Goal: Information Seeking & Learning: Learn about a topic

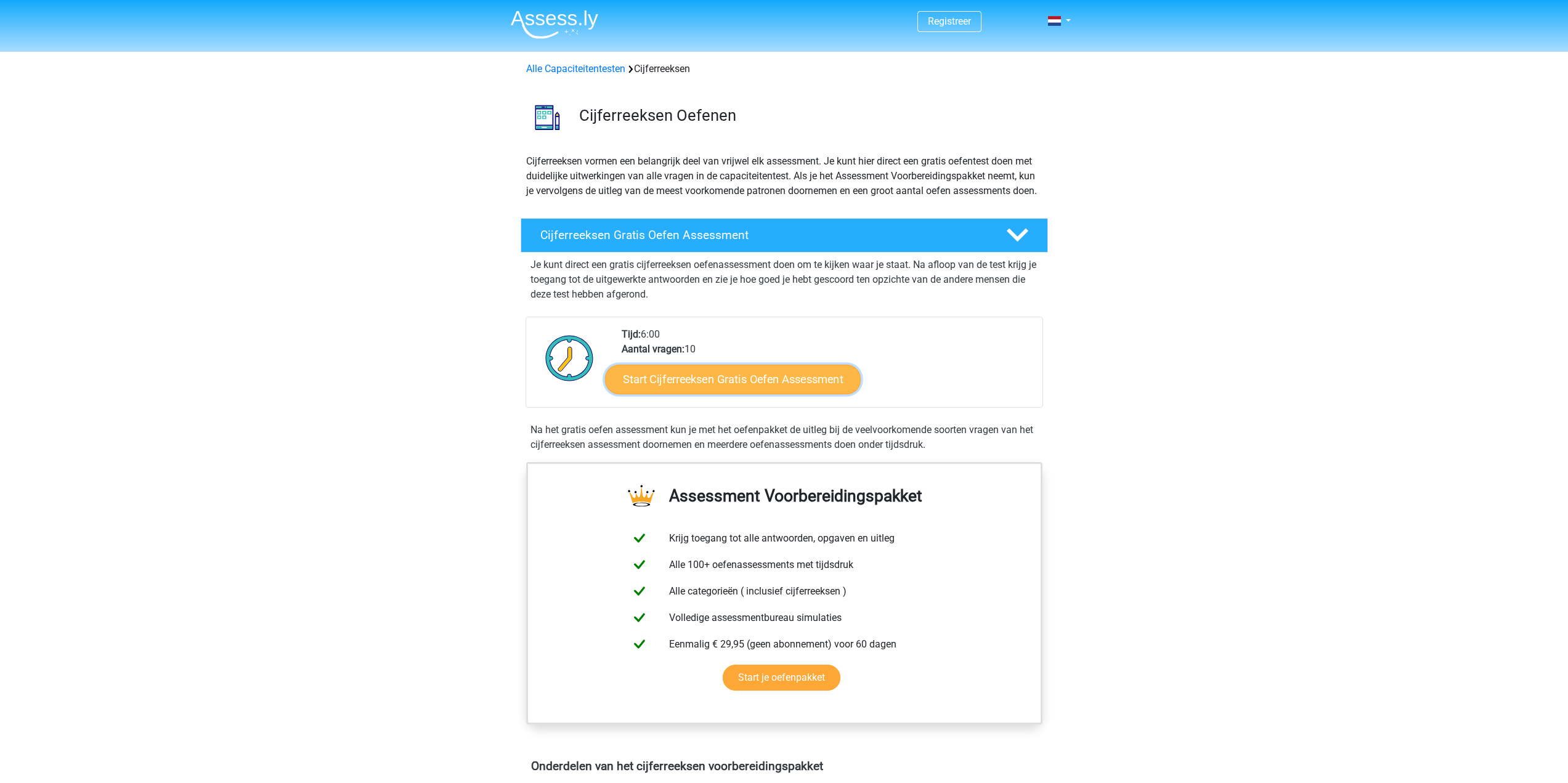
click at [757, 394] on link "Start Cijferreeksen Gratis Oefen Assessment" at bounding box center [733, 379] width 256 height 30
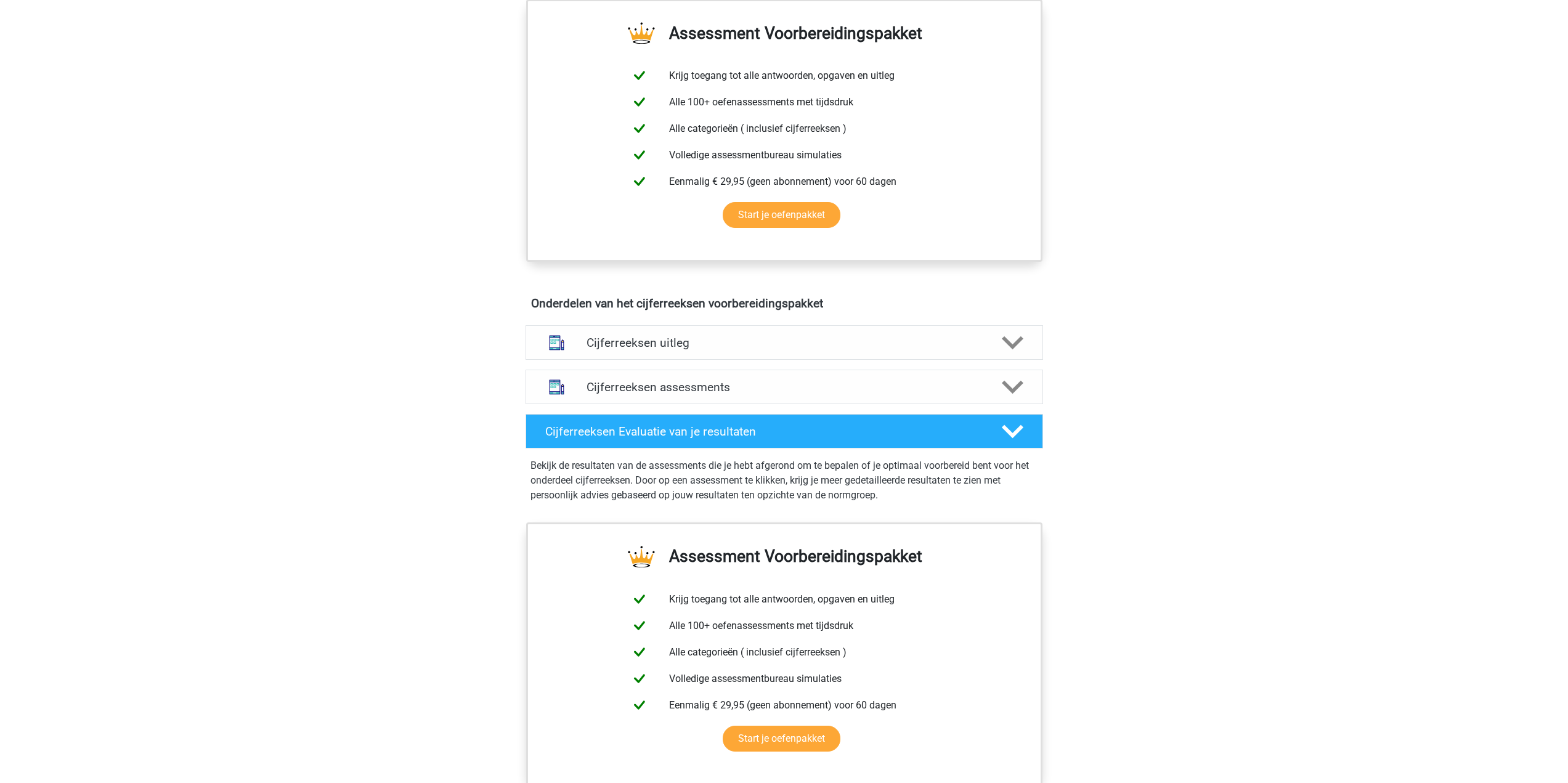
scroll to position [493, 0]
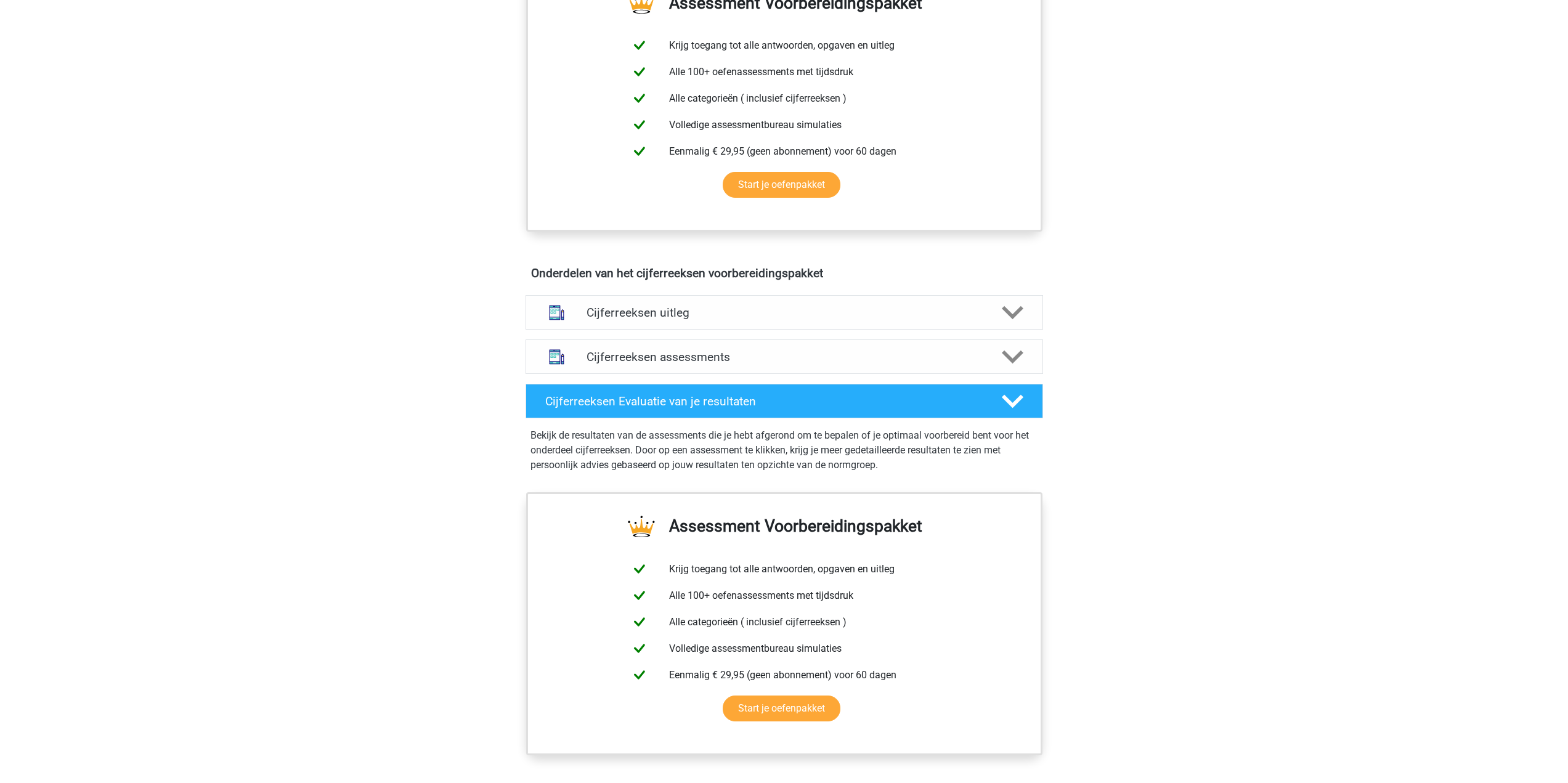
click at [722, 353] on div "Cijferreeksen assessments We raden je aan om minimaal 3 oefensets te doen met t…" at bounding box center [784, 356] width 566 height 44
click at [720, 330] on div "Cijferreeksen uitleg" at bounding box center [784, 312] width 517 height 34
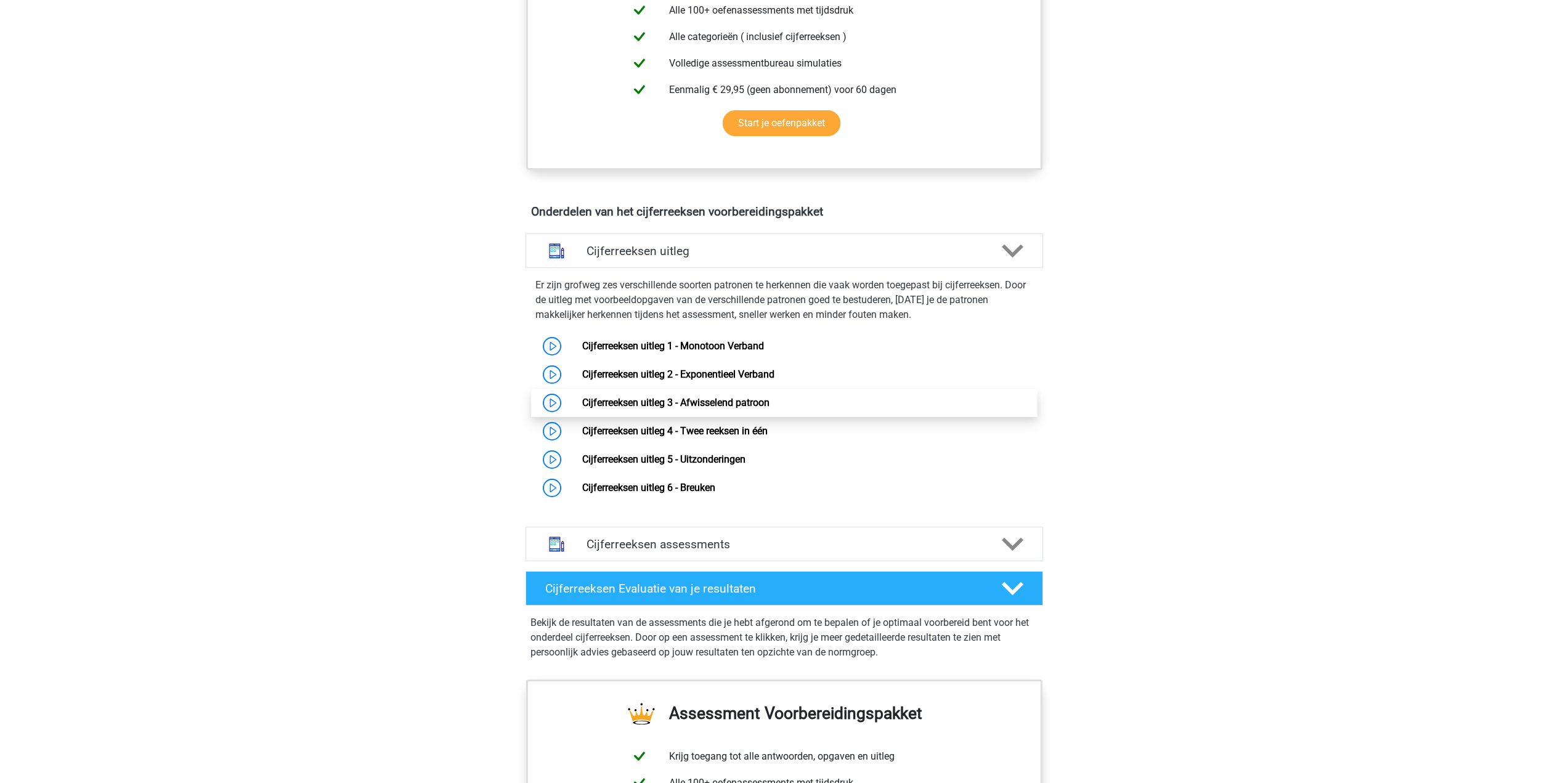
scroll to position [616, 0]
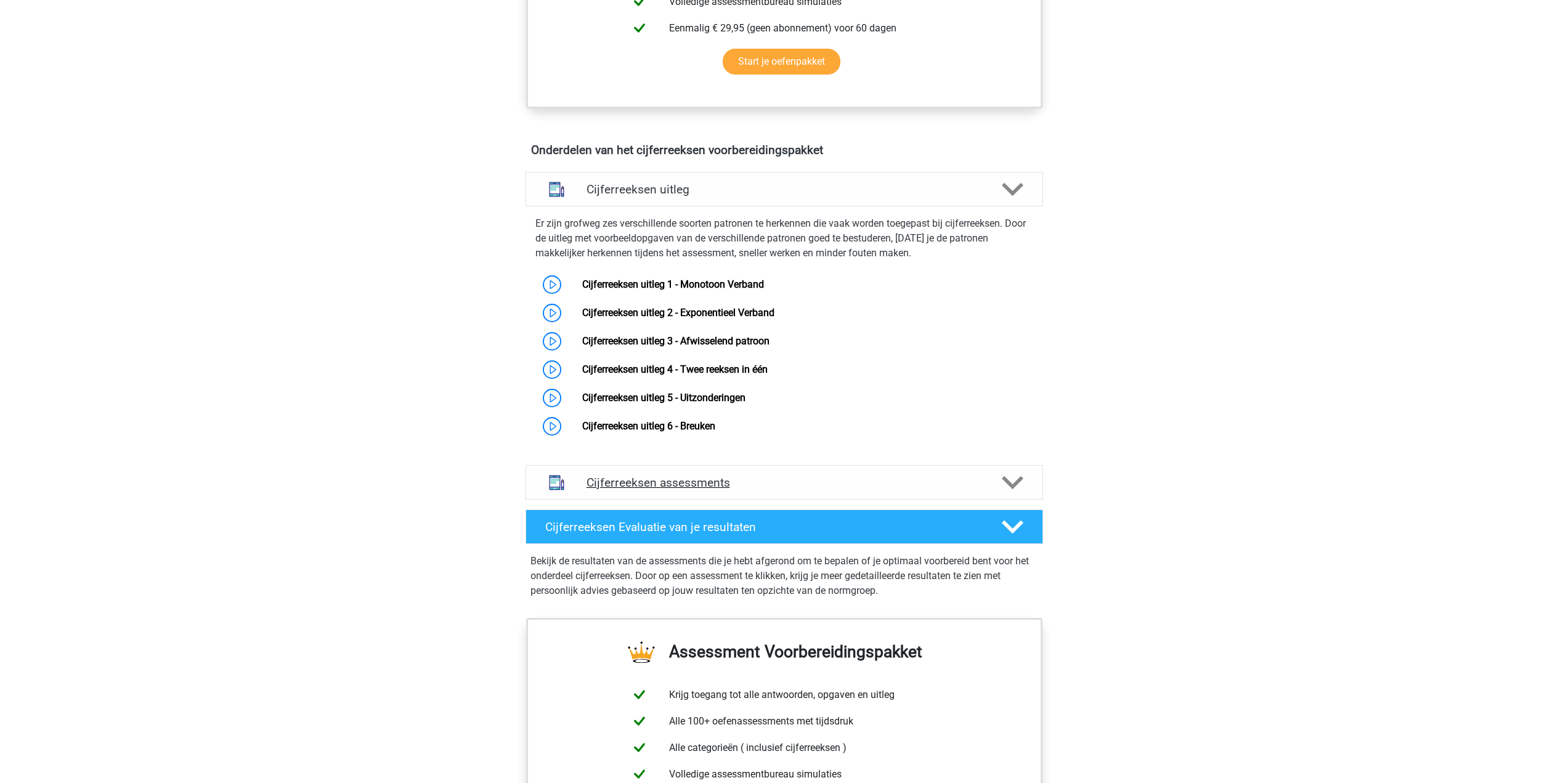
click at [665, 490] on h4 "Cijferreeksen assessments" at bounding box center [784, 483] width 396 height 14
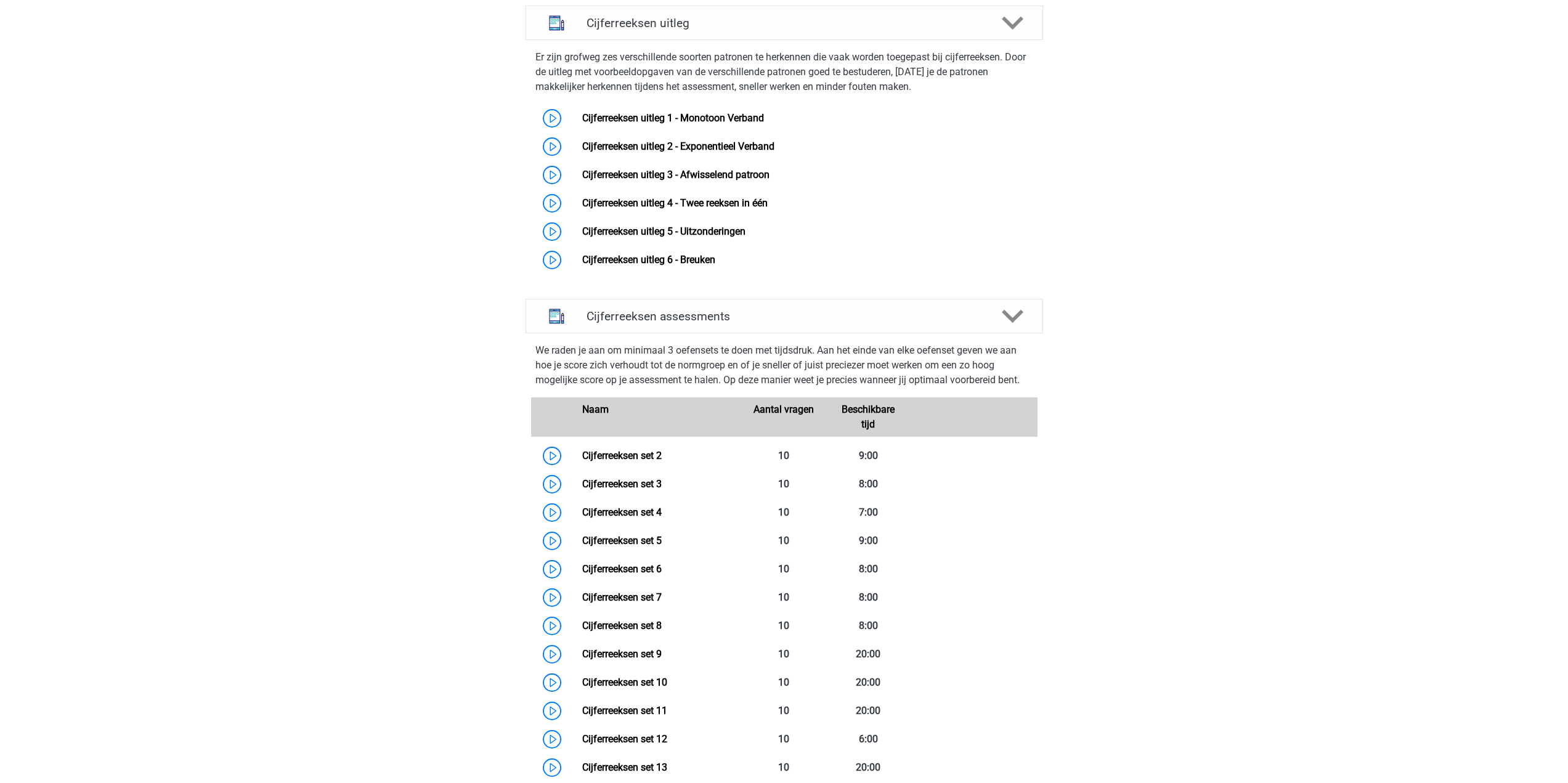
scroll to position [863, 0]
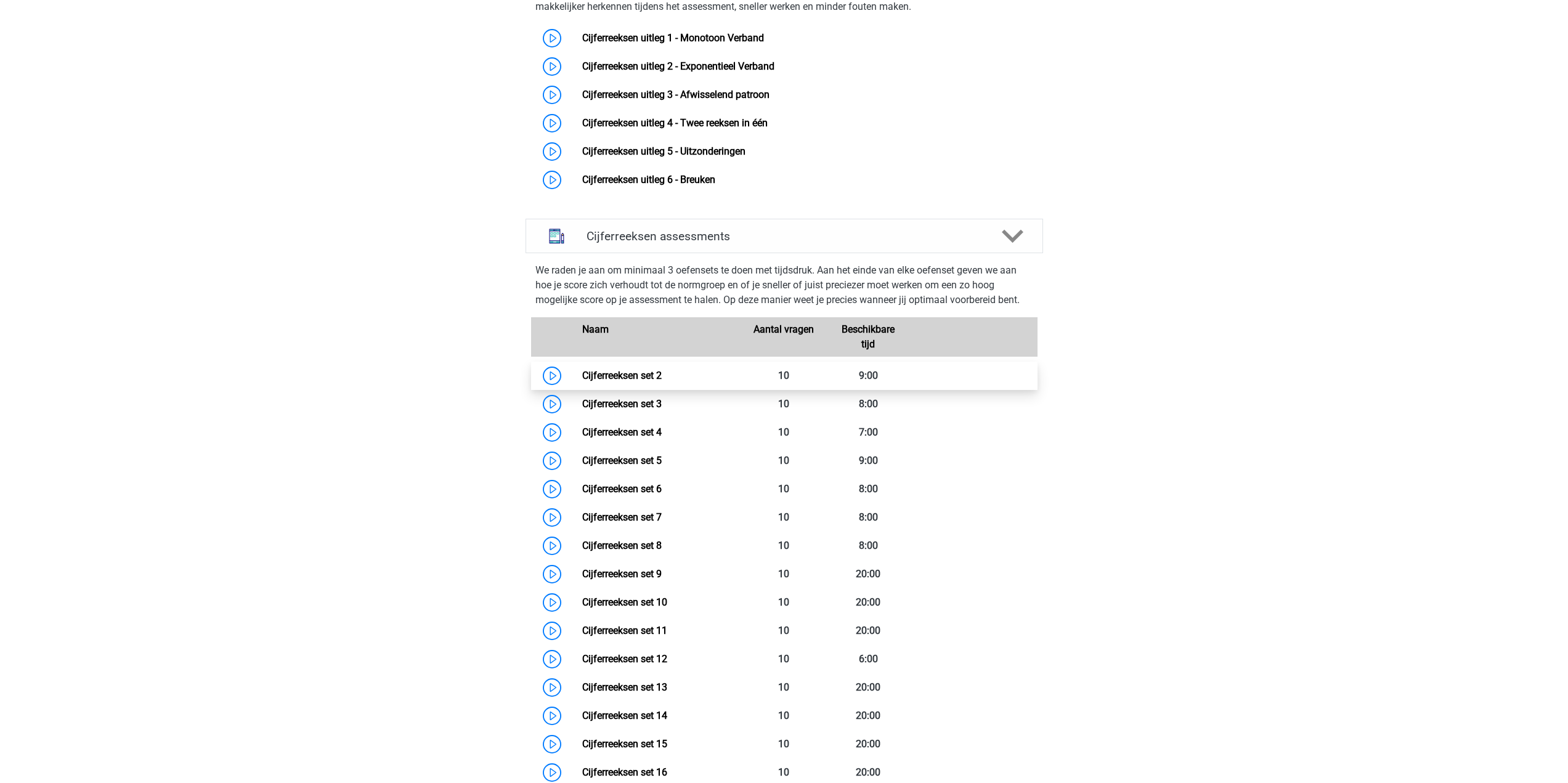
click at [582, 381] on link "Cijferreeksen set 2" at bounding box center [622, 375] width 80 height 12
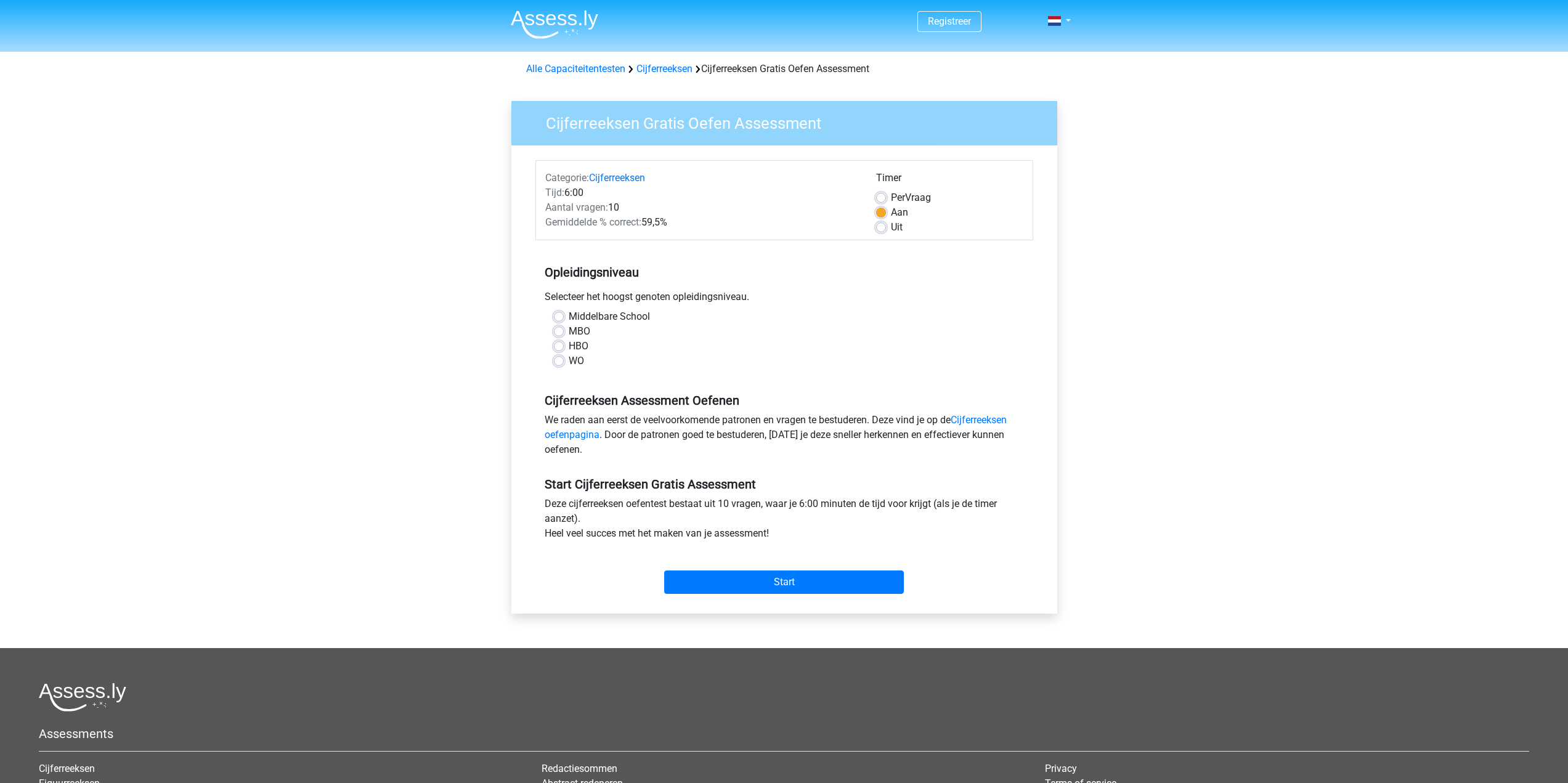
click at [569, 343] on label "HBO" at bounding box center [578, 345] width 20 height 15
click at [561, 343] on input "HBO" at bounding box center [559, 345] width 10 height 12
radio input "true"
click at [820, 582] on input "Start" at bounding box center [783, 582] width 239 height 23
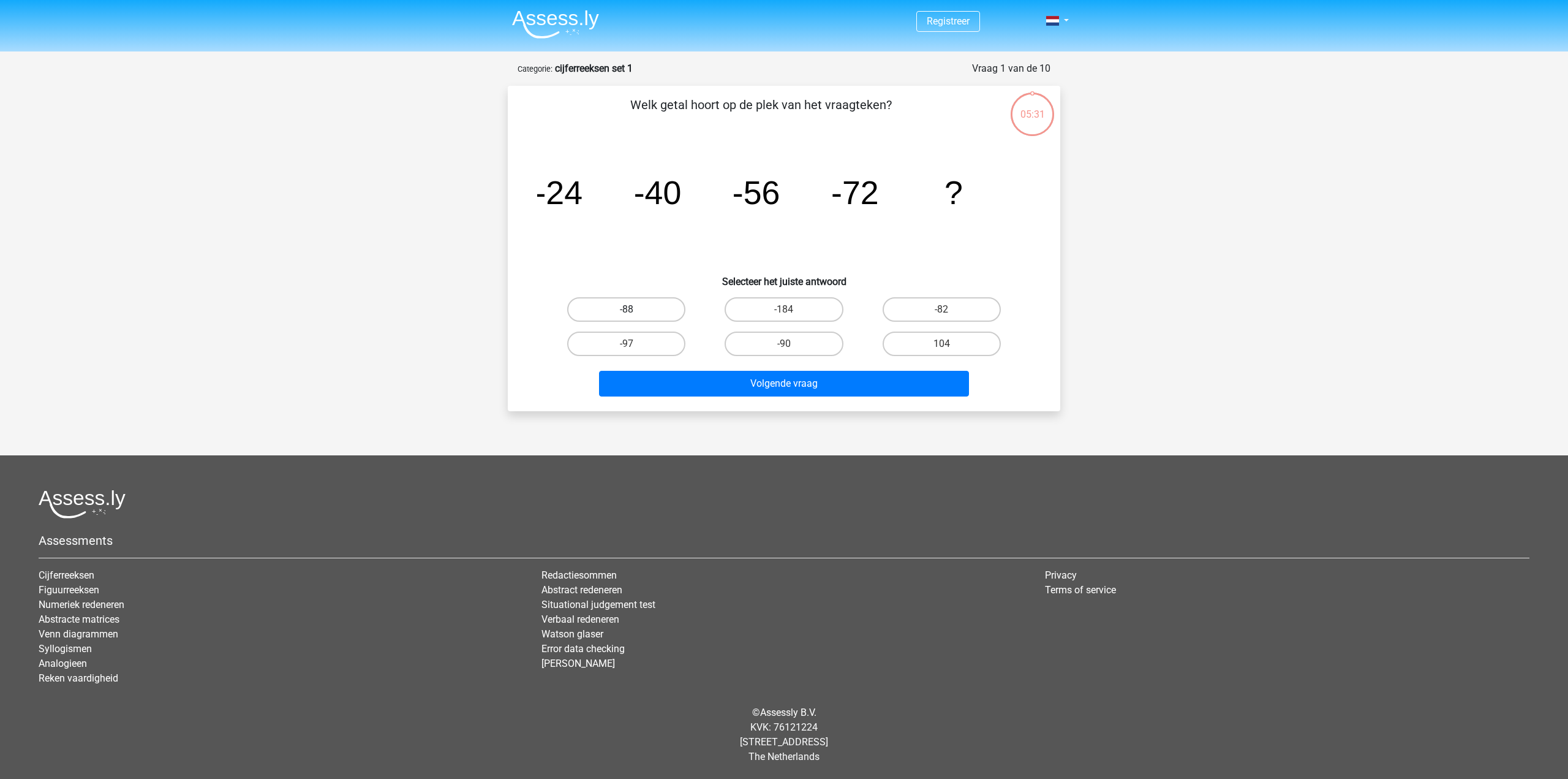
click at [665, 312] on label "-88" at bounding box center [626, 310] width 118 height 25
click at [634, 312] on input "-88" at bounding box center [630, 313] width 8 height 8
radio input "true"
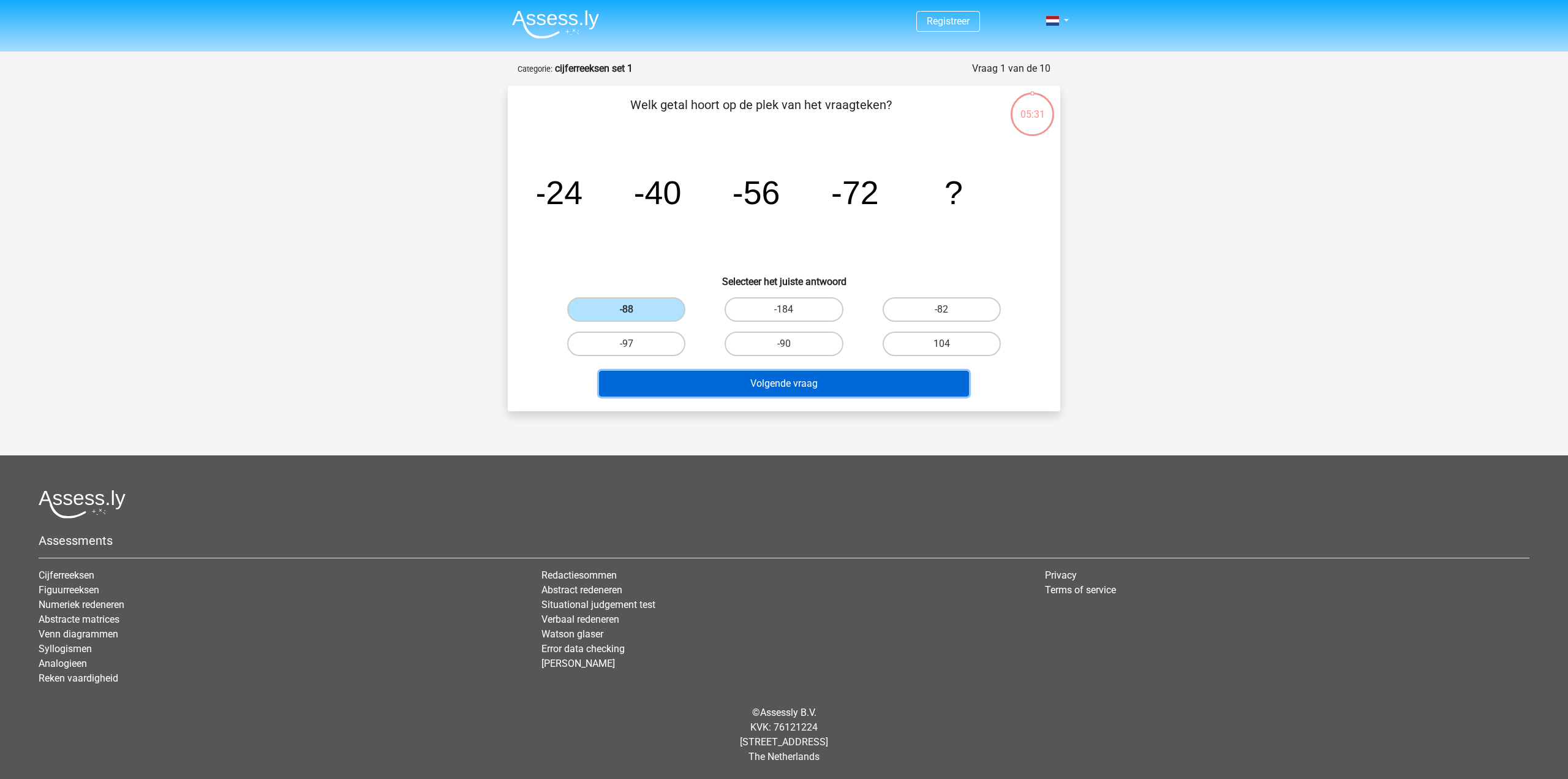
click at [818, 387] on button "Volgende vraag" at bounding box center [784, 383] width 371 height 26
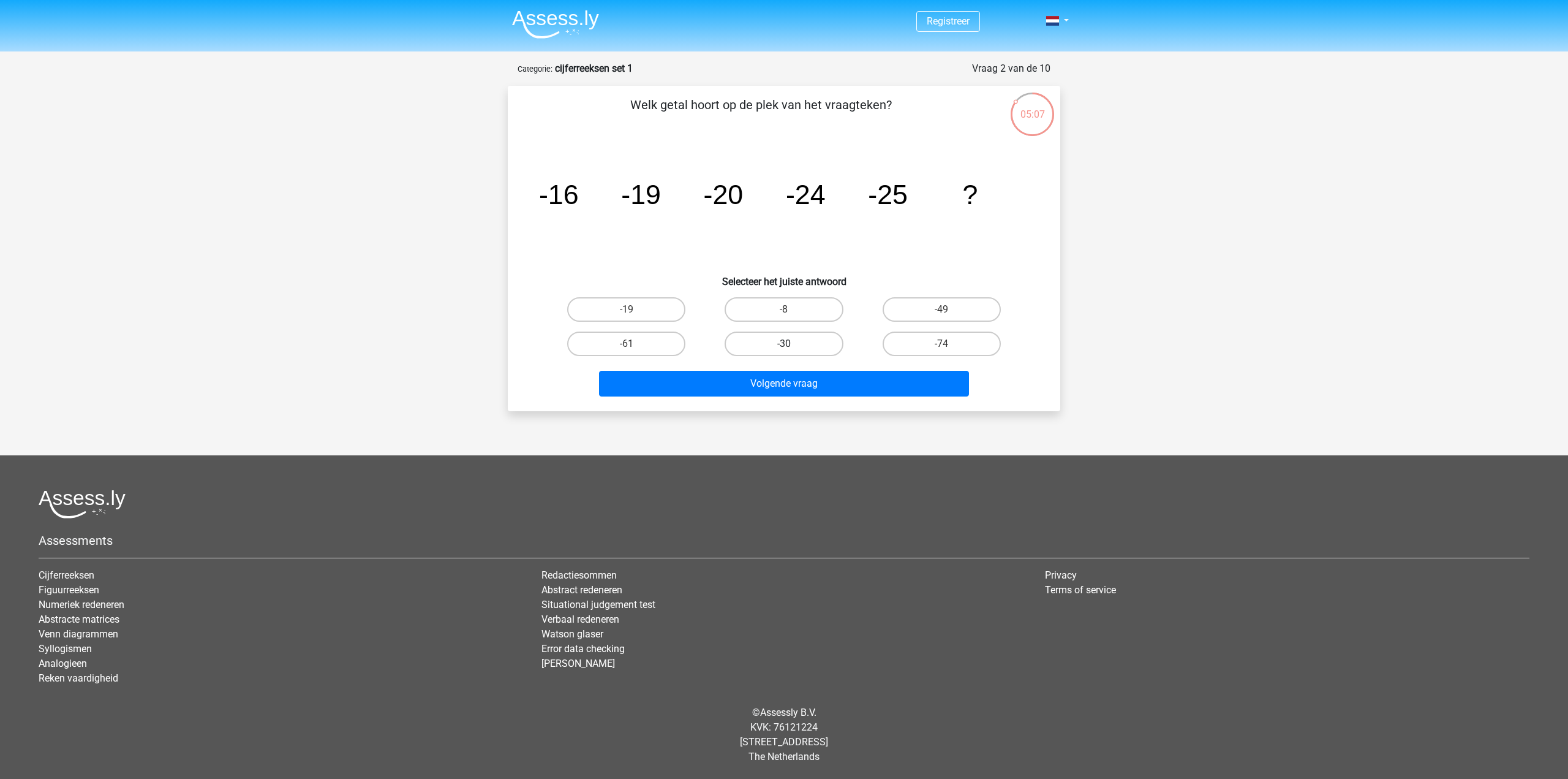
click at [779, 341] on label "-30" at bounding box center [783, 344] width 118 height 25
click at [784, 344] on input "-30" at bounding box center [788, 348] width 8 height 8
radio input "true"
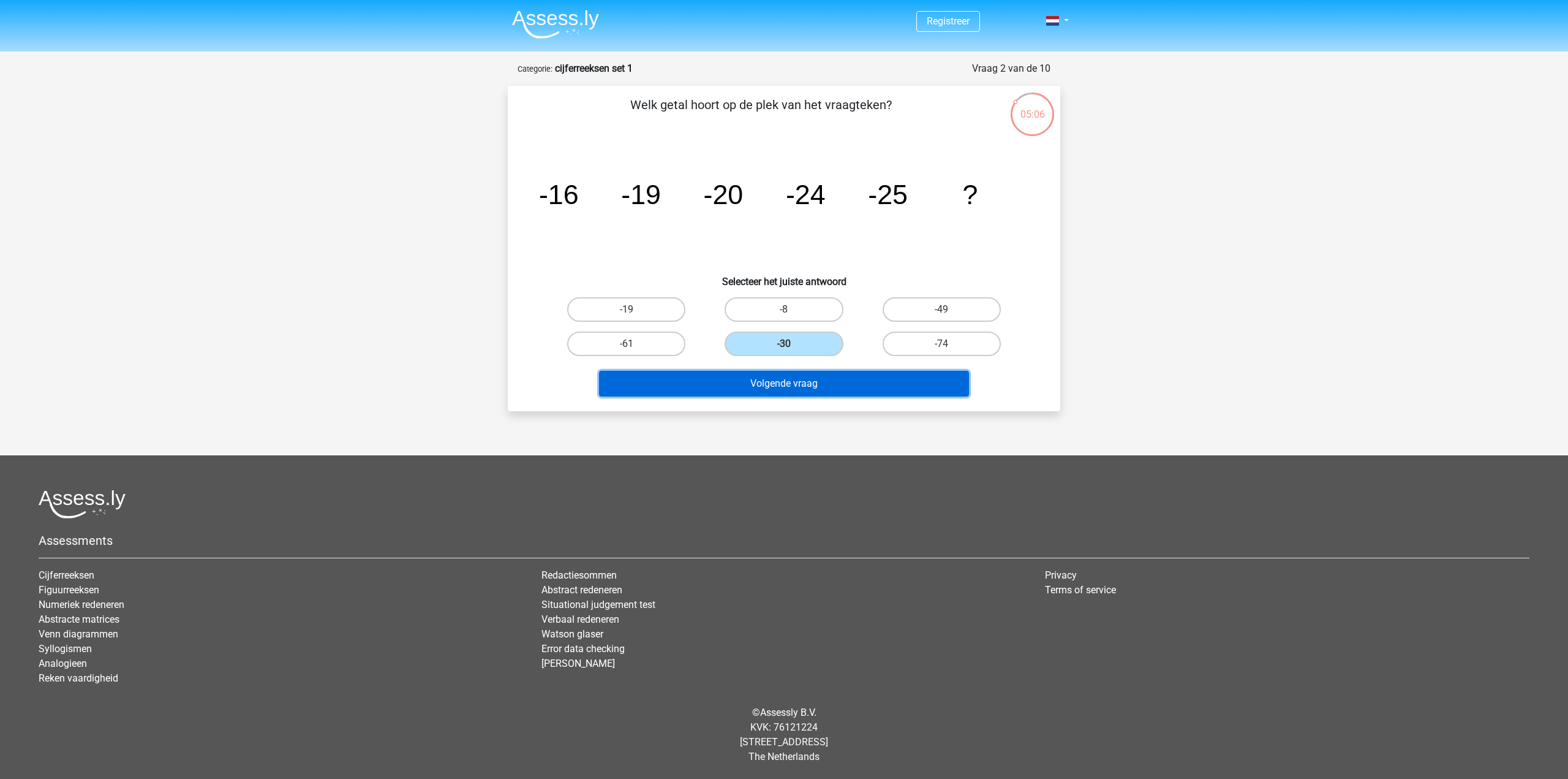
click at [806, 378] on button "Volgende vraag" at bounding box center [784, 383] width 371 height 26
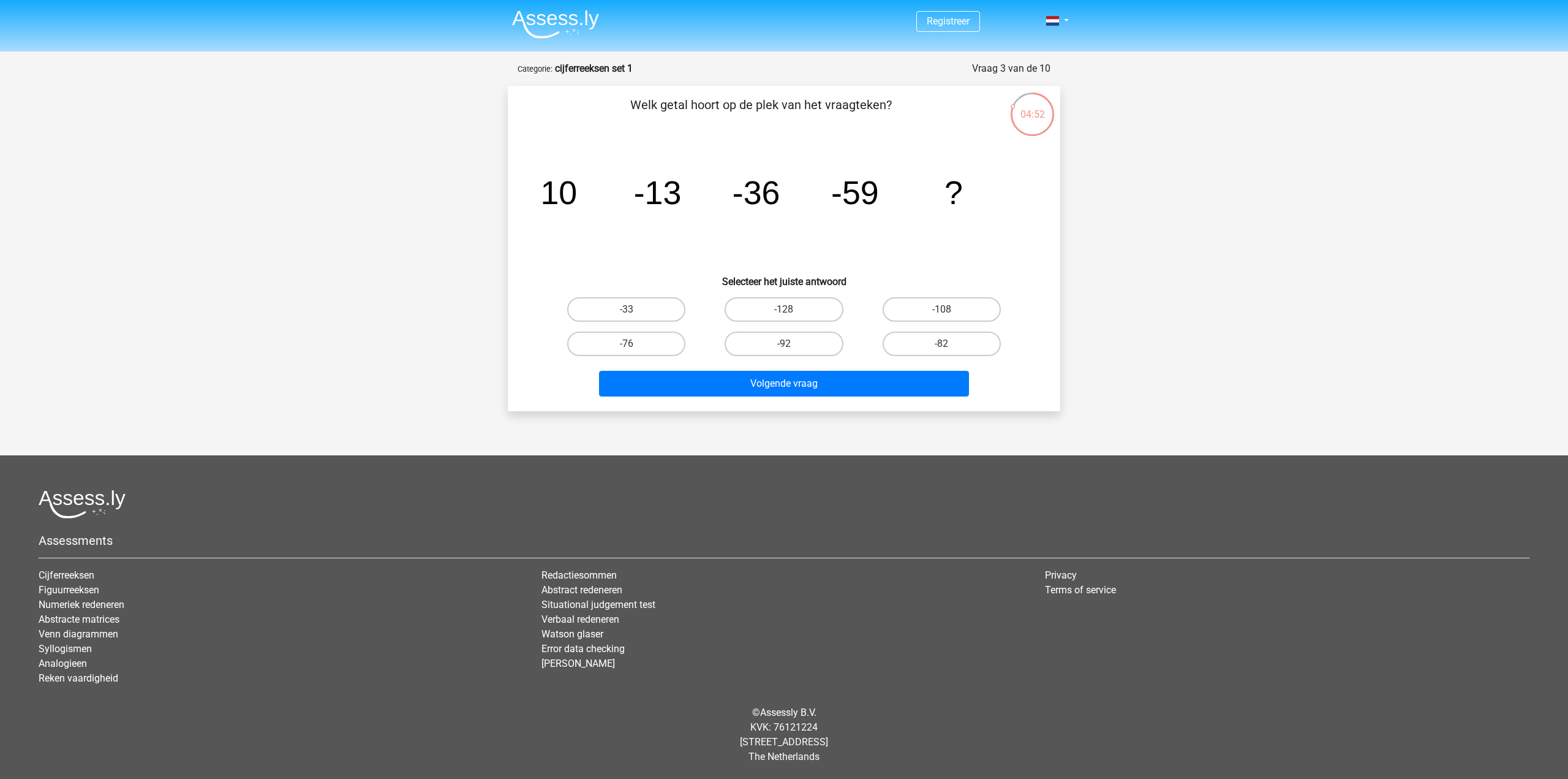
click at [1029, 366] on div "Volgende vraag" at bounding box center [784, 381] width 513 height 40
click at [969, 347] on label "-82" at bounding box center [941, 344] width 118 height 25
click at [949, 347] on input "-82" at bounding box center [945, 348] width 8 height 8
radio input "true"
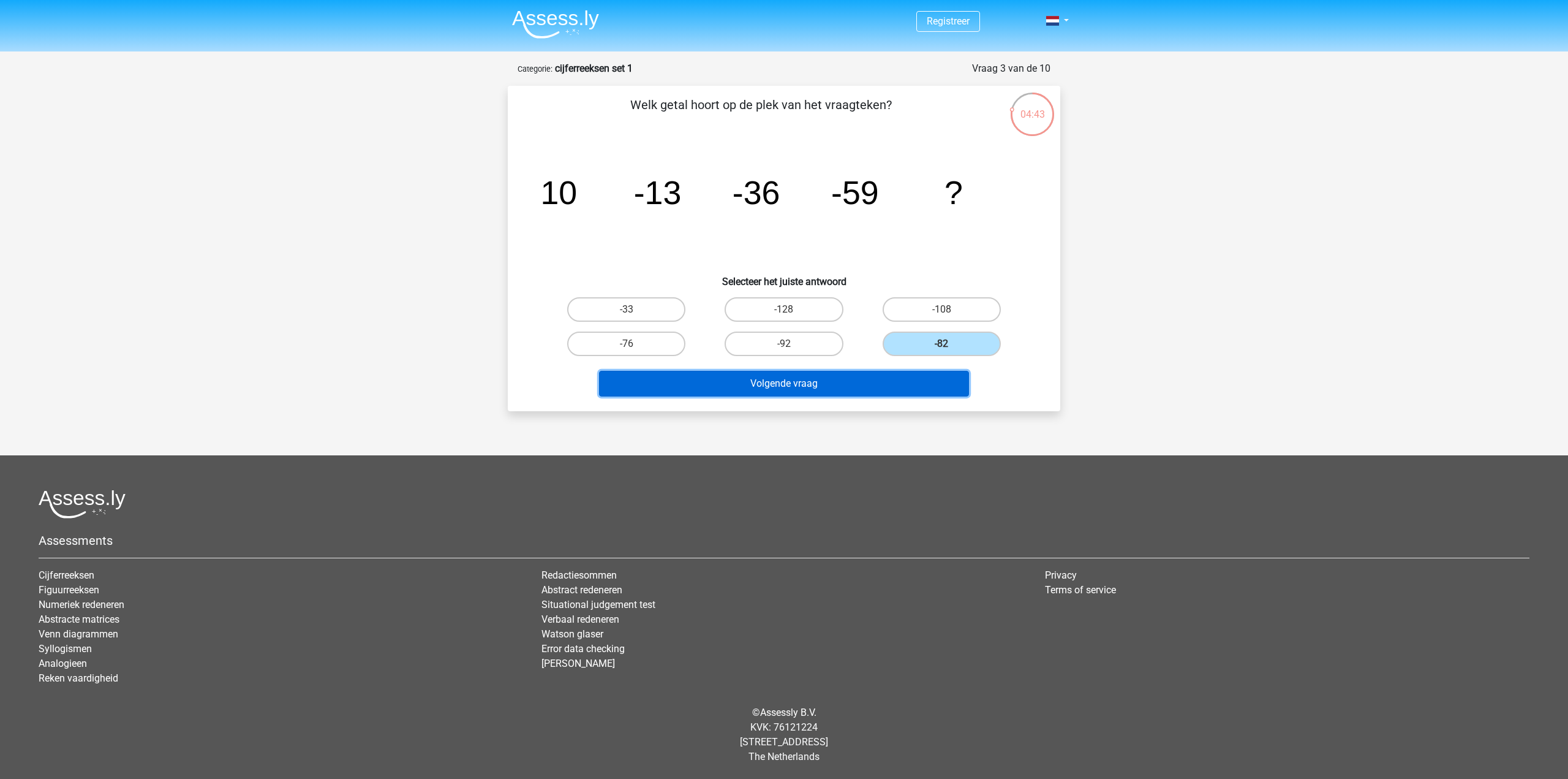
click at [947, 376] on button "Volgende vraag" at bounding box center [784, 383] width 371 height 26
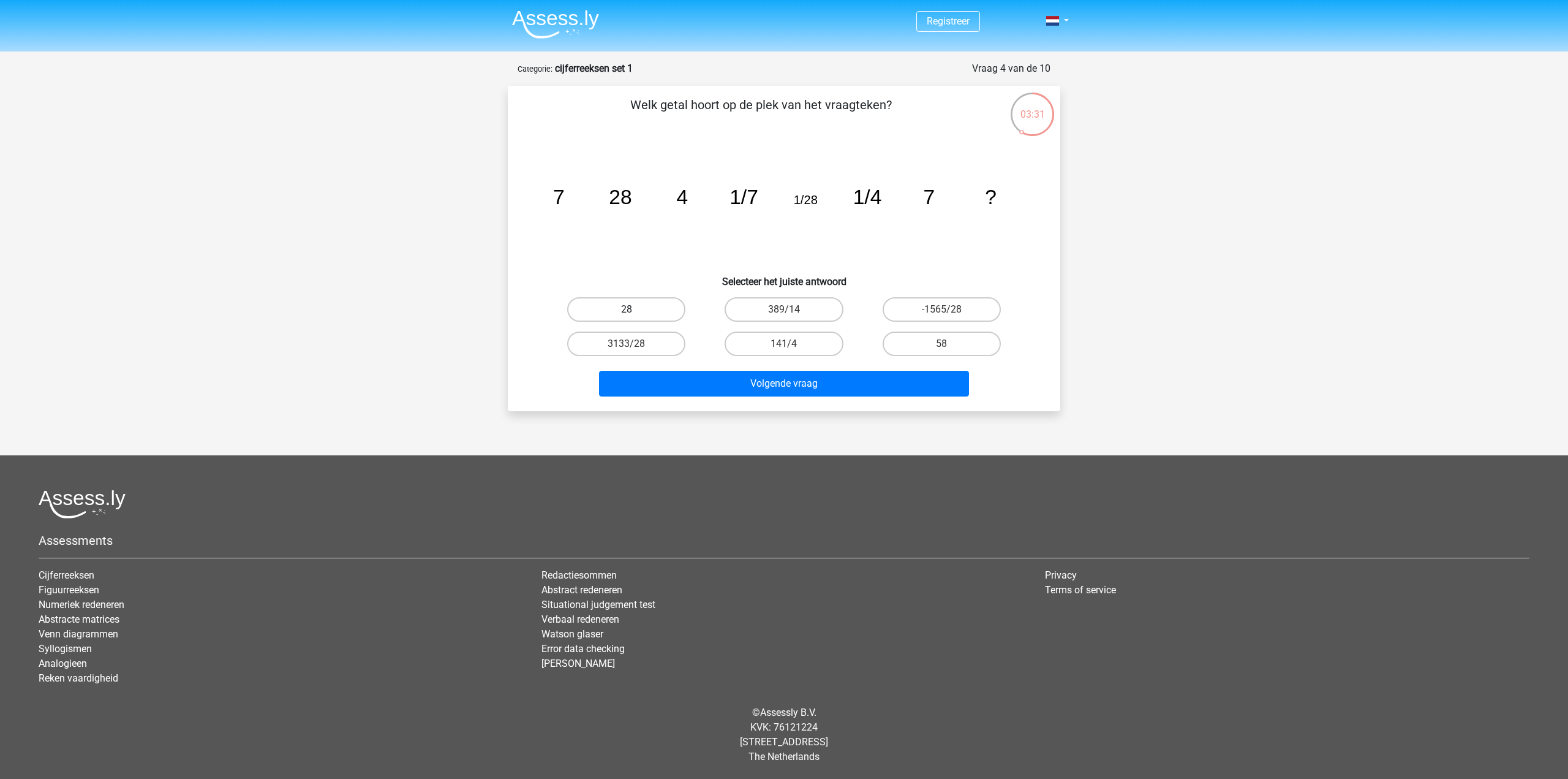
click at [628, 306] on label "28" at bounding box center [626, 310] width 118 height 25
click at [628, 310] on input "28" at bounding box center [630, 313] width 8 height 8
radio input "true"
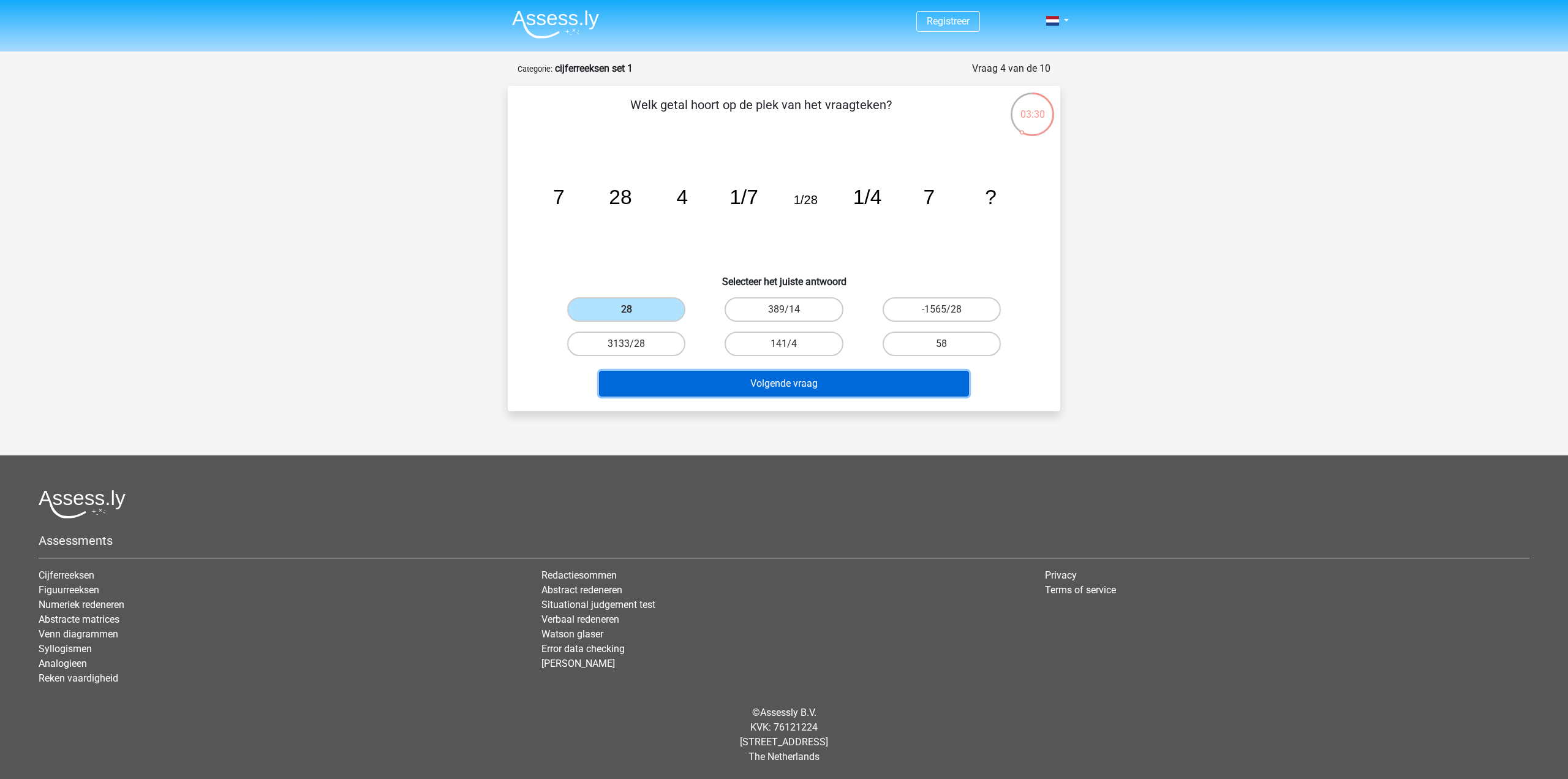
click at [817, 391] on button "Volgende vraag" at bounding box center [784, 383] width 371 height 26
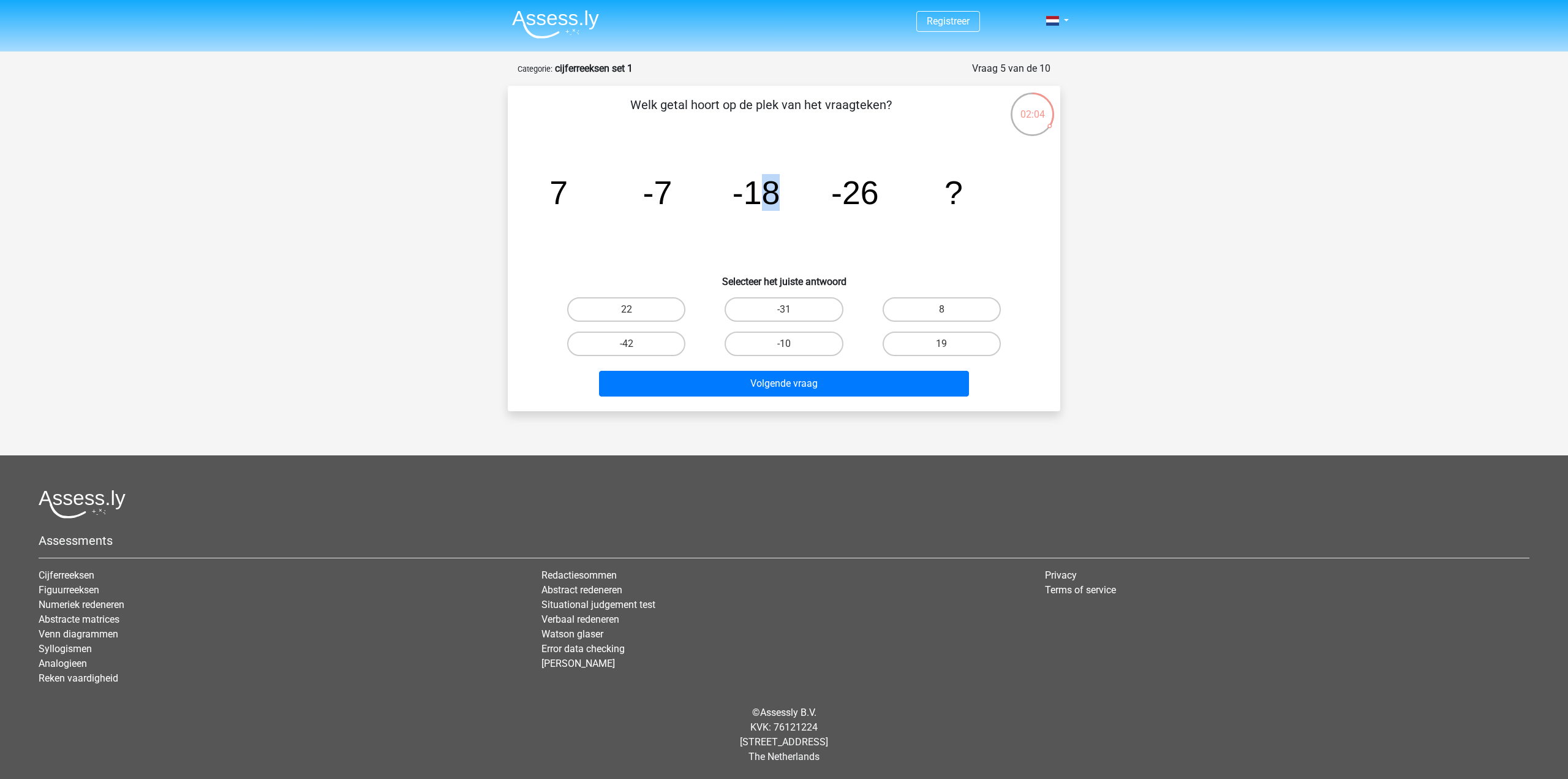
drag, startPoint x: 759, startPoint y: 193, endPoint x: 779, endPoint y: 196, distance: 20.2
click at [774, 189] on tspan "-18" at bounding box center [757, 192] width 48 height 36
click at [865, 259] on icon "image/svg+xml 7 -7 -18 -26 ?" at bounding box center [784, 204] width 494 height 124
drag, startPoint x: 857, startPoint y: 203, endPoint x: 922, endPoint y: 209, distance: 65.3
click at [905, 205] on icon "image/svg+xml 7 -7 -18 -26 ?" at bounding box center [784, 204] width 494 height 124
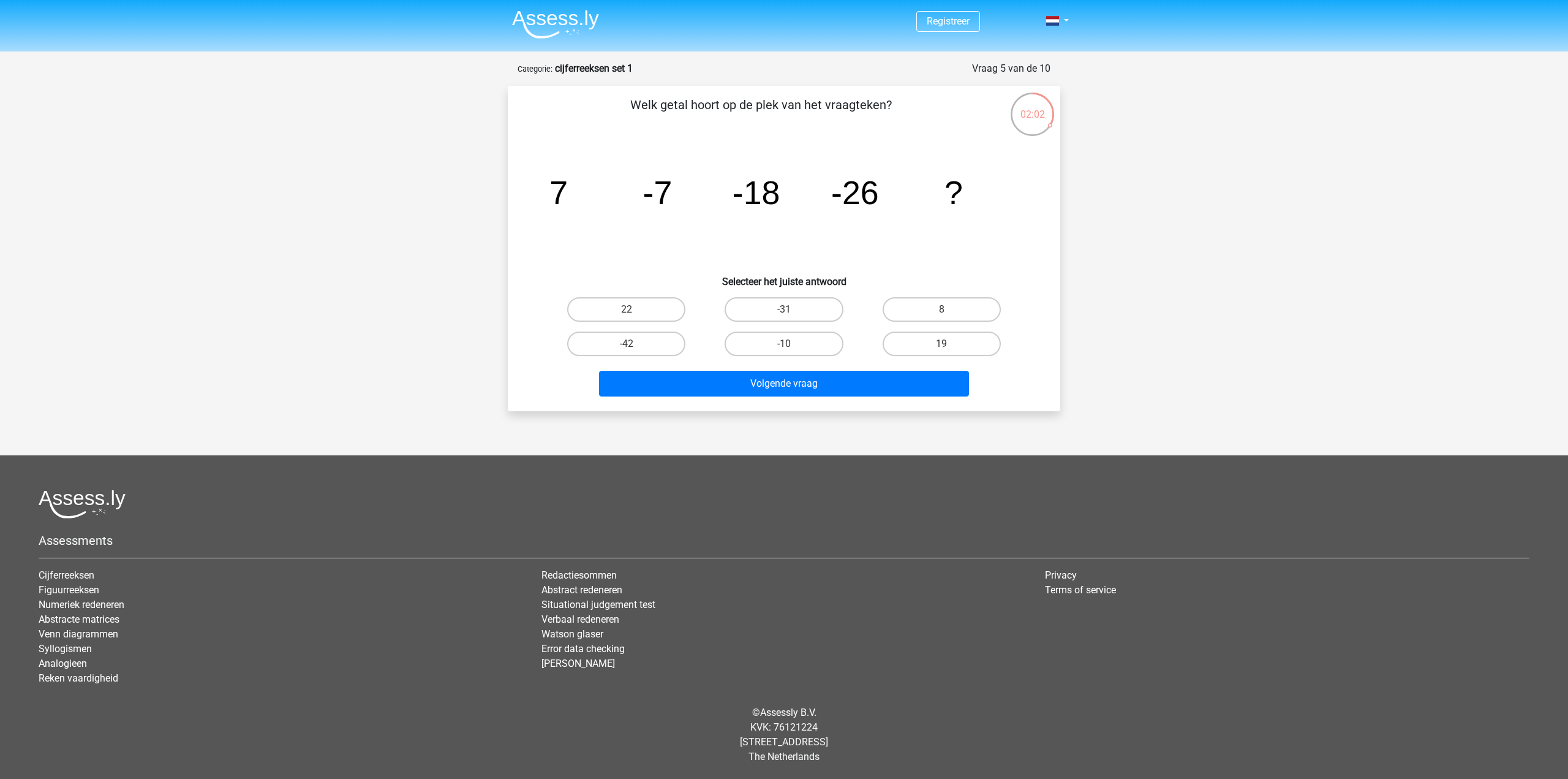
click at [973, 265] on icon "image/svg+xml 7 -7 -18 -26 ?" at bounding box center [784, 204] width 494 height 124
click at [958, 310] on label "8" at bounding box center [941, 310] width 118 height 25
click at [949, 310] on input "8" at bounding box center [945, 313] width 8 height 8
radio input "true"
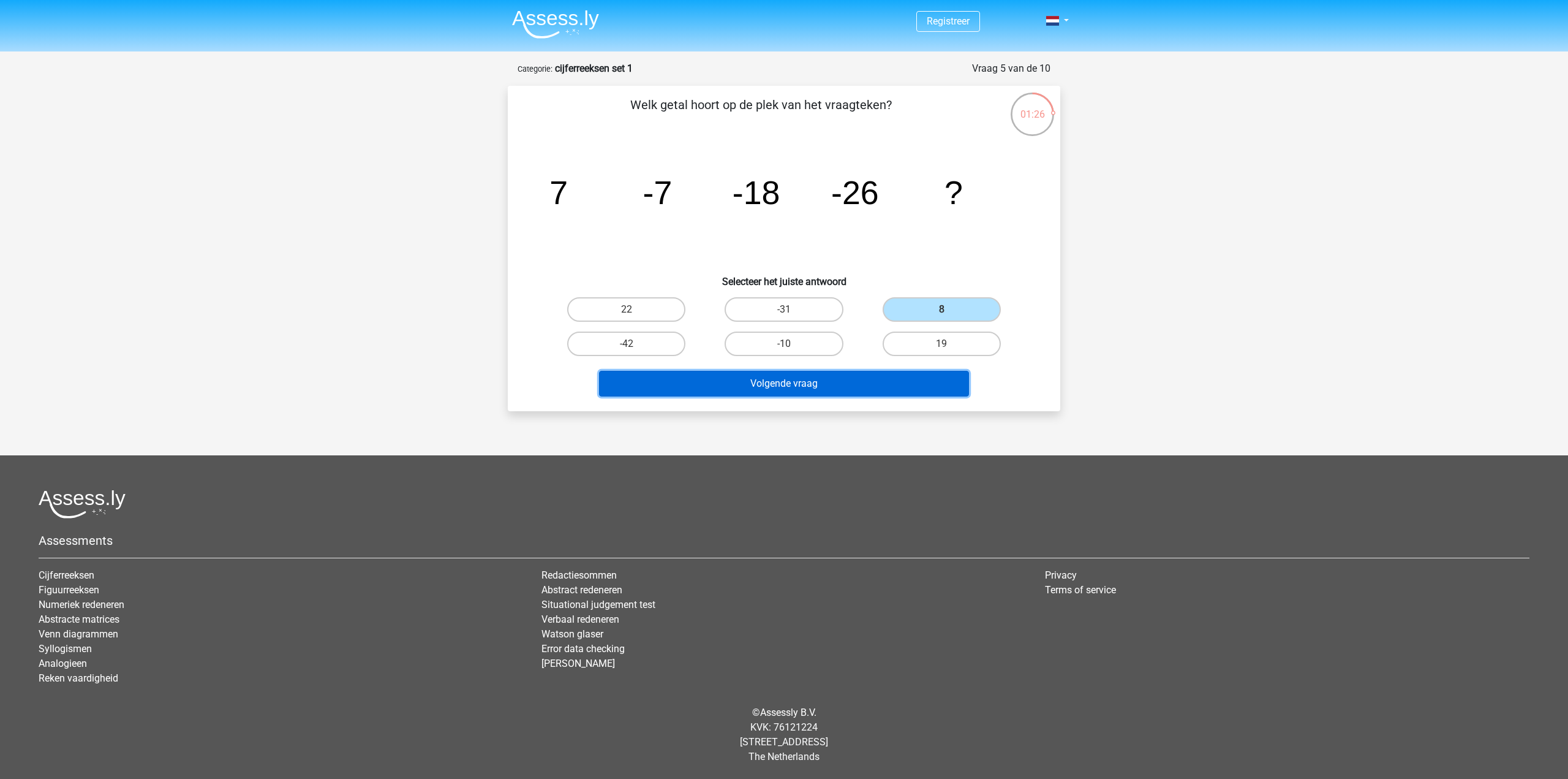
click at [798, 380] on button "Volgende vraag" at bounding box center [784, 383] width 371 height 26
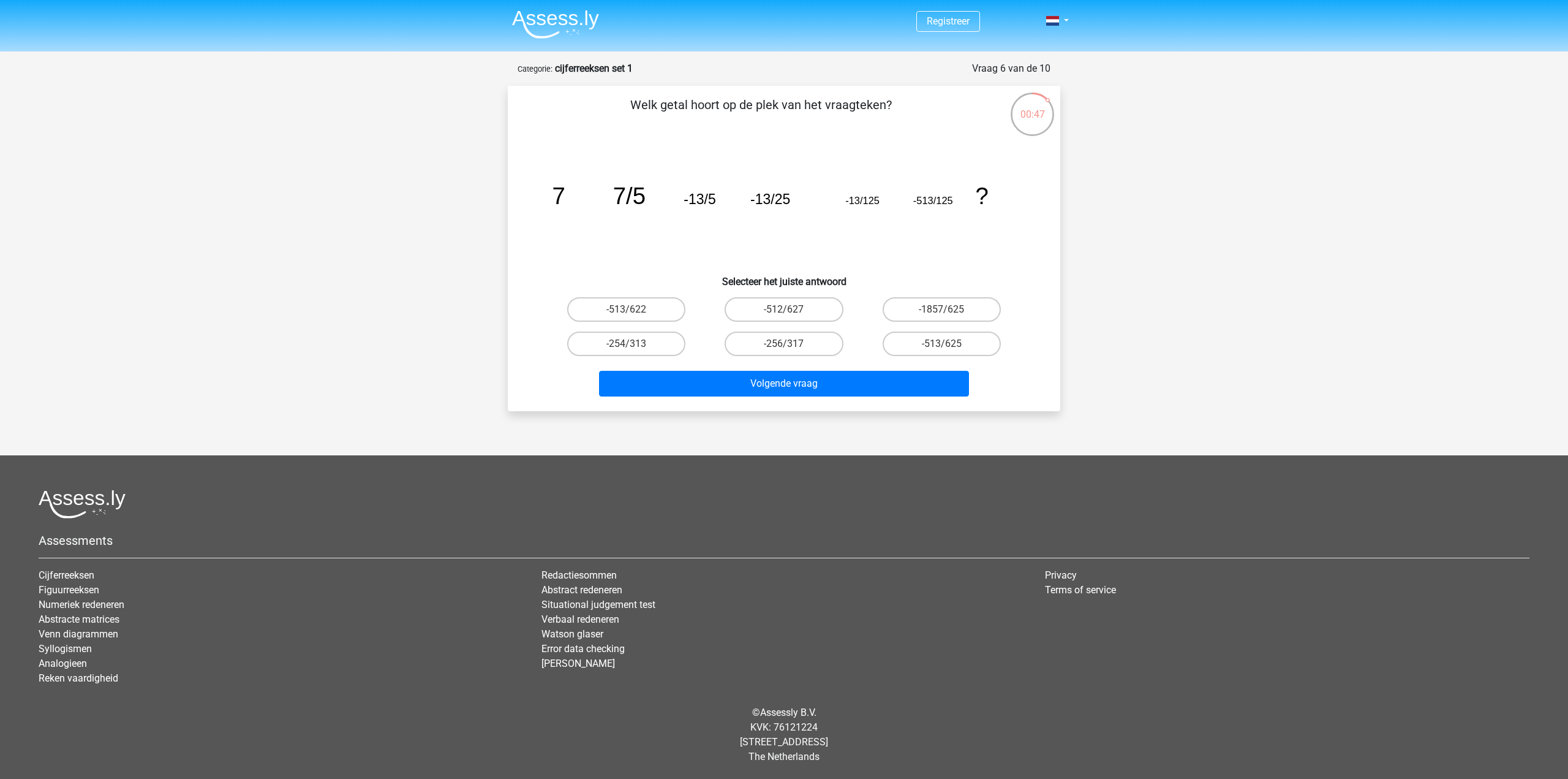
drag, startPoint x: 868, startPoint y: 196, endPoint x: 886, endPoint y: 196, distance: 18.0
click at [869, 196] on tspan "-13/125" at bounding box center [862, 200] width 34 height 11
drag, startPoint x: 920, startPoint y: 196, endPoint x: 940, endPoint y: 211, distance: 25.0
click at [925, 197] on tspan "-513/125" at bounding box center [933, 200] width 40 height 11
click at [959, 216] on icon "image/svg+xml 7 7/5 -13/5 -13/25 -13/125 -513/125 ?" at bounding box center [784, 204] width 494 height 124
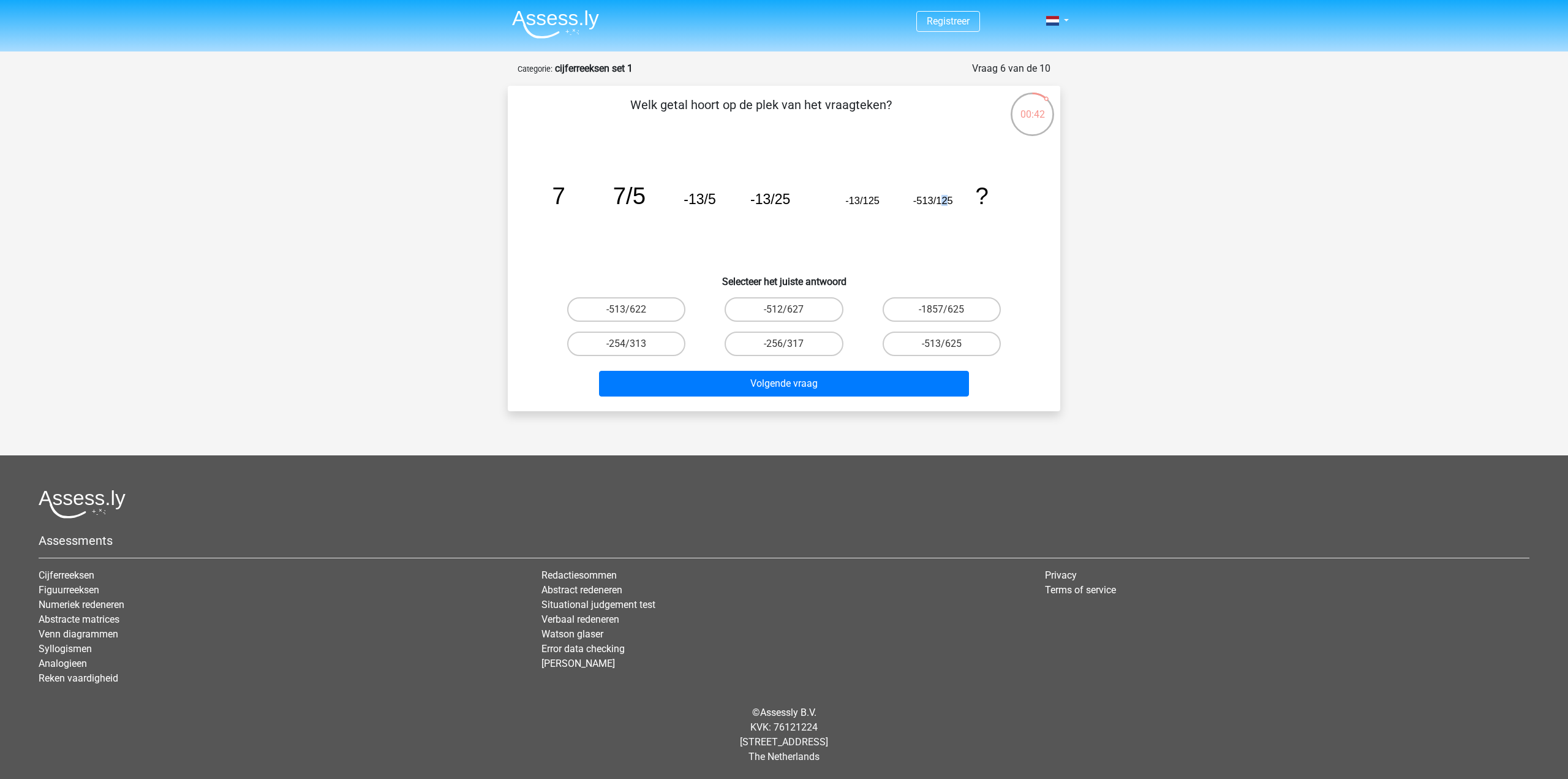
click at [945, 201] on tspan "-513/125" at bounding box center [933, 200] width 40 height 11
click at [865, 200] on tspan "-13/125" at bounding box center [862, 200] width 34 height 11
drag, startPoint x: 890, startPoint y: 219, endPoint x: 898, endPoint y: 226, distance: 10.6
click at [893, 217] on icon "image/svg+xml 7 7/5 -13/5 -13/25 -13/125 -513/125 ?" at bounding box center [784, 204] width 494 height 124
click at [964, 344] on label "-513/625" at bounding box center [941, 344] width 118 height 25
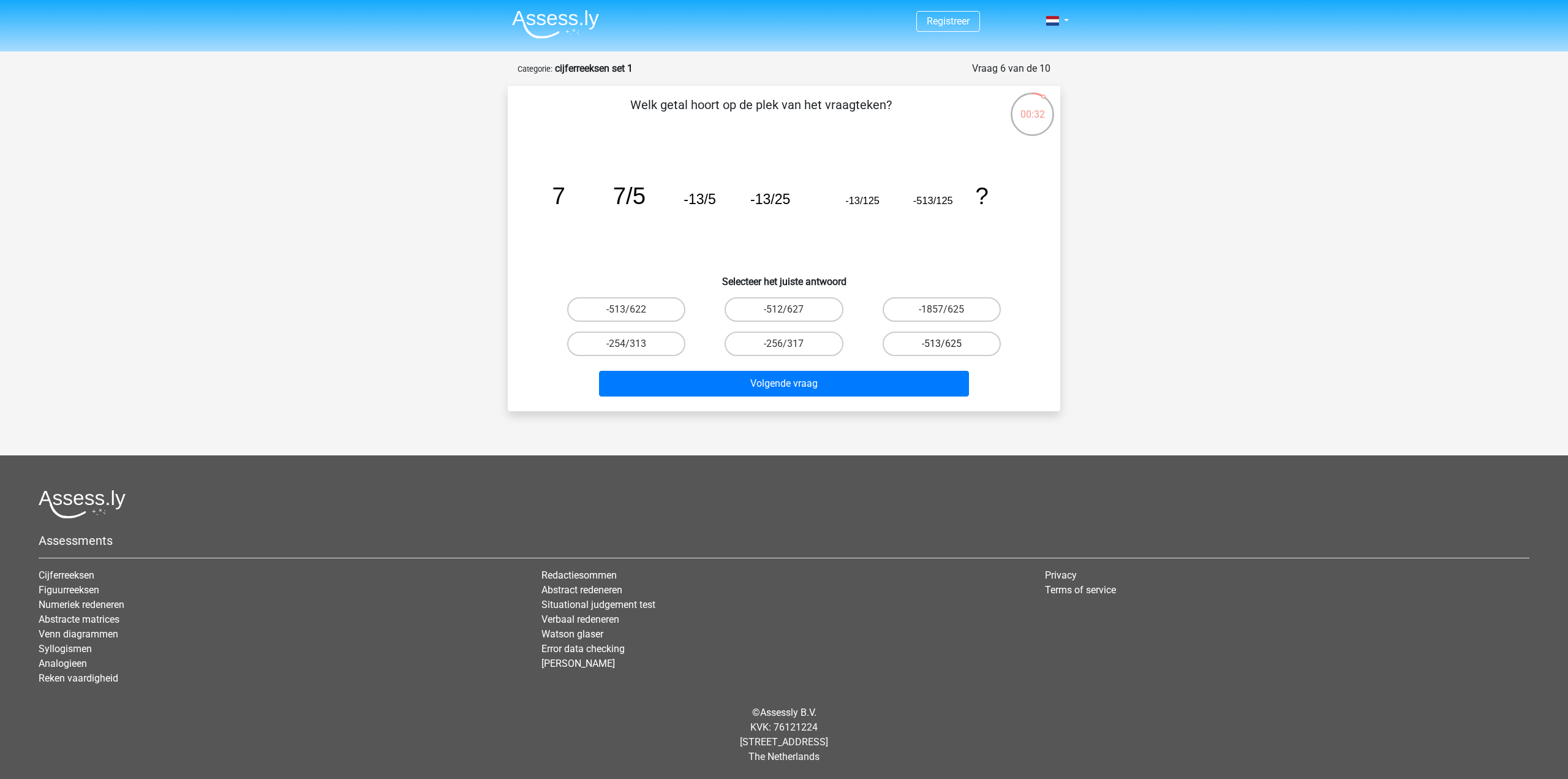
click at [949, 344] on input "-513/625" at bounding box center [945, 348] width 8 height 8
radio input "true"
drag, startPoint x: 948, startPoint y: 317, endPoint x: 950, endPoint y: 338, distance: 21.1
click at [948, 317] on input "-1857/625" at bounding box center [945, 313] width 8 height 8
radio input "true"
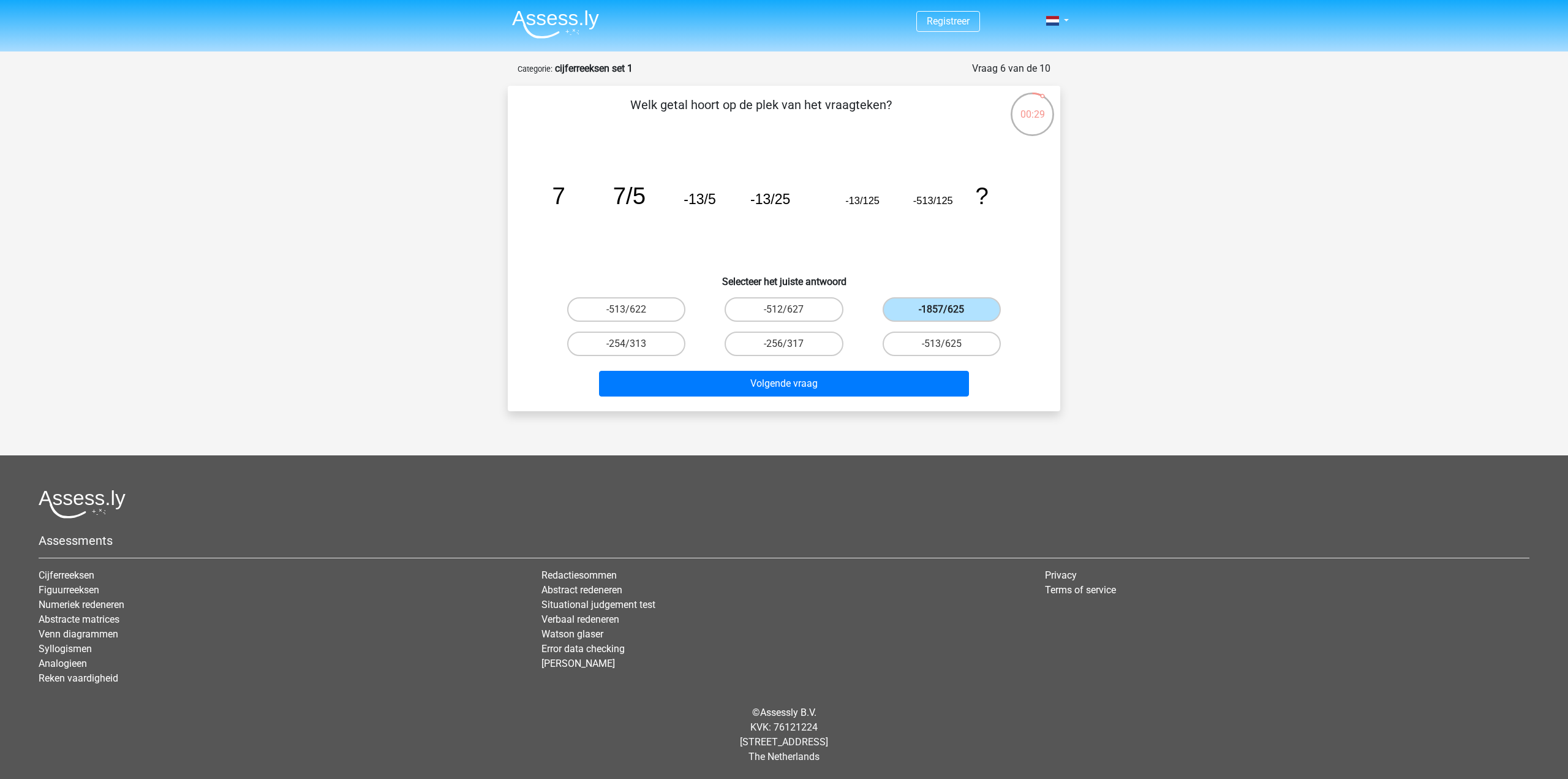
drag, startPoint x: 950, startPoint y: 338, endPoint x: 955, endPoint y: 317, distance: 21.6
click at [952, 335] on label "-513/625" at bounding box center [941, 344] width 118 height 25
click at [949, 344] on input "-513/625" at bounding box center [945, 348] width 8 height 8
radio input "true"
drag, startPoint x: 955, startPoint y: 317, endPoint x: 955, endPoint y: 324, distance: 7.0
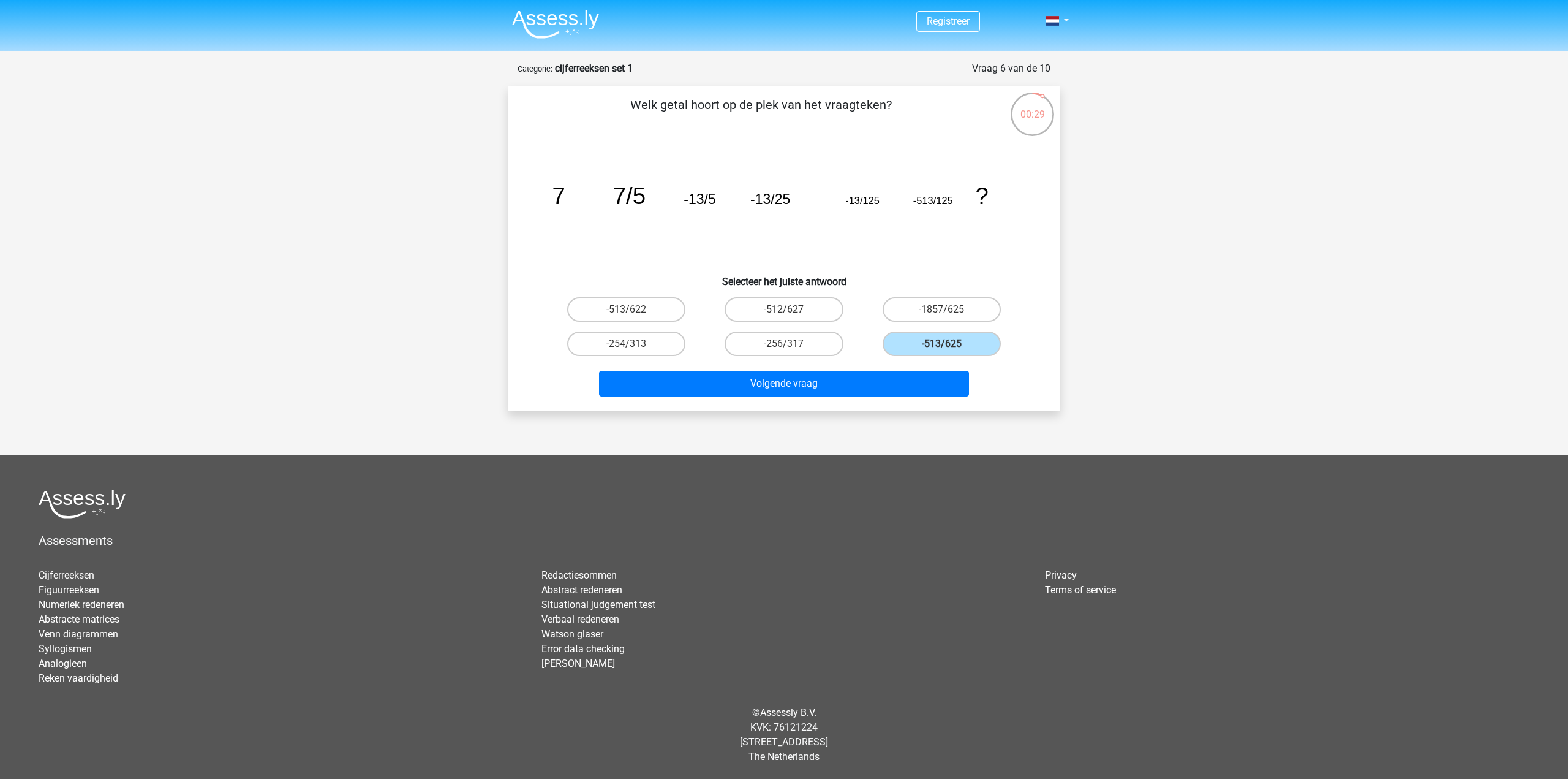
click at [955, 319] on label "-1857/625" at bounding box center [941, 310] width 118 height 25
click at [949, 317] on input "-1857/625" at bounding box center [945, 313] width 8 height 8
radio input "true"
drag, startPoint x: 951, startPoint y: 340, endPoint x: 960, endPoint y: 313, distance: 28.5
click at [952, 332] on label "-513/625" at bounding box center [941, 344] width 118 height 25
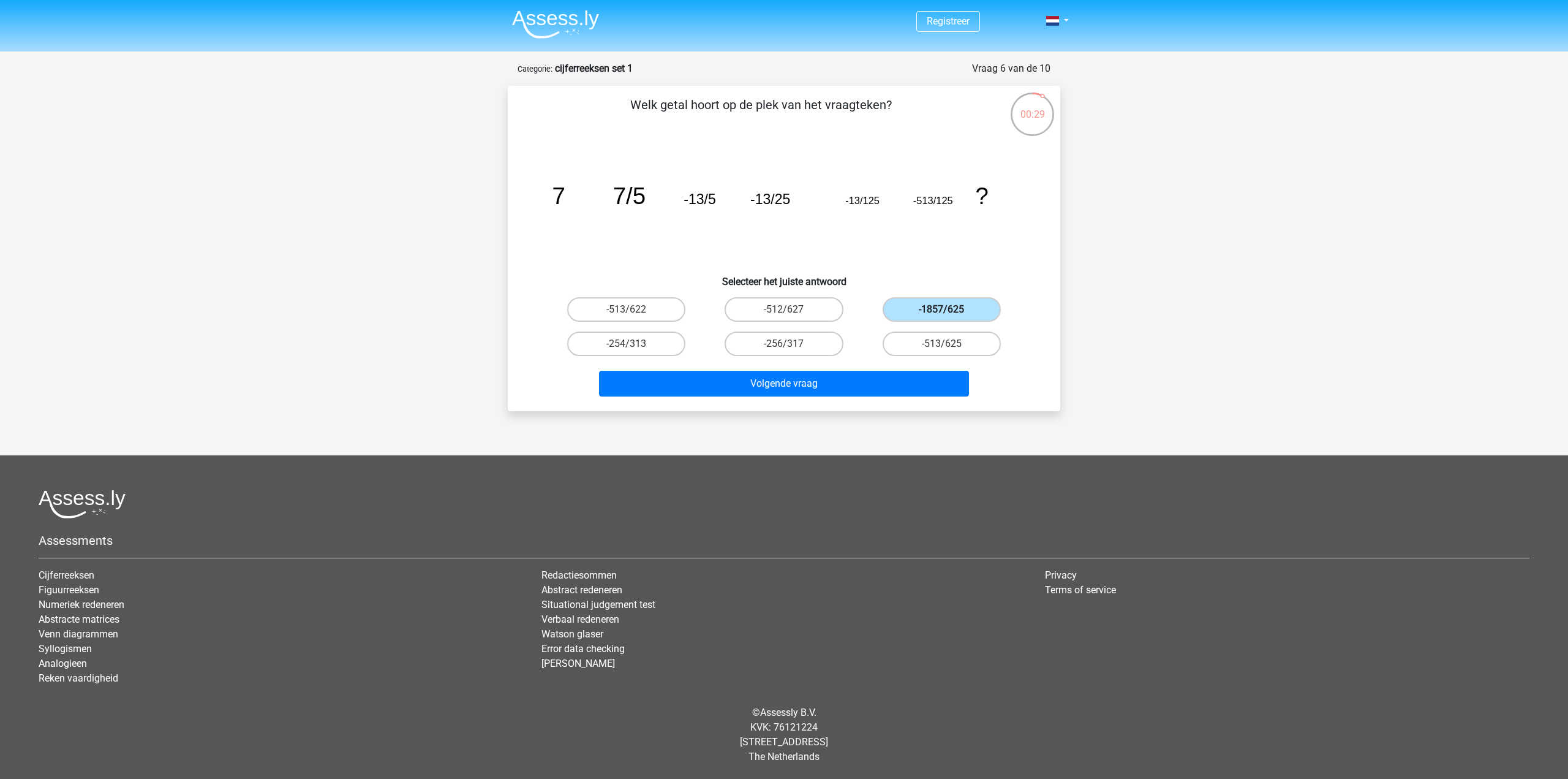
click at [949, 344] on input "-513/625" at bounding box center [945, 348] width 8 height 8
radio input "true"
drag, startPoint x: 960, startPoint y: 313, endPoint x: 955, endPoint y: 345, distance: 32.4
click at [960, 316] on label "-1857/625" at bounding box center [941, 310] width 118 height 25
click at [949, 316] on input "-1857/625" at bounding box center [945, 313] width 8 height 8
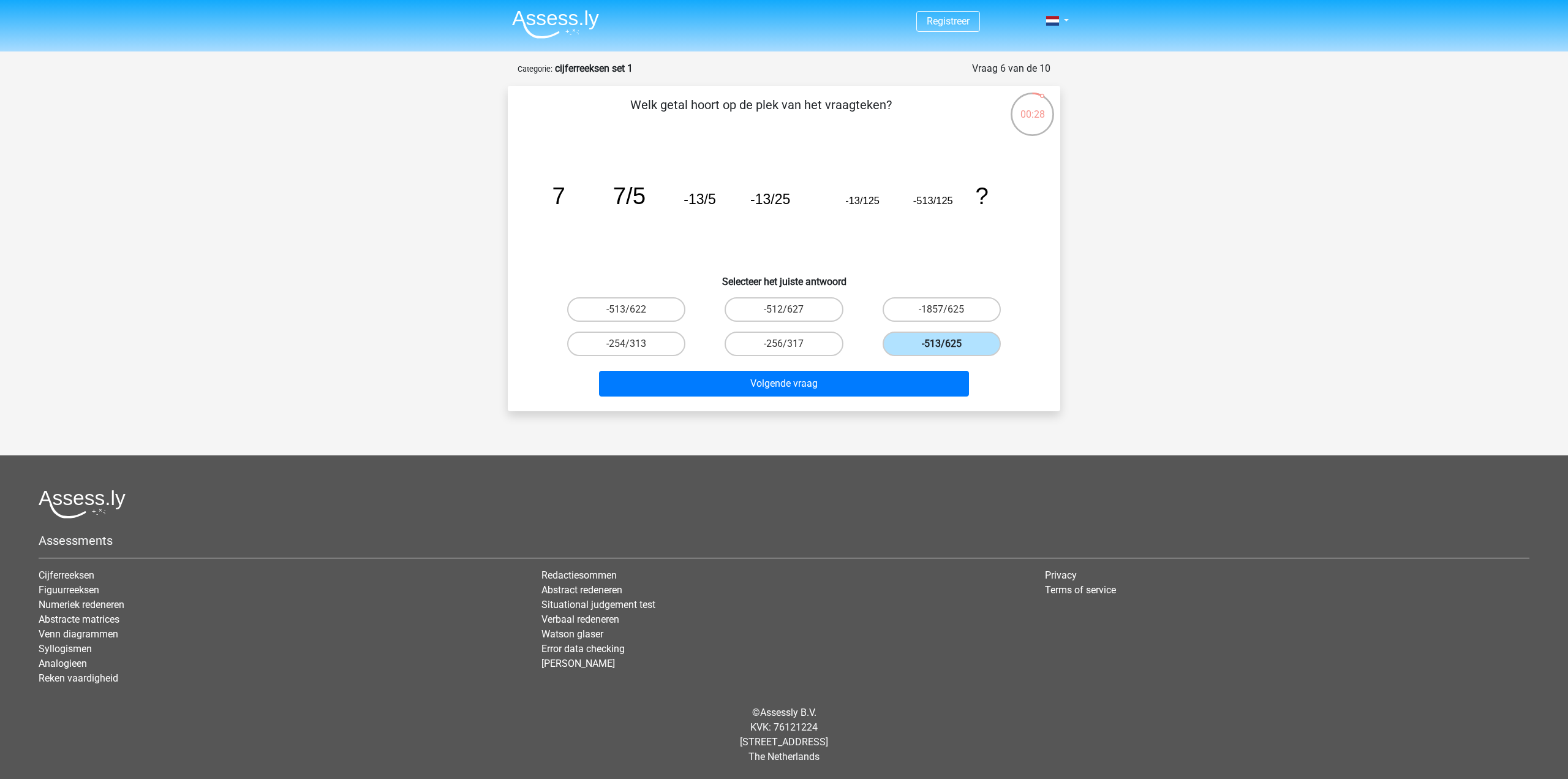
radio input "true"
drag, startPoint x: 955, startPoint y: 345, endPoint x: 955, endPoint y: 331, distance: 14.0
click at [955, 334] on label "-513/625" at bounding box center [941, 344] width 118 height 25
click at [949, 344] on input "-513/625" at bounding box center [945, 348] width 8 height 8
radio input "true"
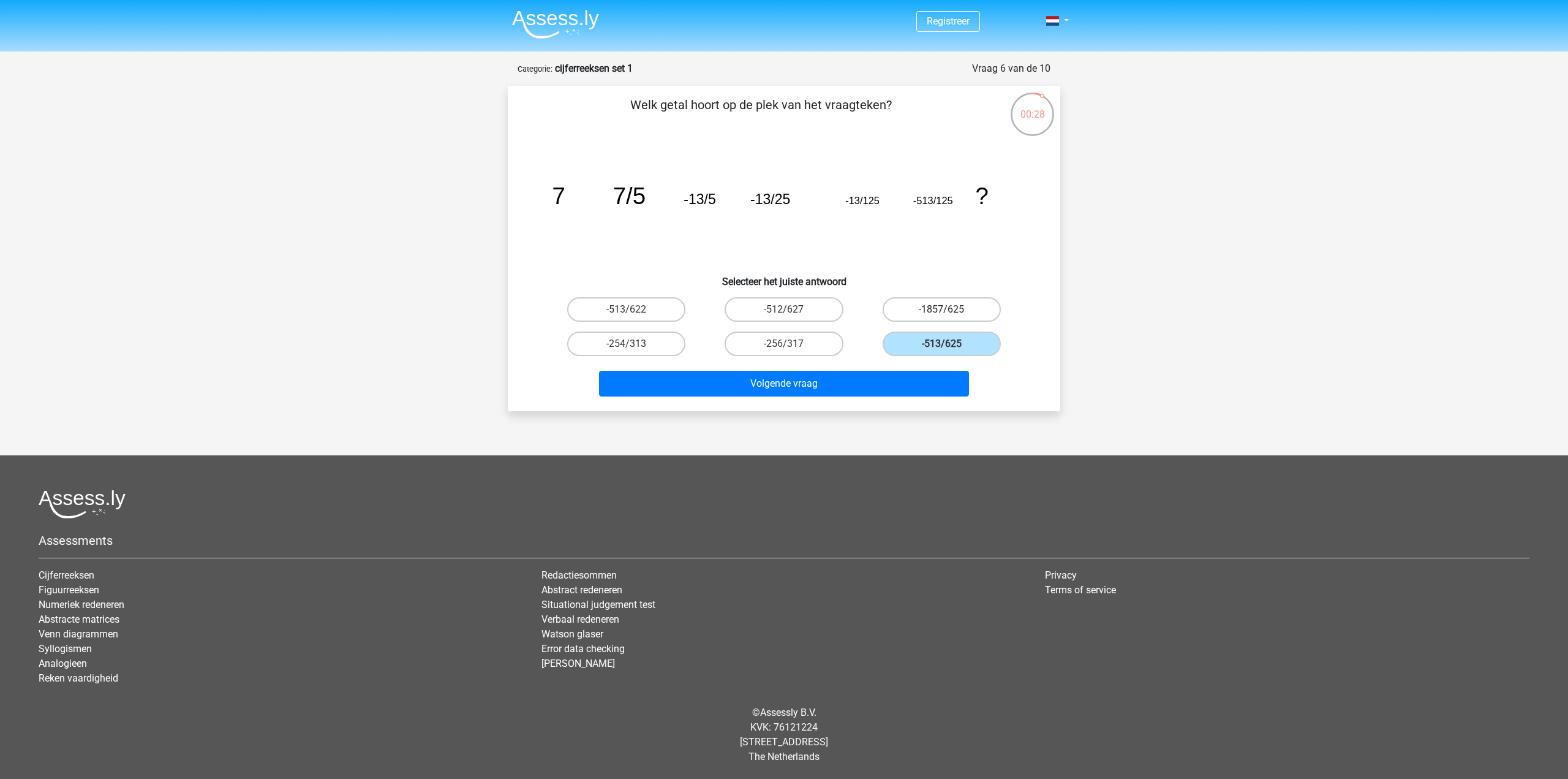
click at [953, 310] on label "-1857/625" at bounding box center [941, 310] width 118 height 25
click at [949, 310] on input "-1857/625" at bounding box center [945, 313] width 8 height 8
radio input "true"
drag, startPoint x: 945, startPoint y: 343, endPoint x: 952, endPoint y: 310, distance: 33.7
click at [948, 327] on div "-513/625" at bounding box center [941, 344] width 157 height 34
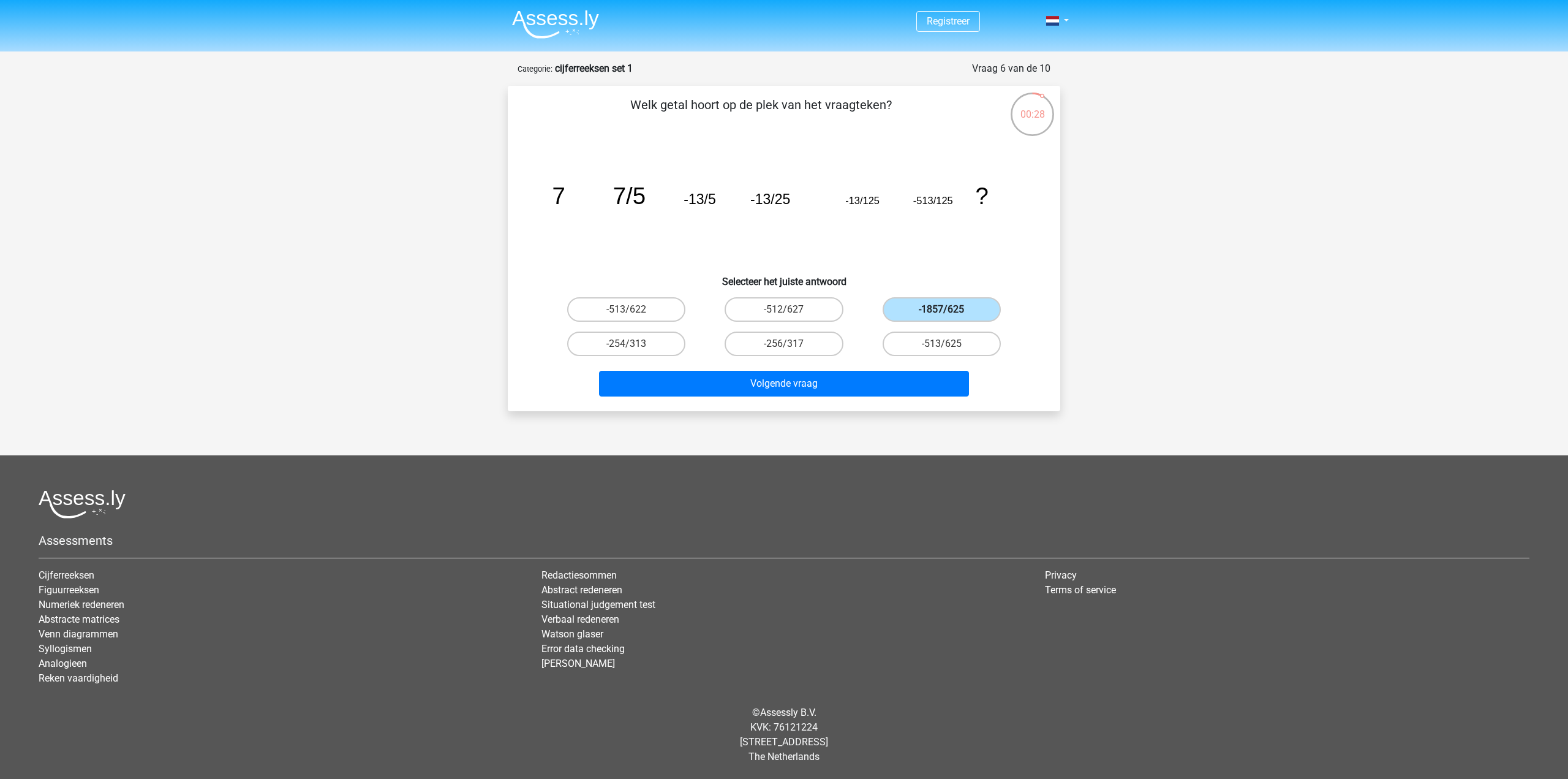
click at [952, 310] on label "-1857/625" at bounding box center [941, 310] width 118 height 25
click at [949, 310] on input "-1857/625" at bounding box center [945, 313] width 8 height 8
drag, startPoint x: 946, startPoint y: 343, endPoint x: 952, endPoint y: 313, distance: 30.6
click at [949, 334] on div "-513/625" at bounding box center [941, 344] width 147 height 25
drag, startPoint x: 952, startPoint y: 313, endPoint x: 954, endPoint y: 328, distance: 15.1
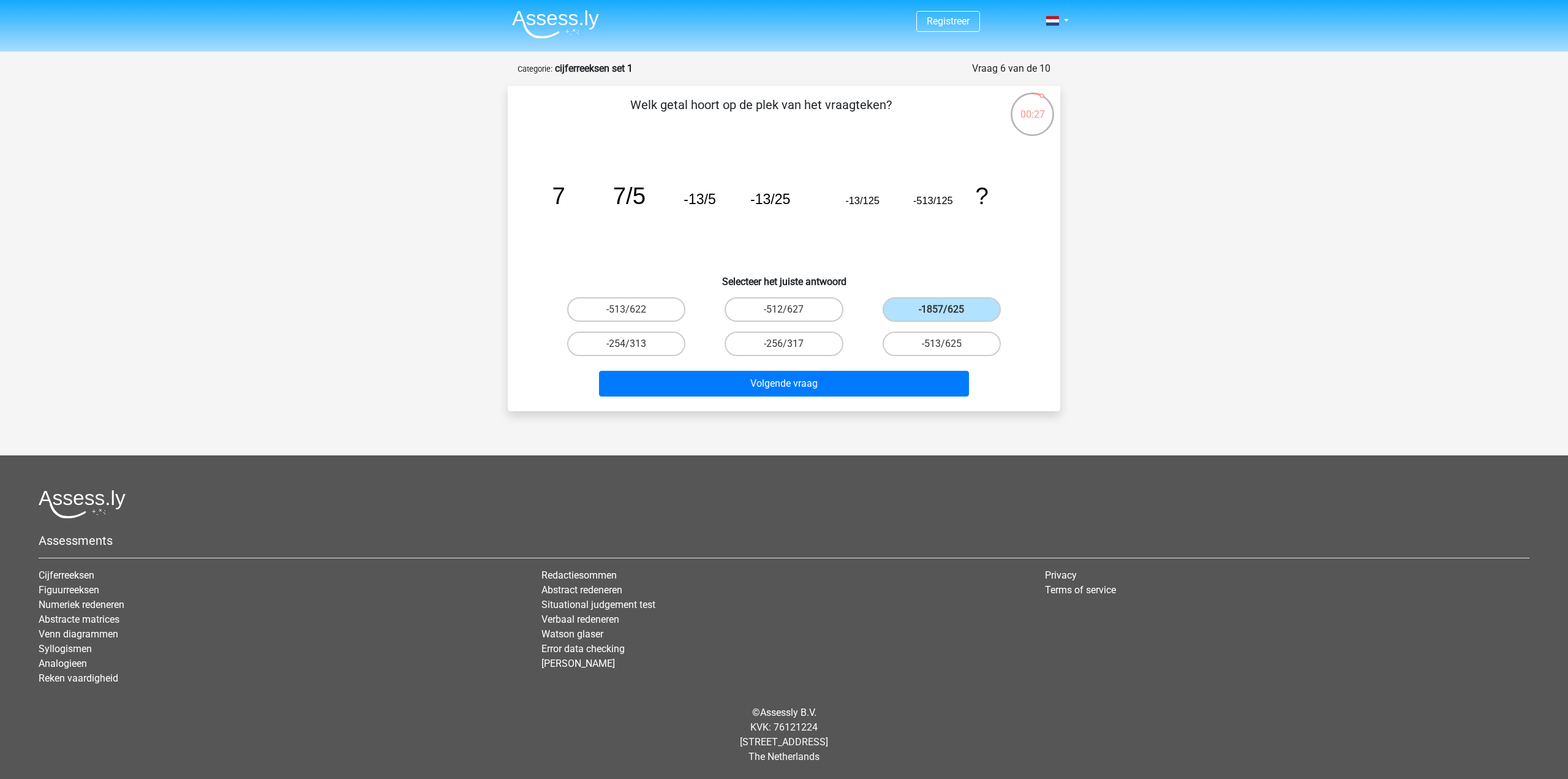
click at [952, 313] on label "-1857/625" at bounding box center [941, 310] width 118 height 25
click at [949, 313] on input "-1857/625" at bounding box center [945, 313] width 8 height 8
drag, startPoint x: 952, startPoint y: 351, endPoint x: 959, endPoint y: 325, distance: 26.9
click at [952, 349] on label "-513/625" at bounding box center [941, 344] width 118 height 25
click at [949, 349] on input "-513/625" at bounding box center [945, 348] width 8 height 8
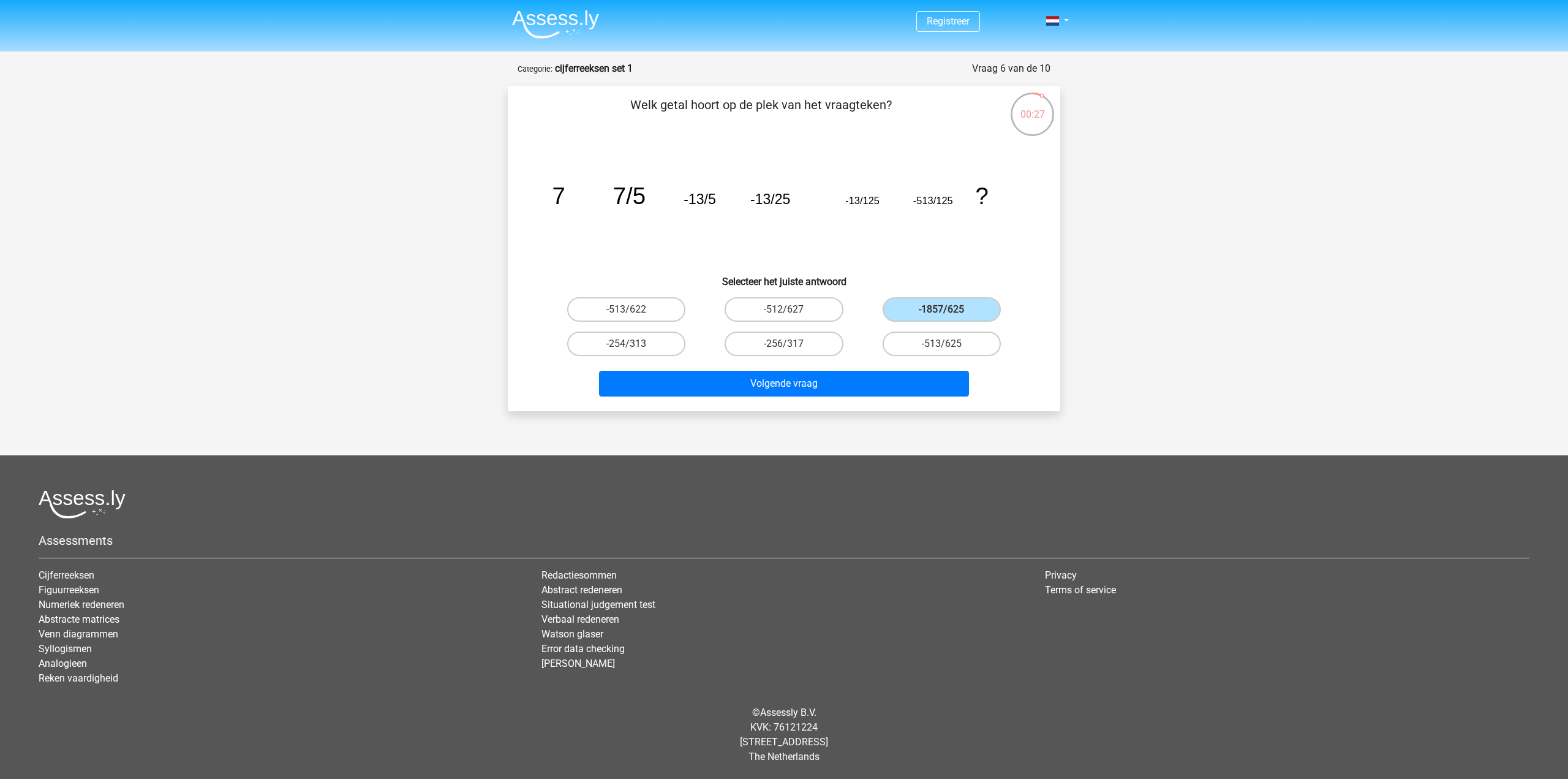
radio input "true"
click at [959, 319] on label "-1857/625" at bounding box center [941, 310] width 118 height 25
click at [949, 317] on input "-1857/625" at bounding box center [945, 313] width 8 height 8
radio input "true"
click at [887, 383] on button "Volgende vraag" at bounding box center [784, 383] width 371 height 26
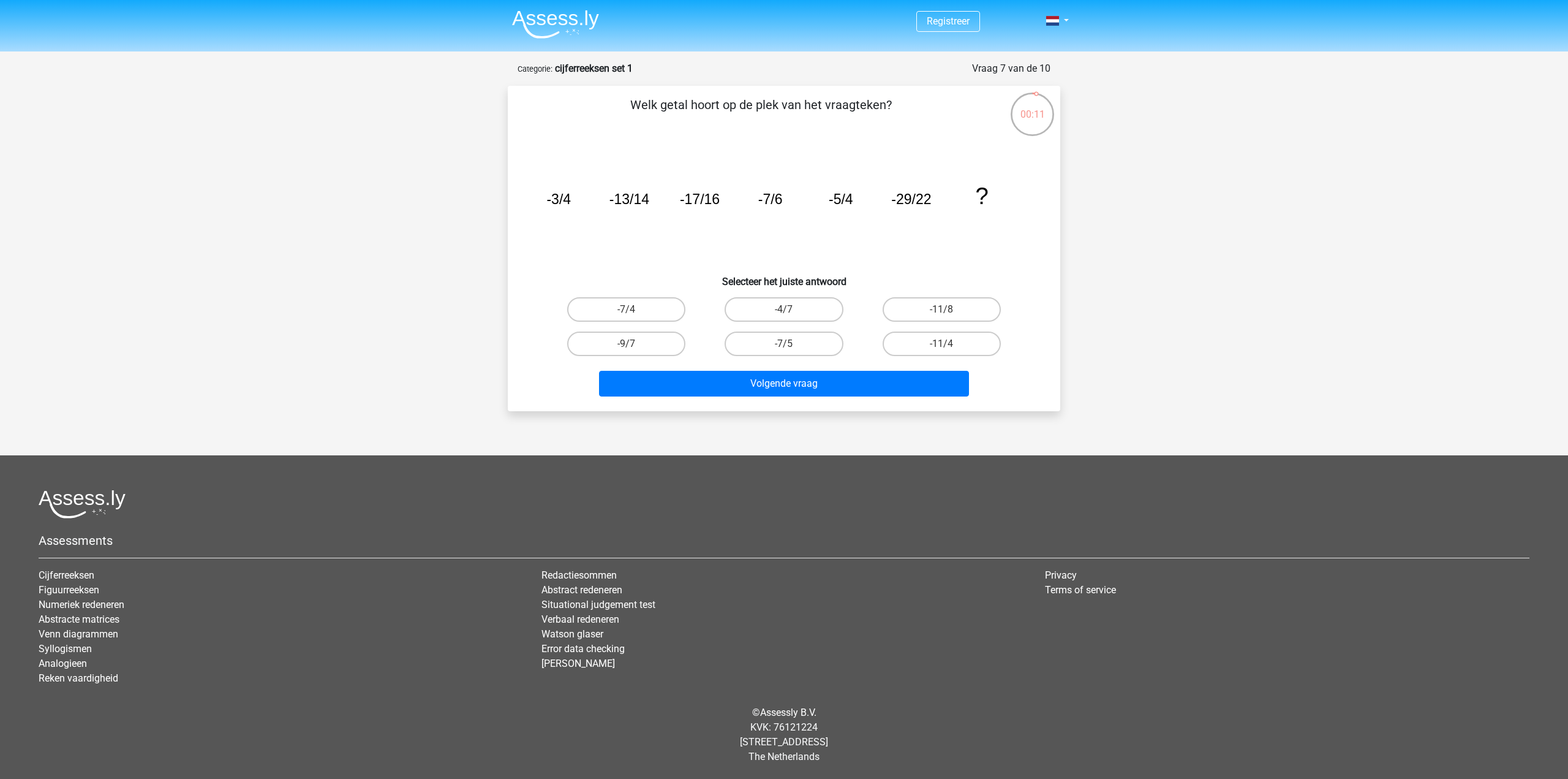
click at [920, 208] on icon "image/svg+xml -3/4 -13/14 -17/16 -7/6 -5/4 -29/22 ?" at bounding box center [784, 204] width 494 height 124
click at [1297, 352] on div "Registreer Nederlands English" at bounding box center [784, 382] width 1568 height 764
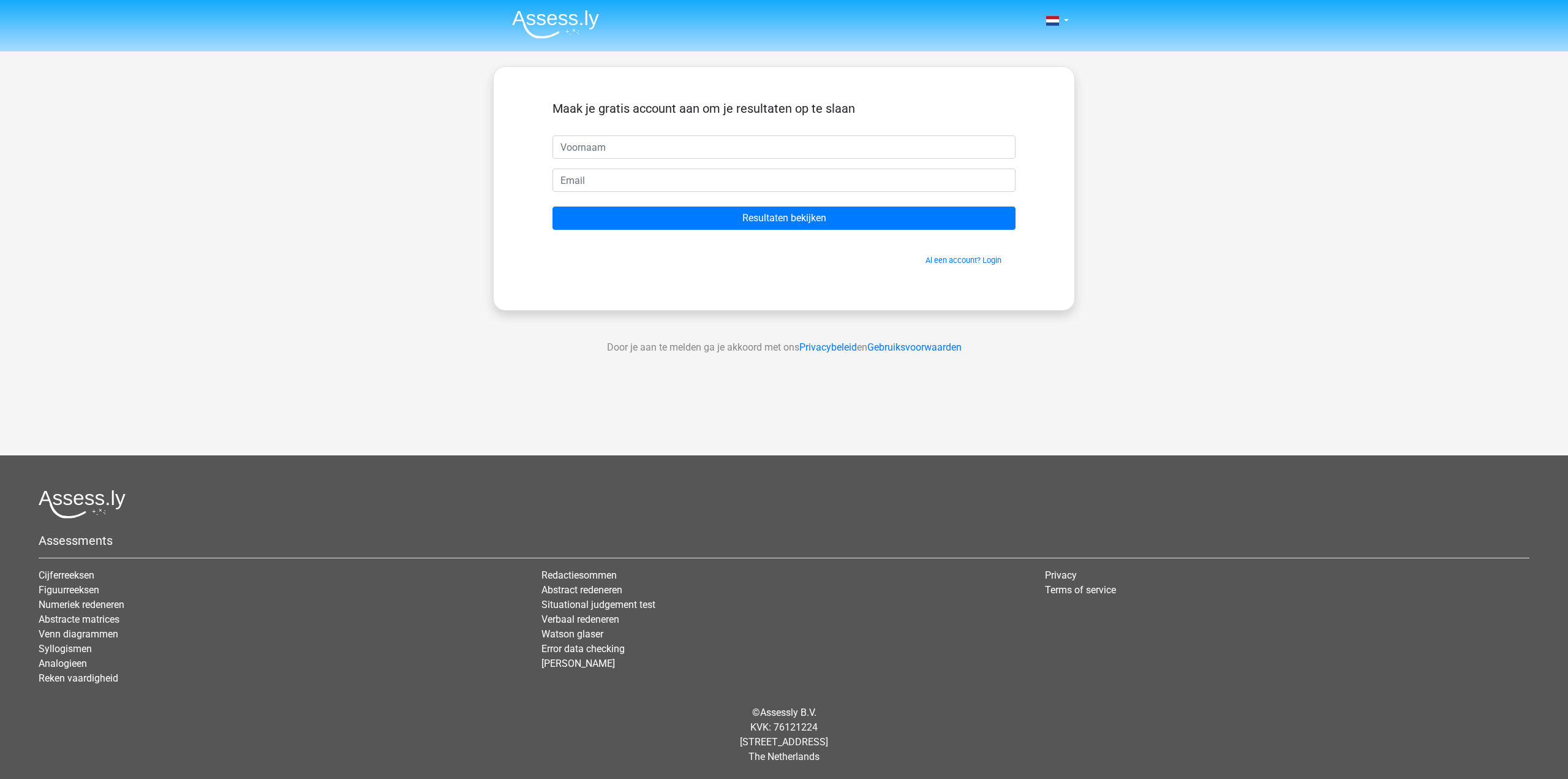
click at [858, 393] on div "Nederlands English" at bounding box center [784, 346] width 1568 height 693
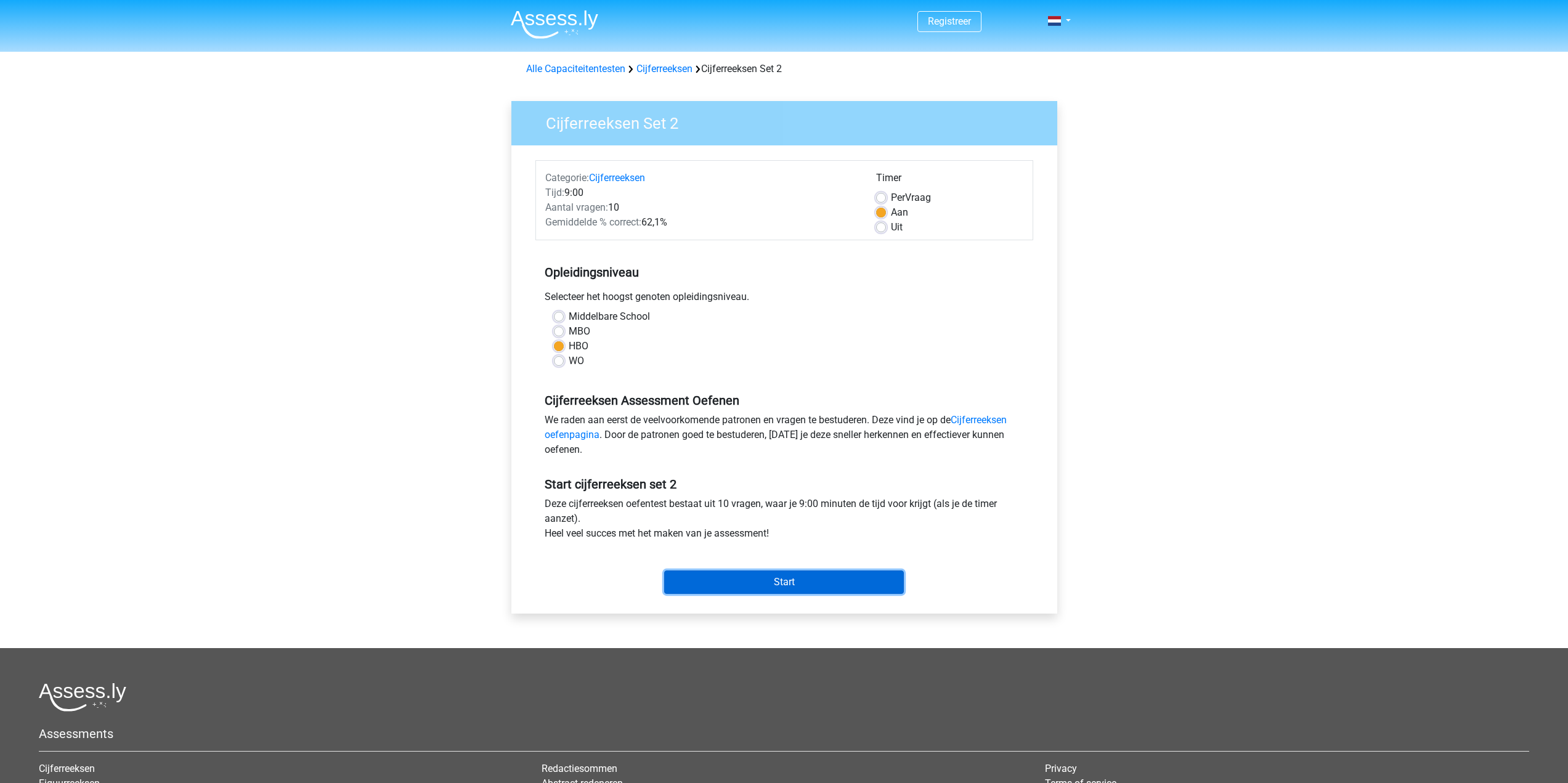
click at [801, 590] on input "Start" at bounding box center [783, 582] width 239 height 23
click at [1297, 122] on div "Registreer Nederlands English" at bounding box center [784, 487] width 1568 height 973
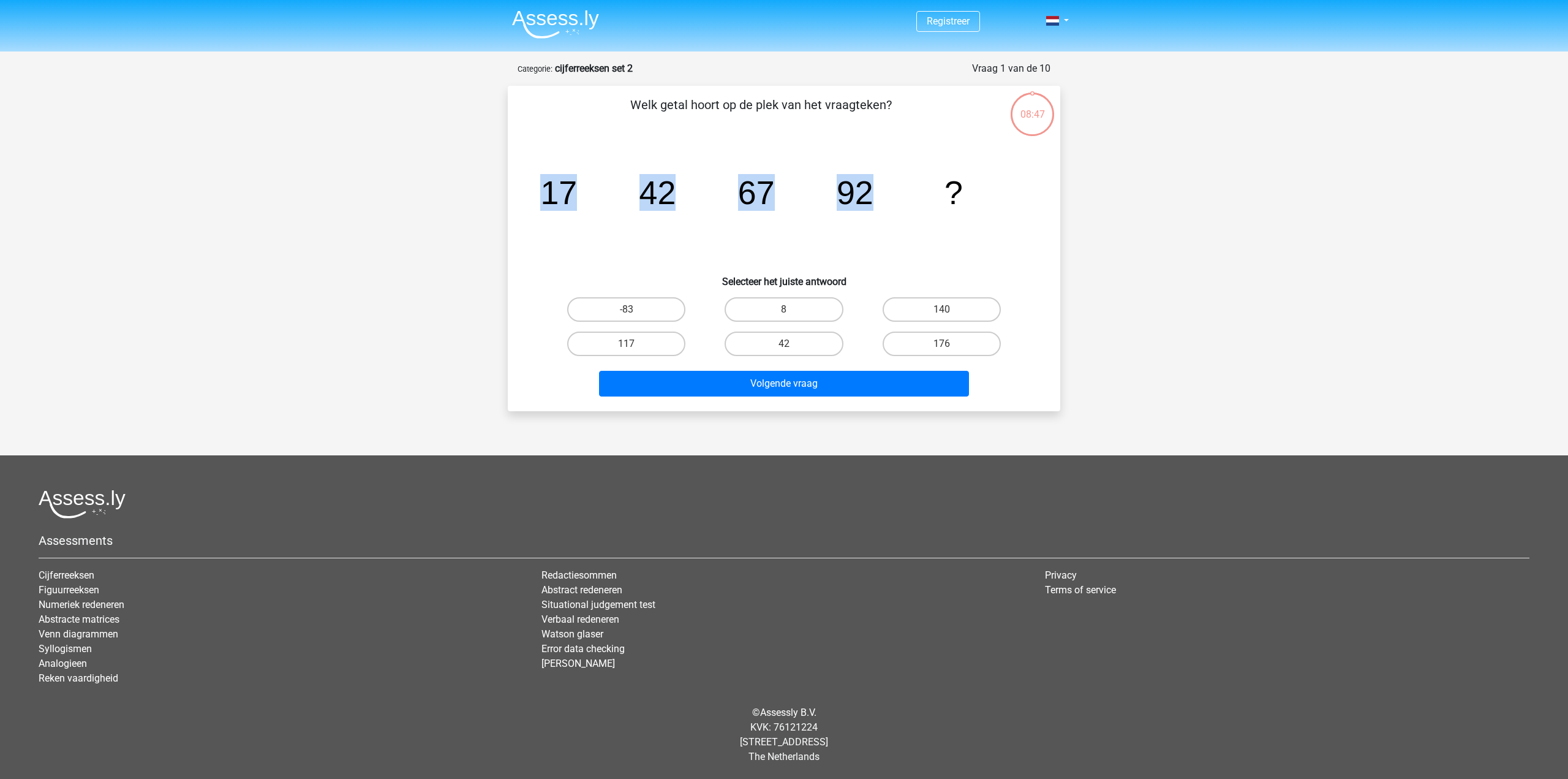
drag, startPoint x: 503, startPoint y: 192, endPoint x: 951, endPoint y: 216, distance: 448.6
click at [945, 215] on div "08:47 Vraag 1 van de 10 Categorie: cijferreeksen set 2 Welk getal hoort op de p…" at bounding box center [784, 236] width 572 height 350
click at [1049, 231] on div "Welk getal hoort op de plek van het vraagteken? image/svg+xml 17 42 67 92 ? Sel…" at bounding box center [784, 248] width 543 height 306
drag, startPoint x: 453, startPoint y: 178, endPoint x: 1286, endPoint y: 179, distance: 833.0
click at [1054, 186] on div "Registreer Nederlands English" at bounding box center [784, 382] width 1568 height 764
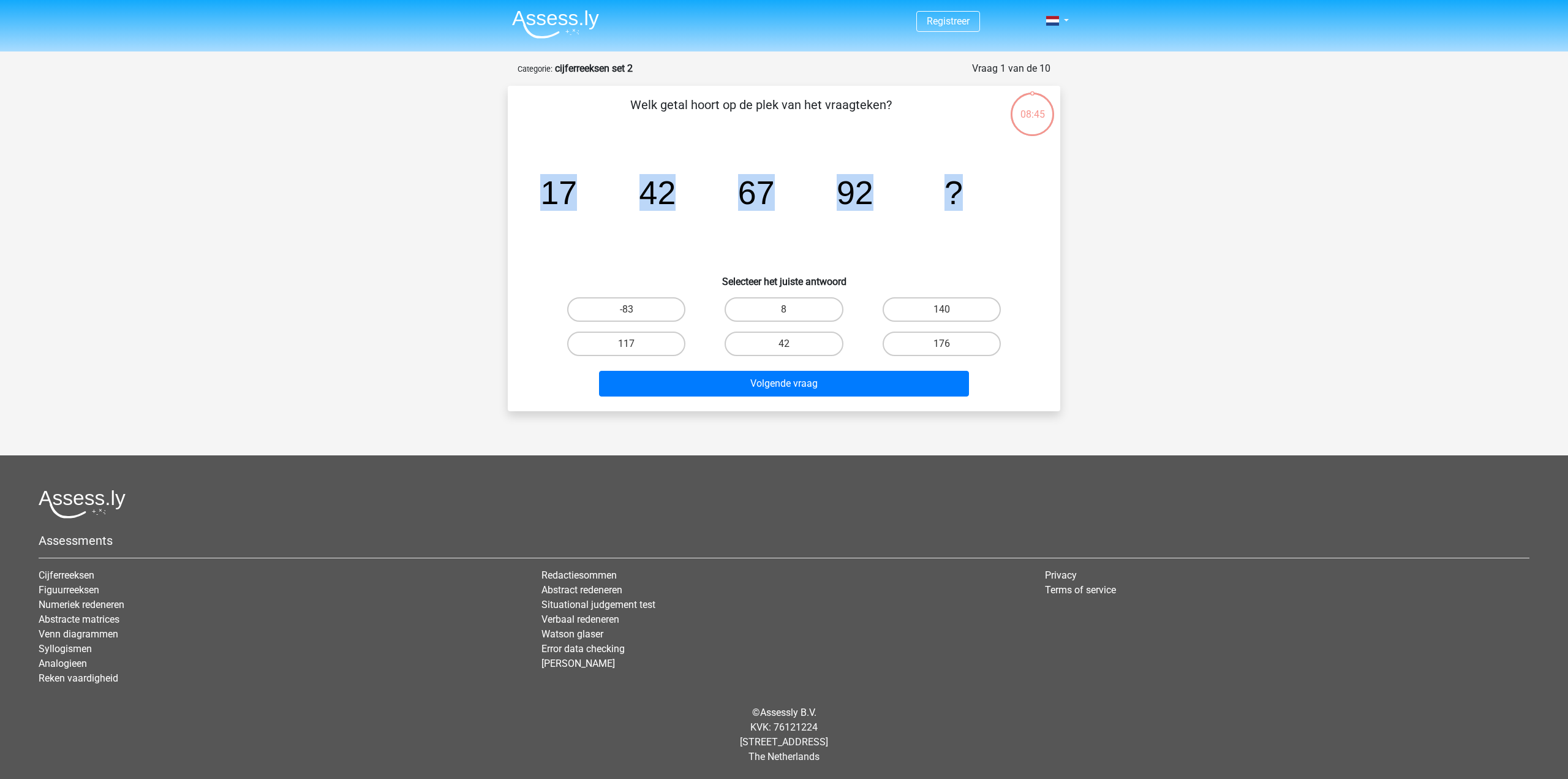
click at [1278, 184] on div "Registreer Nederlands English" at bounding box center [784, 382] width 1568 height 764
drag, startPoint x: 494, startPoint y: 169, endPoint x: 1152, endPoint y: 174, distance: 658.0
click at [1152, 174] on div "Registreer Nederlands English" at bounding box center [784, 382] width 1568 height 764
drag, startPoint x: 1305, startPoint y: 168, endPoint x: 1269, endPoint y: 175, distance: 36.7
click at [1305, 169] on div "Registreer Nederlands English" at bounding box center [784, 382] width 1568 height 764
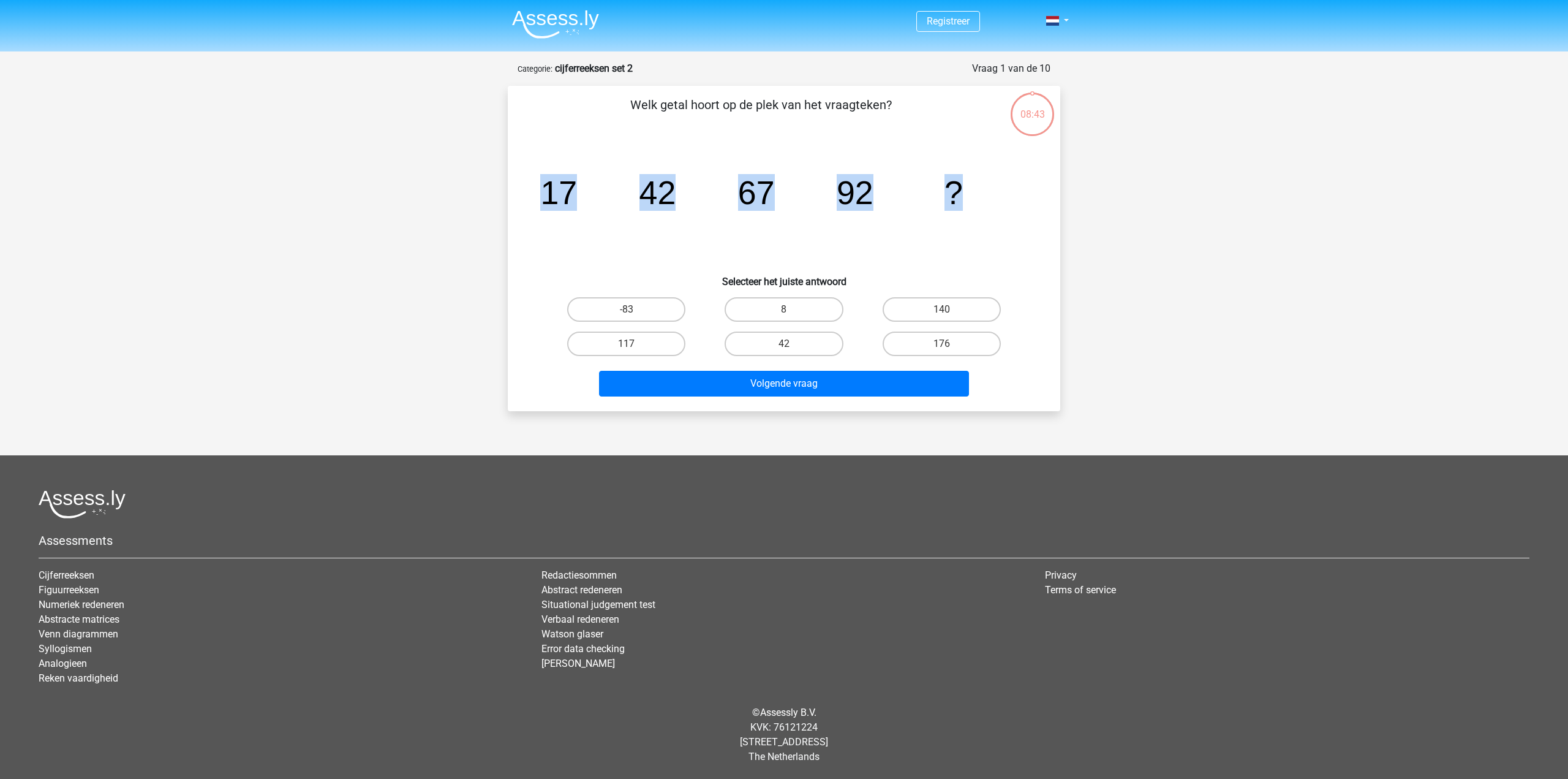
drag, startPoint x: 529, startPoint y: 208, endPoint x: 534, endPoint y: 220, distance: 13.0
click at [528, 209] on div "image/svg+xml 17 42 67 92 ?" at bounding box center [784, 204] width 513 height 124
drag, startPoint x: 534, startPoint y: 220, endPoint x: 552, endPoint y: 193, distance: 32.4
click at [535, 220] on div "image/svg+xml 17 42 67 92 ?" at bounding box center [784, 204] width 513 height 124
click at [551, 194] on tspan "17" at bounding box center [558, 192] width 36 height 36
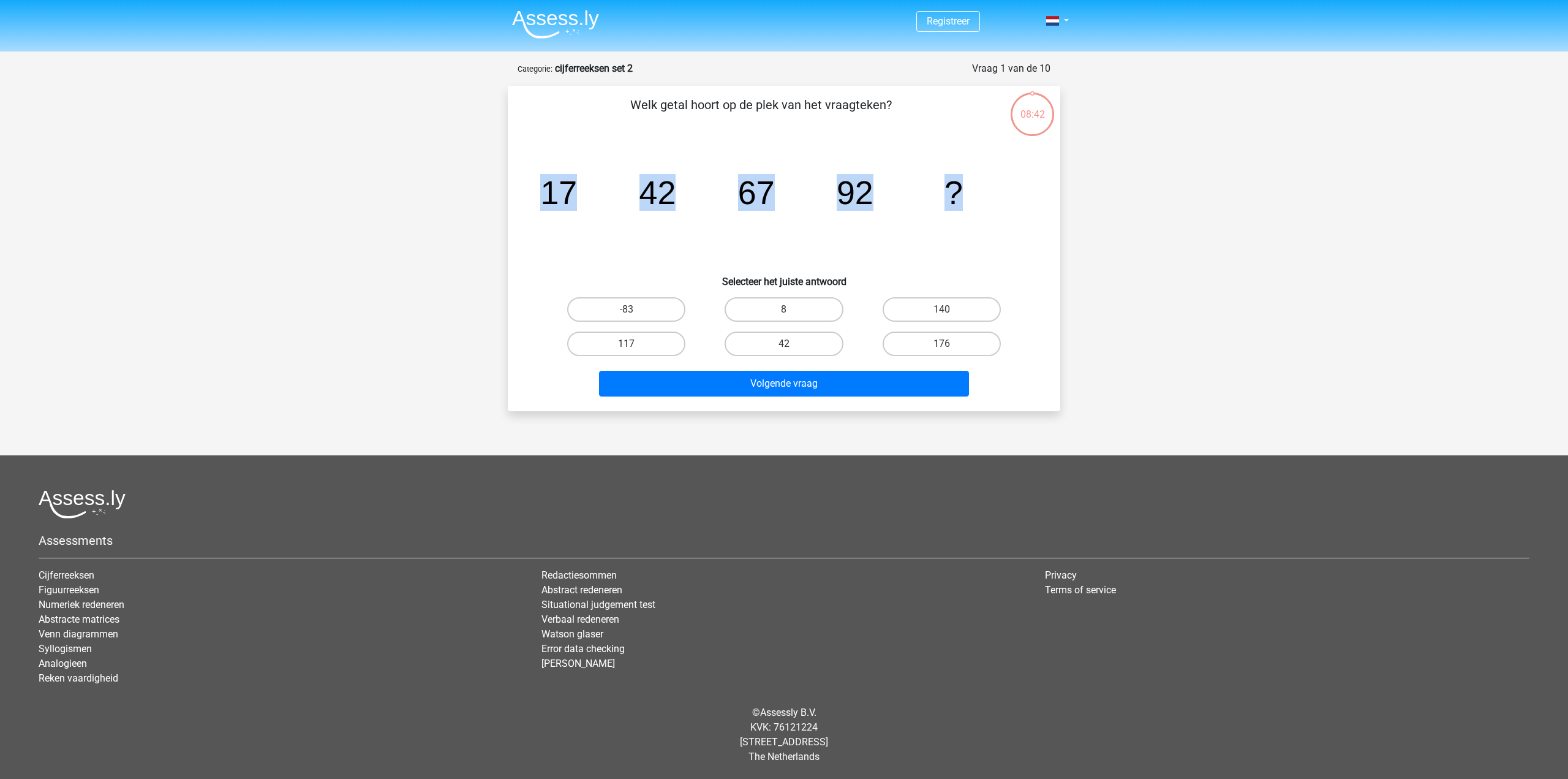
click at [737, 154] on icon "image/svg+xml 17 42 67 92 ?" at bounding box center [784, 204] width 494 height 124
drag, startPoint x: 651, startPoint y: 188, endPoint x: 663, endPoint y: 196, distance: 14.4
click at [671, 189] on tspan "42" at bounding box center [658, 192] width 36 height 36
click at [675, 231] on icon "image/svg+xml 17 42 67 92 ?" at bounding box center [784, 204] width 494 height 124
drag, startPoint x: 651, startPoint y: 193, endPoint x: 719, endPoint y: 277, distance: 108.1
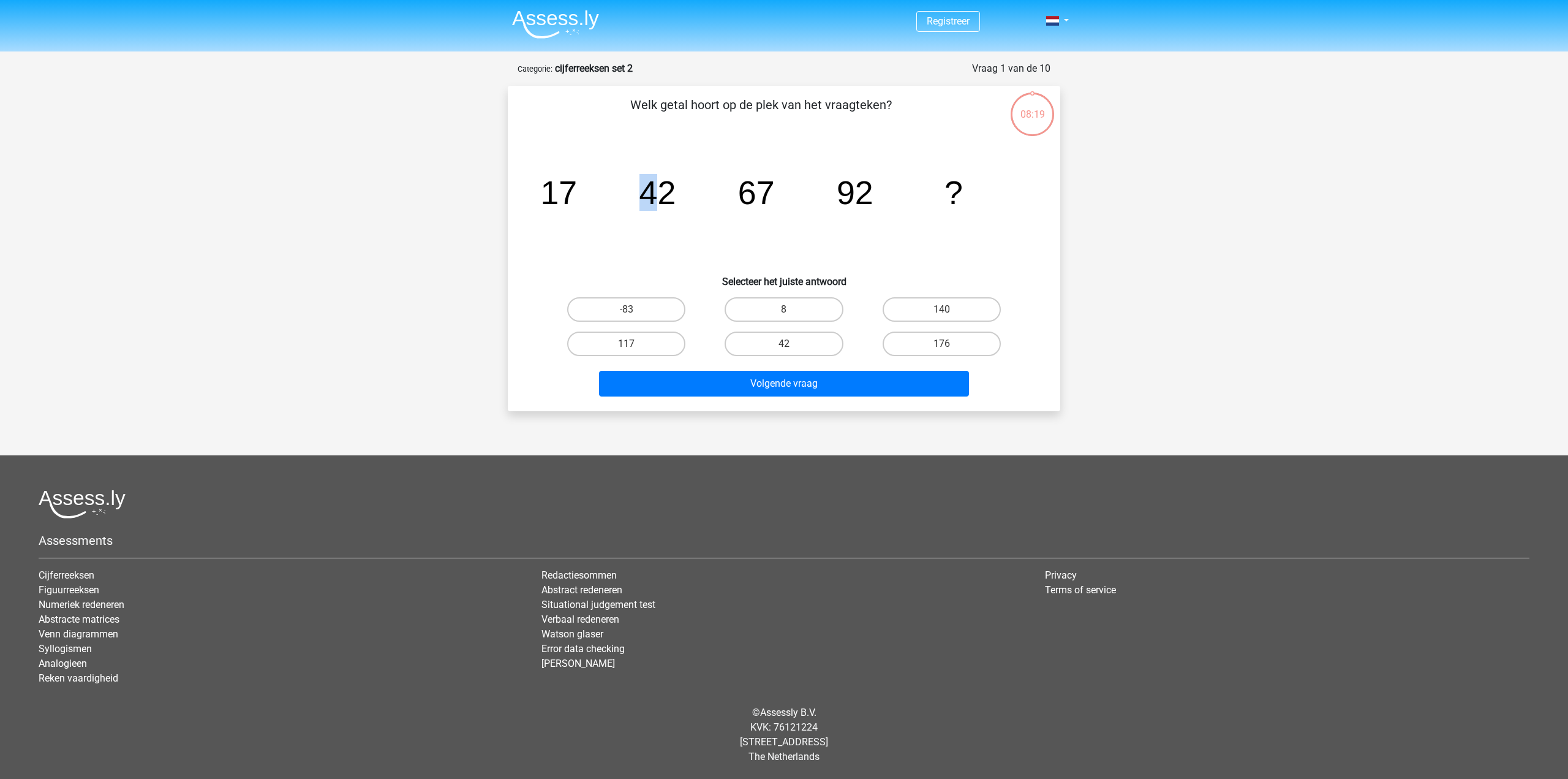
click at [677, 191] on icon "image/svg+xml 17 42 67 92 ?" at bounding box center [784, 204] width 494 height 124
click at [649, 225] on icon "image/svg+xml 17 42 67 92 ?" at bounding box center [784, 204] width 494 height 124
click at [777, 182] on icon "image/svg+xml 17 42 67 92 ?" at bounding box center [784, 204] width 494 height 124
click at [956, 222] on icon "image/svg+xml 17 42 67 92 ?" at bounding box center [784, 204] width 494 height 124
drag, startPoint x: 1074, startPoint y: 341, endPoint x: 986, endPoint y: 363, distance: 90.7
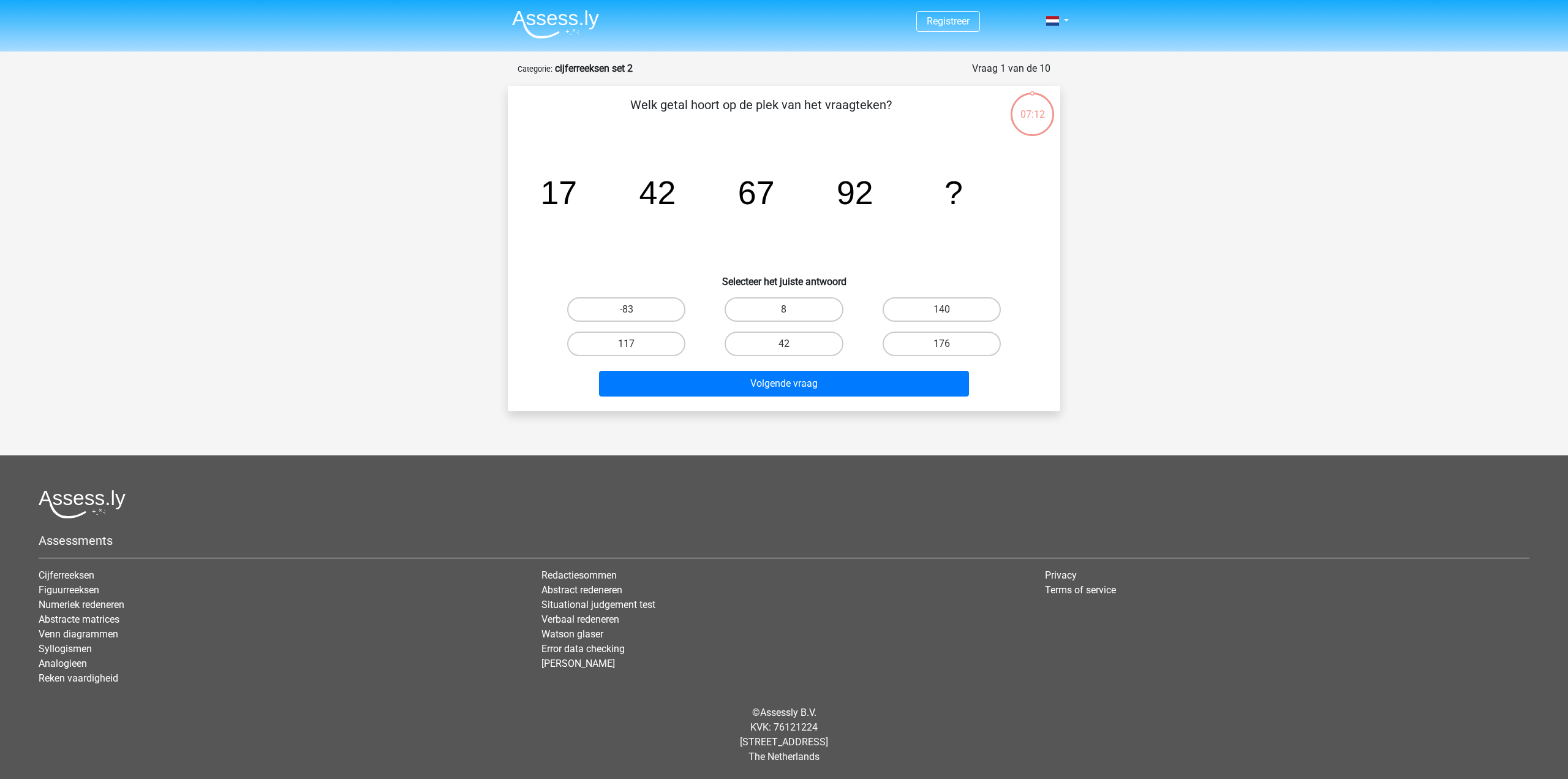
click at [1083, 343] on div "Registreer Nederlands English" at bounding box center [784, 382] width 1568 height 764
click at [599, 338] on label "117" at bounding box center [626, 344] width 118 height 25
click at [627, 344] on input "117" at bounding box center [630, 348] width 8 height 8
radio input "true"
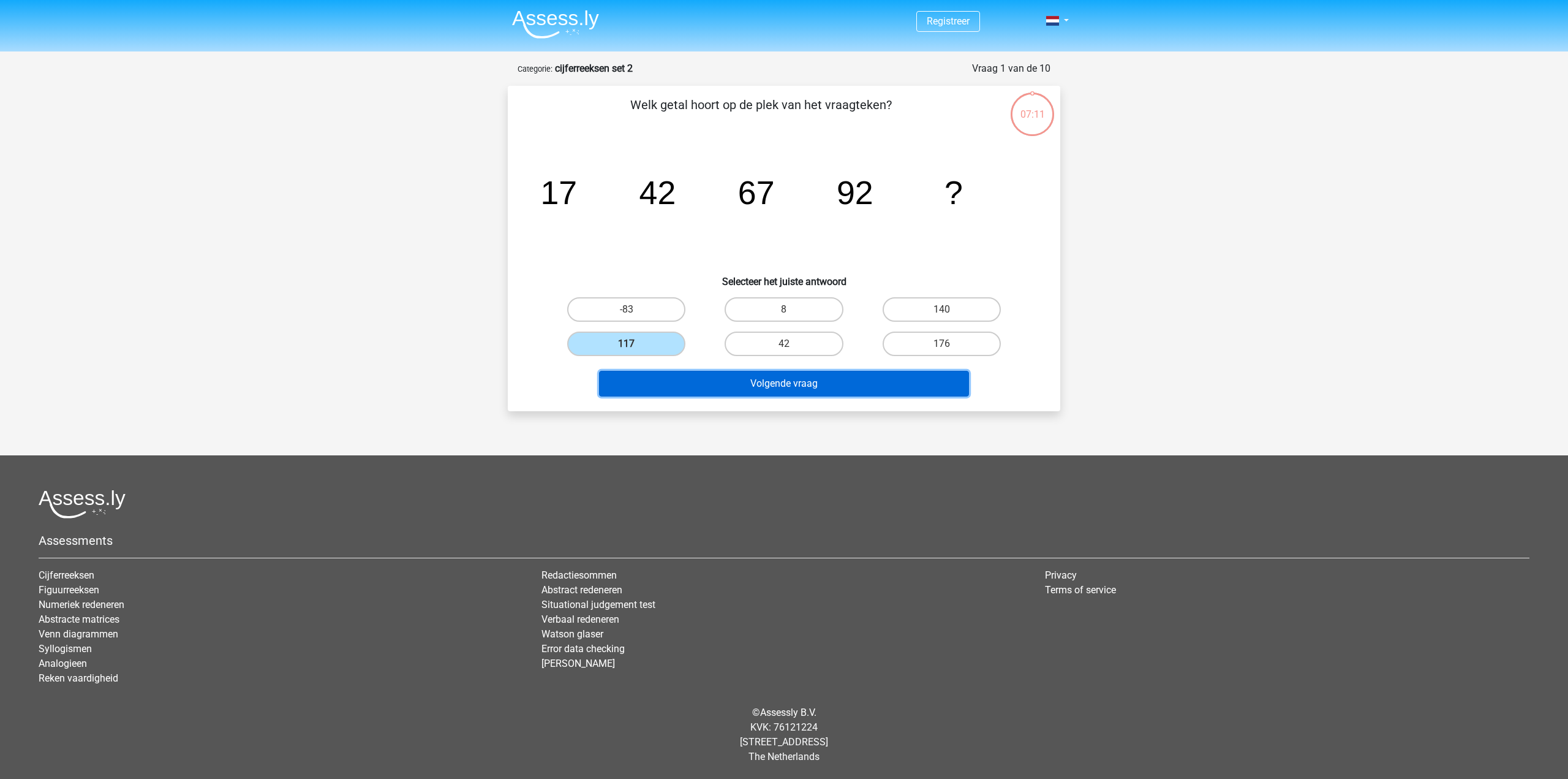
click at [699, 382] on button "Volgende vraag" at bounding box center [784, 383] width 371 height 26
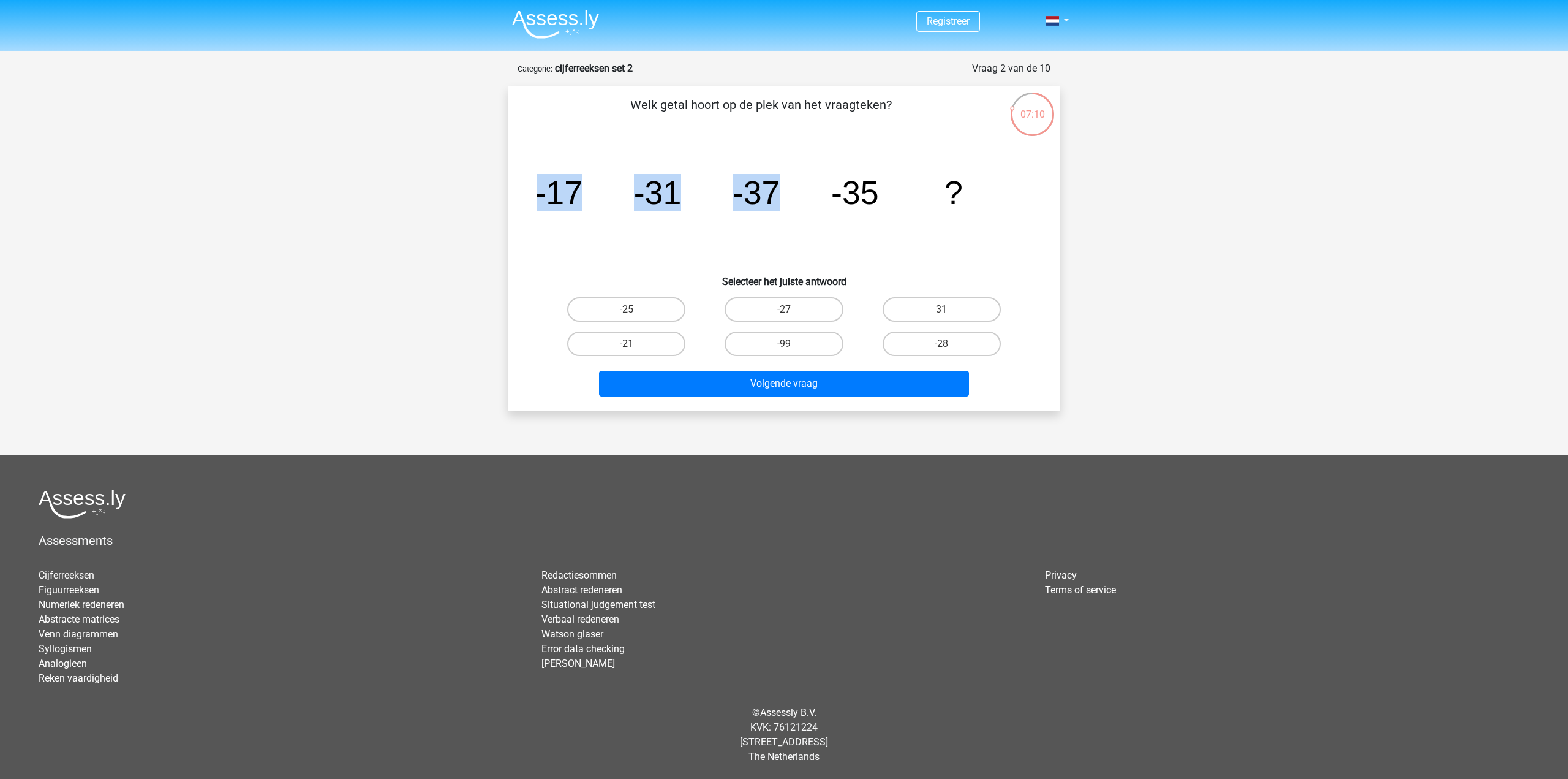
drag, startPoint x: 516, startPoint y: 185, endPoint x: 997, endPoint y: 190, distance: 481.0
click at [870, 185] on div "Welk getal hoort op de plek van het vraagteken? image/svg+xml -17 -31 -37 -35 ?…" at bounding box center [784, 248] width 543 height 306
click at [1351, 240] on div "Registreer Nederlands English" at bounding box center [784, 382] width 1568 height 764
drag, startPoint x: 752, startPoint y: 193, endPoint x: 771, endPoint y: 192, distance: 19.0
click at [771, 192] on tspan "-37" at bounding box center [757, 192] width 48 height 36
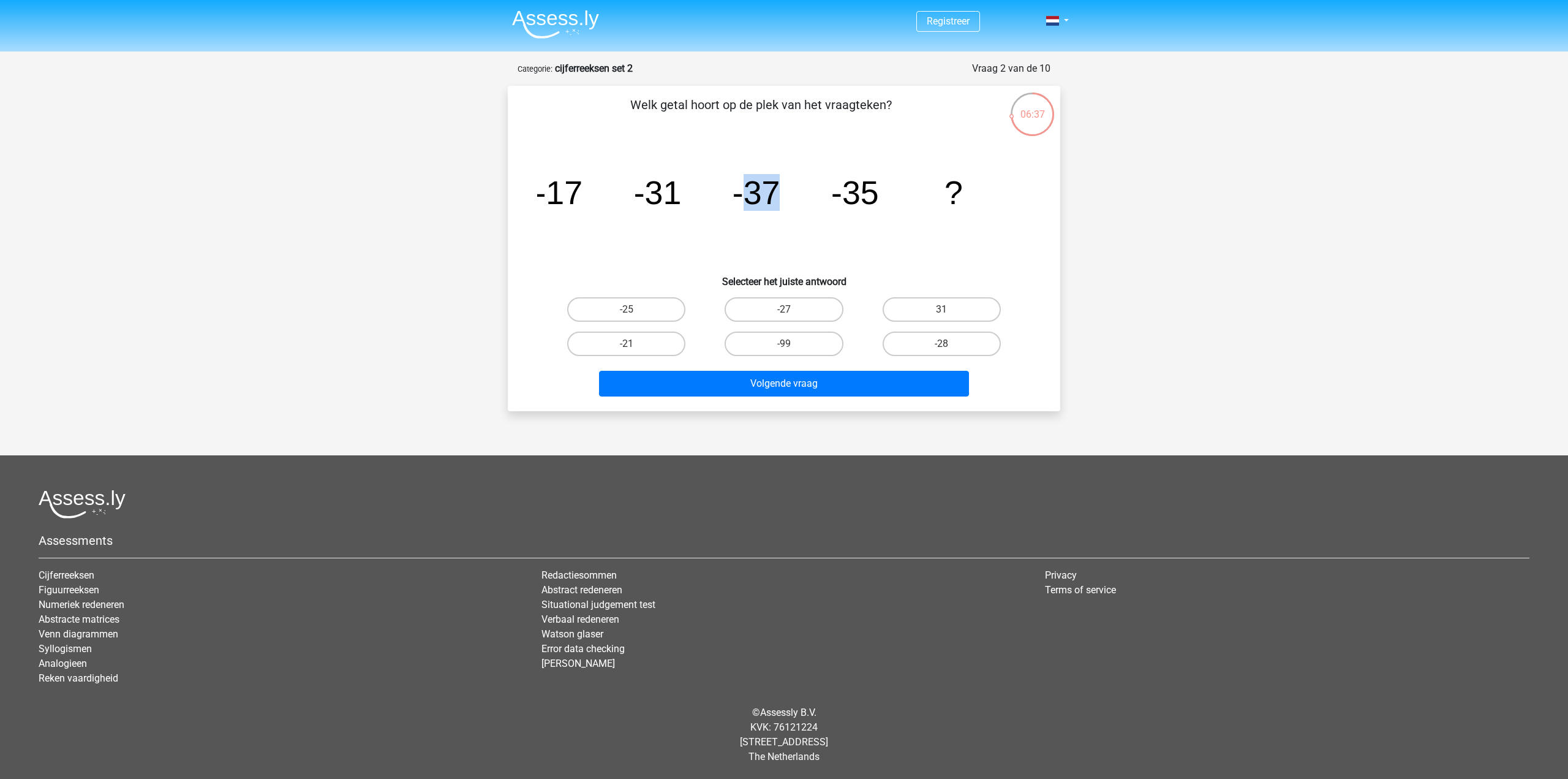
click at [771, 192] on tspan "-37" at bounding box center [757, 192] width 48 height 36
click at [1225, 234] on div "Registreer Nederlands English" at bounding box center [784, 382] width 1568 height 764
click at [1155, 400] on div "Registreer Nederlands English" at bounding box center [784, 382] width 1568 height 764
drag, startPoint x: 627, startPoint y: 101, endPoint x: 1005, endPoint y: 206, distance: 392.3
click at [1005, 206] on div "Welk getal hoort op de plek van het vraagteken? image/svg+xml -17 -31 -37 -35 ?…" at bounding box center [784, 248] width 543 height 306
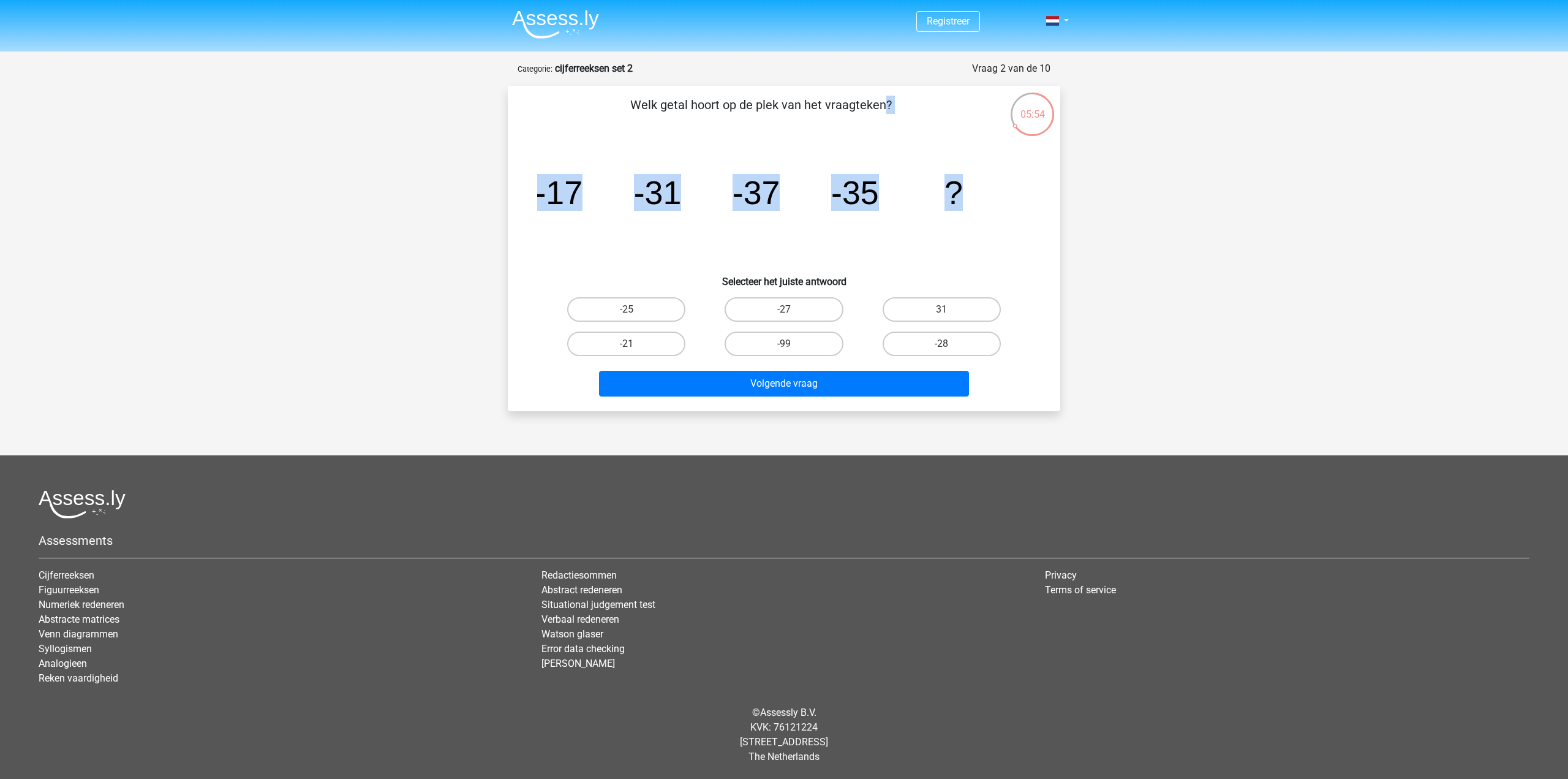
copy div "Welk getal hoort op de plek van het vraagteken? image/svg+xml -17 -31 -37 -35 ?"
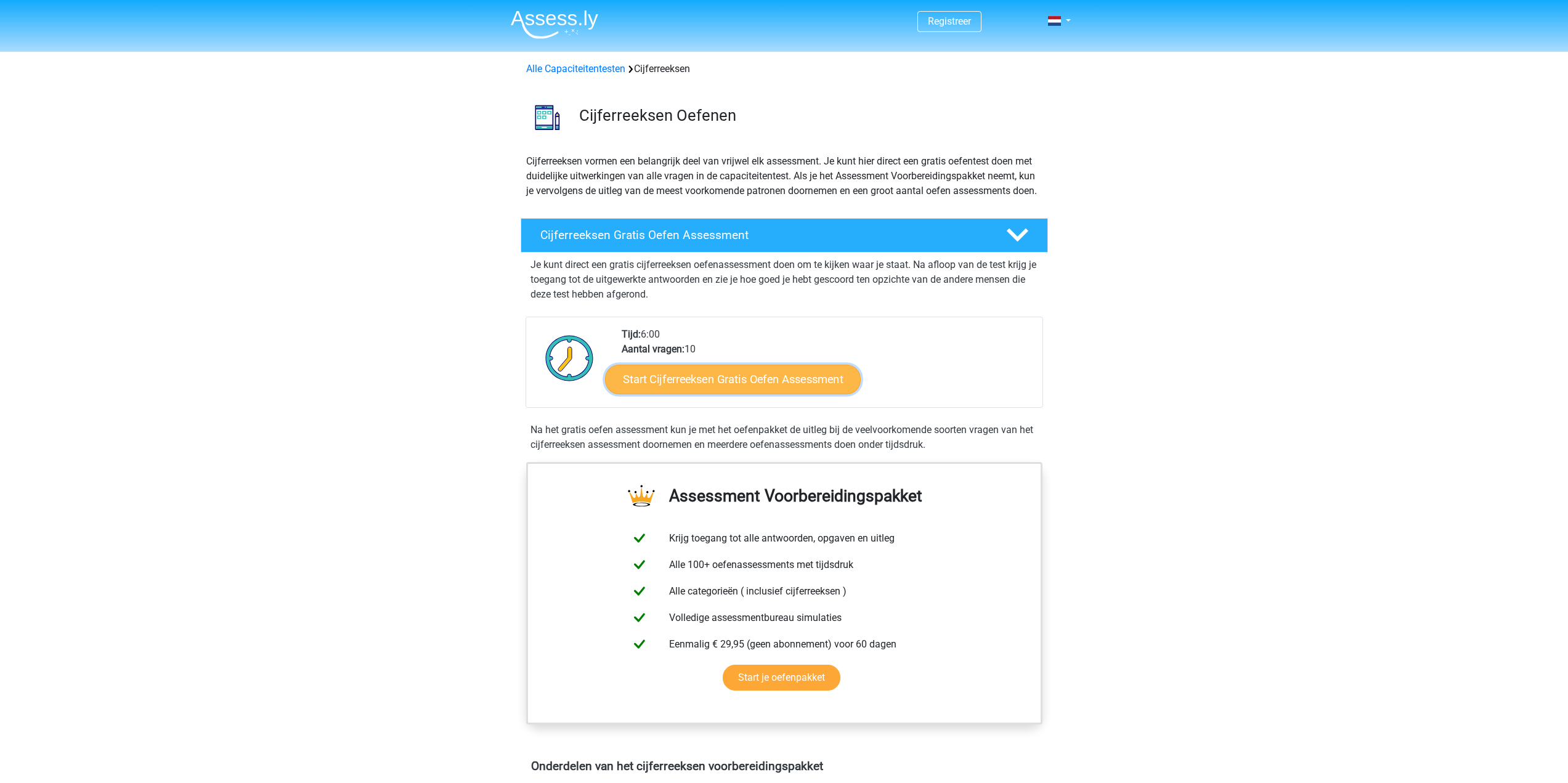
click at [772, 394] on link "Start Cijferreeksen Gratis Oefen Assessment" at bounding box center [733, 379] width 256 height 30
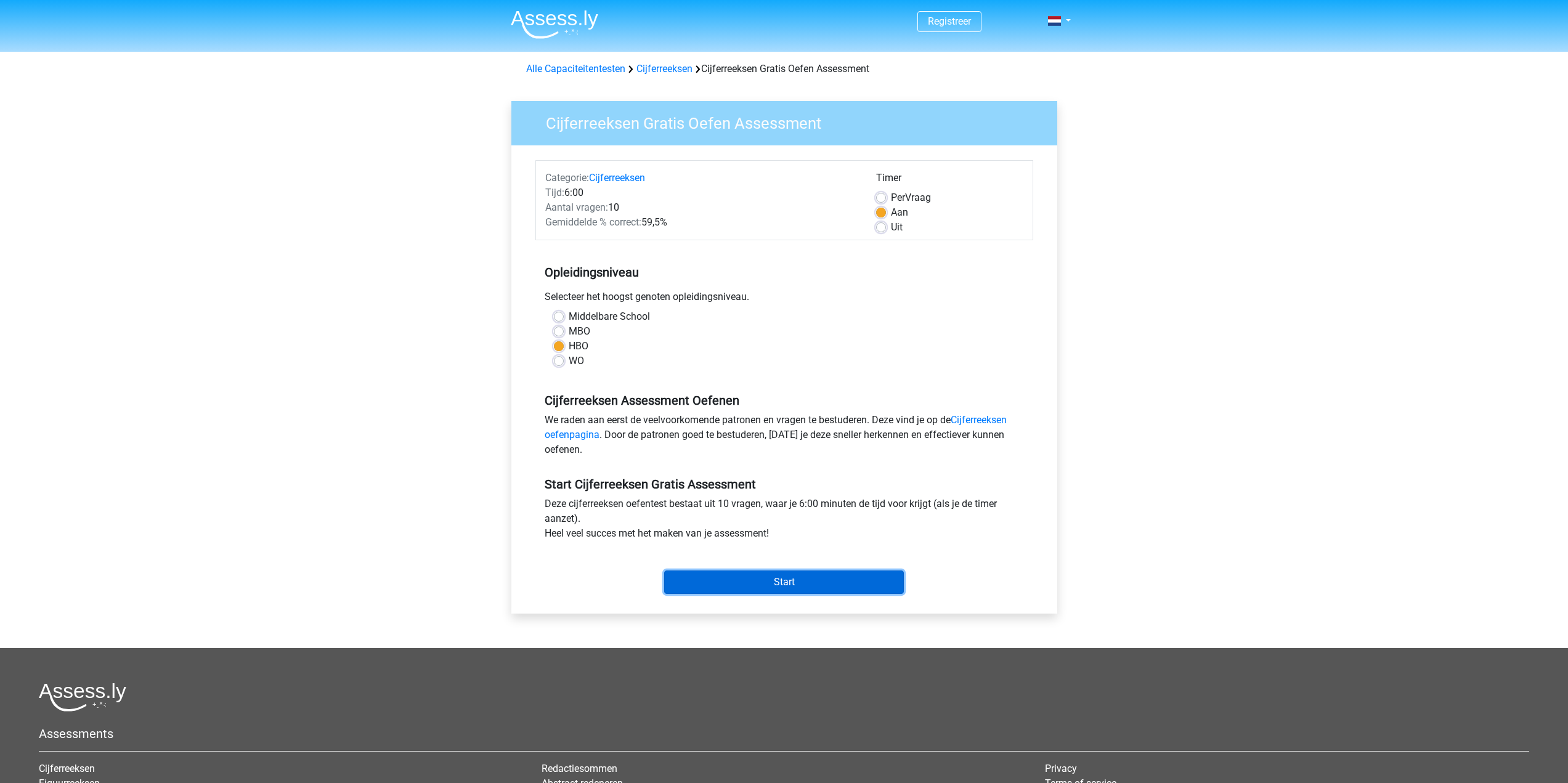
click at [833, 571] on input "Start" at bounding box center [783, 582] width 239 height 23
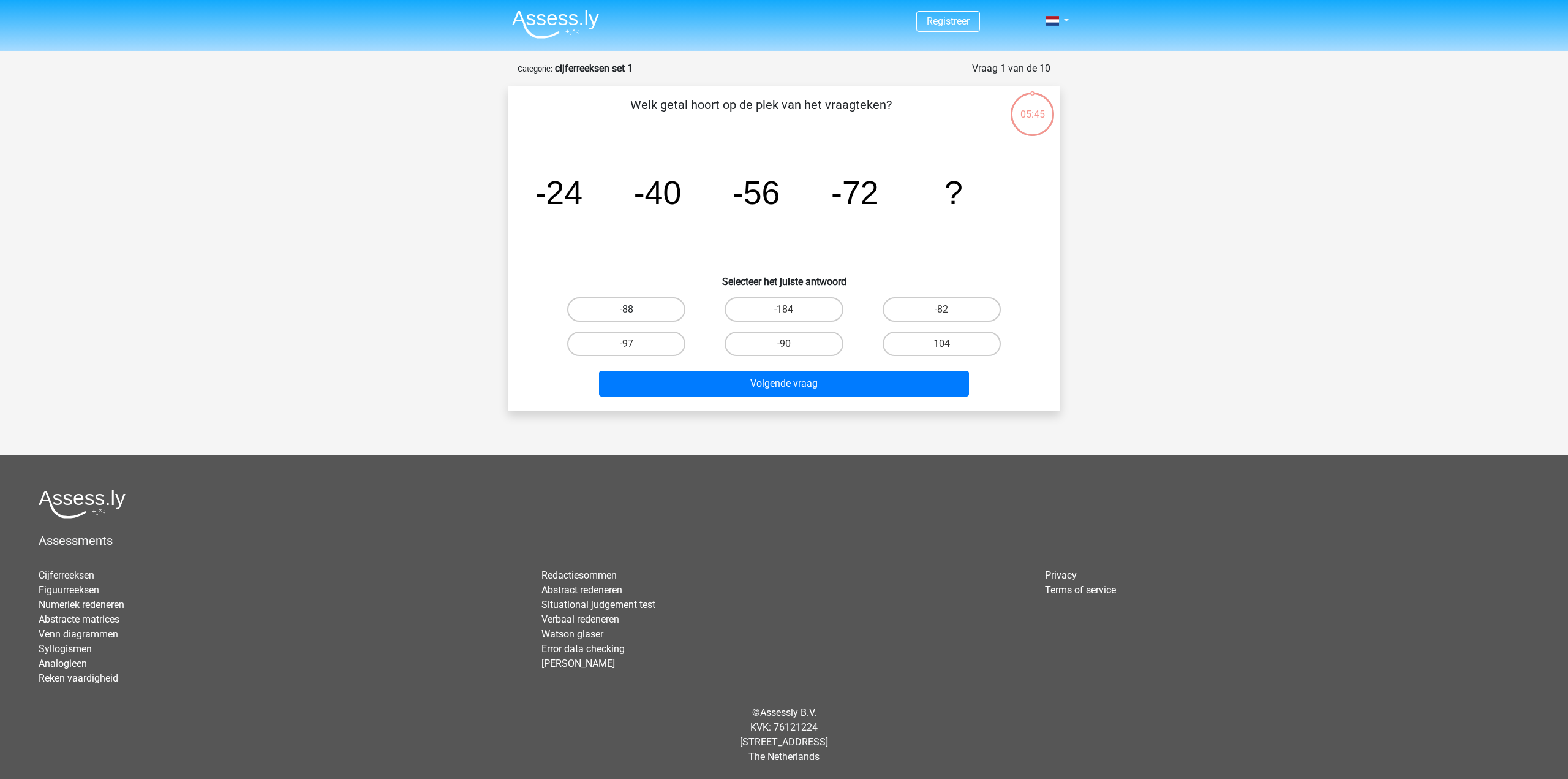
click at [644, 313] on label "-88" at bounding box center [626, 310] width 118 height 25
click at [634, 313] on input "-88" at bounding box center [630, 313] width 8 height 8
radio input "true"
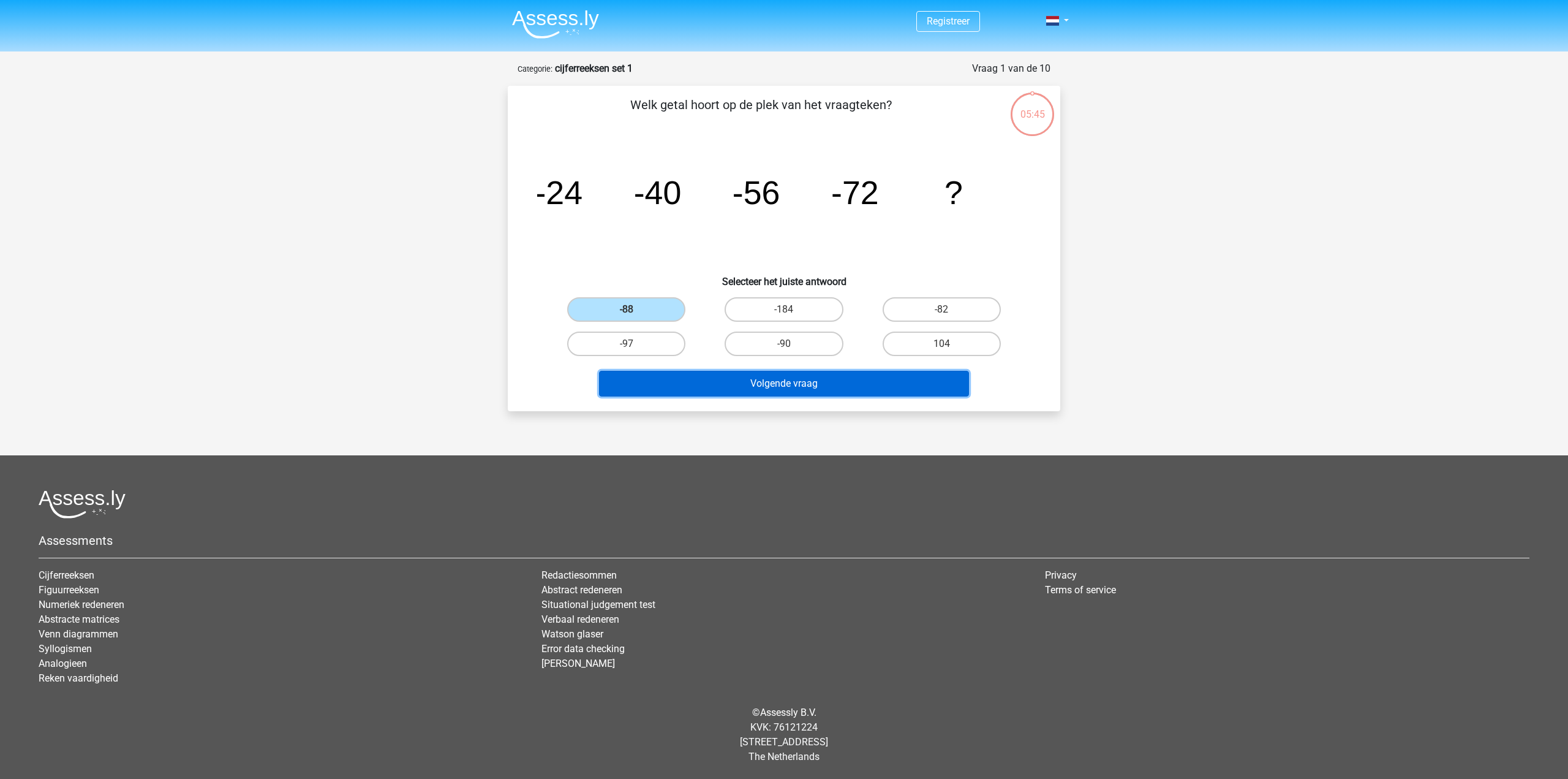
click at [774, 388] on button "Volgende vraag" at bounding box center [784, 383] width 371 height 26
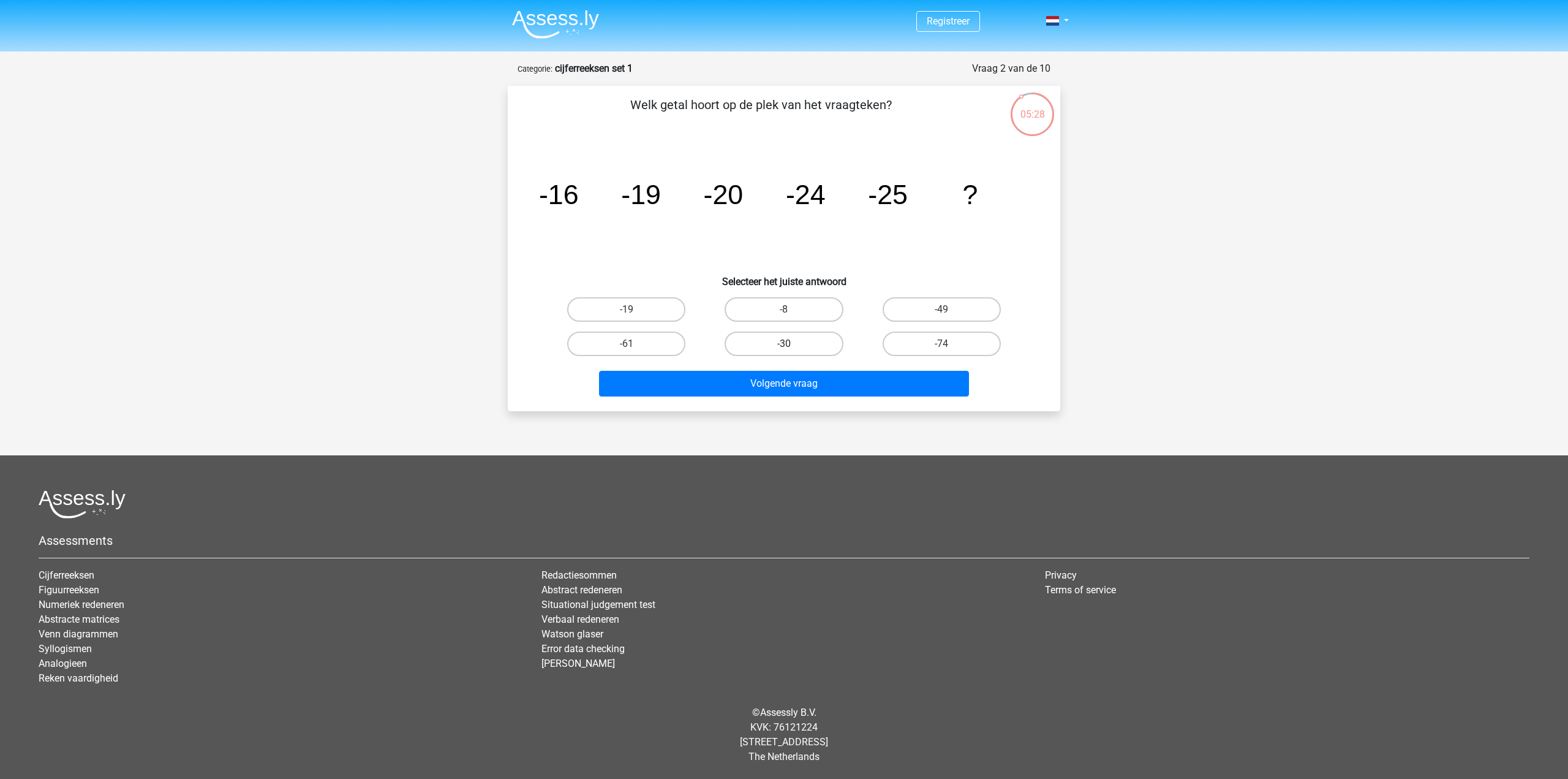
click at [795, 339] on label "-30" at bounding box center [783, 344] width 118 height 25
click at [792, 344] on input "-30" at bounding box center [788, 348] width 8 height 8
radio input "true"
drag, startPoint x: 584, startPoint y: 203, endPoint x: 723, endPoint y: 203, distance: 139.0
click at [712, 204] on g "-16 -19 -20 -24 -25 ?" at bounding box center [758, 194] width 439 height 30
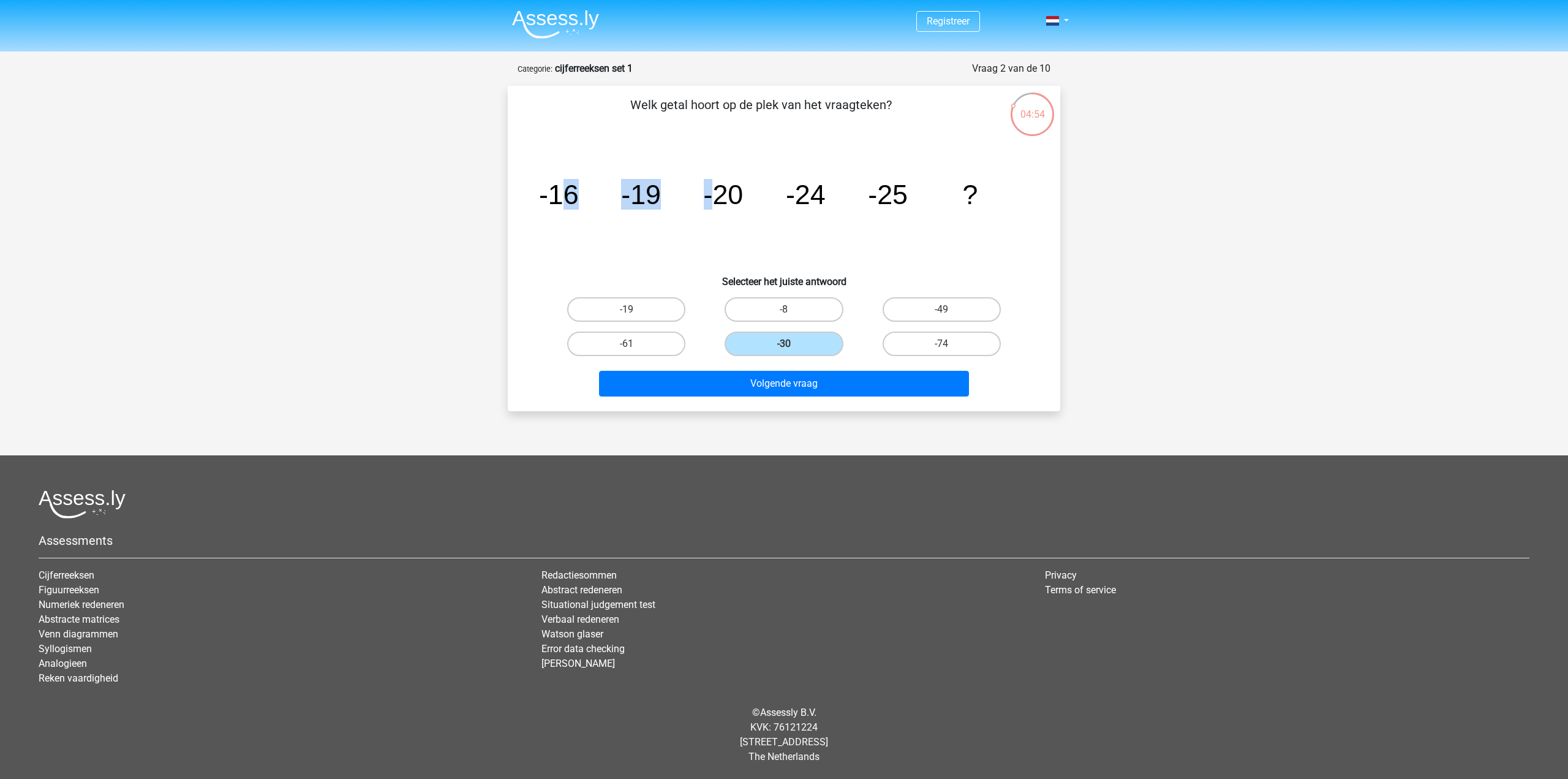
click at [719, 203] on tspan "-20" at bounding box center [723, 194] width 40 height 30
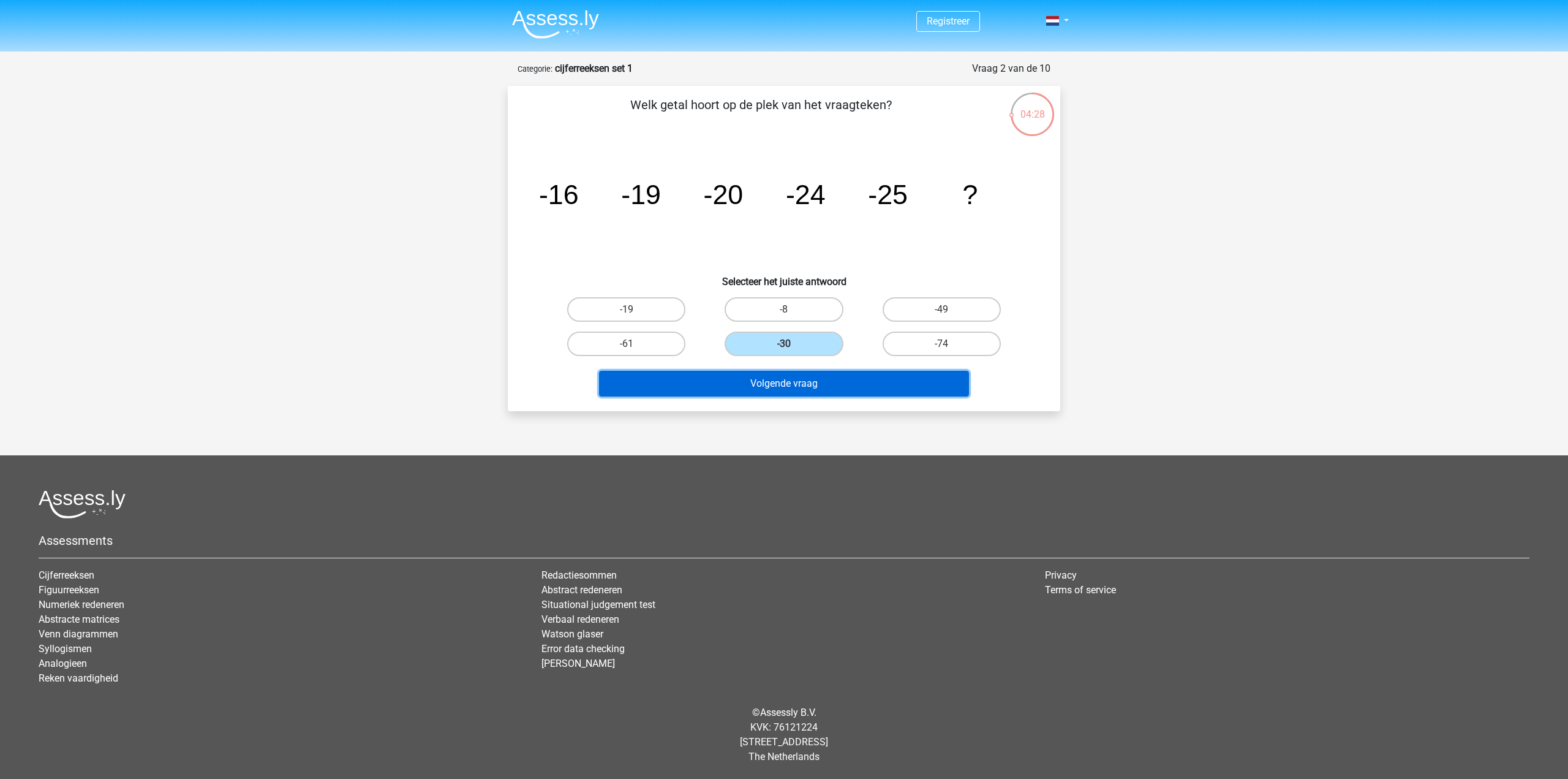
click at [834, 384] on button "Volgende vraag" at bounding box center [784, 383] width 371 height 26
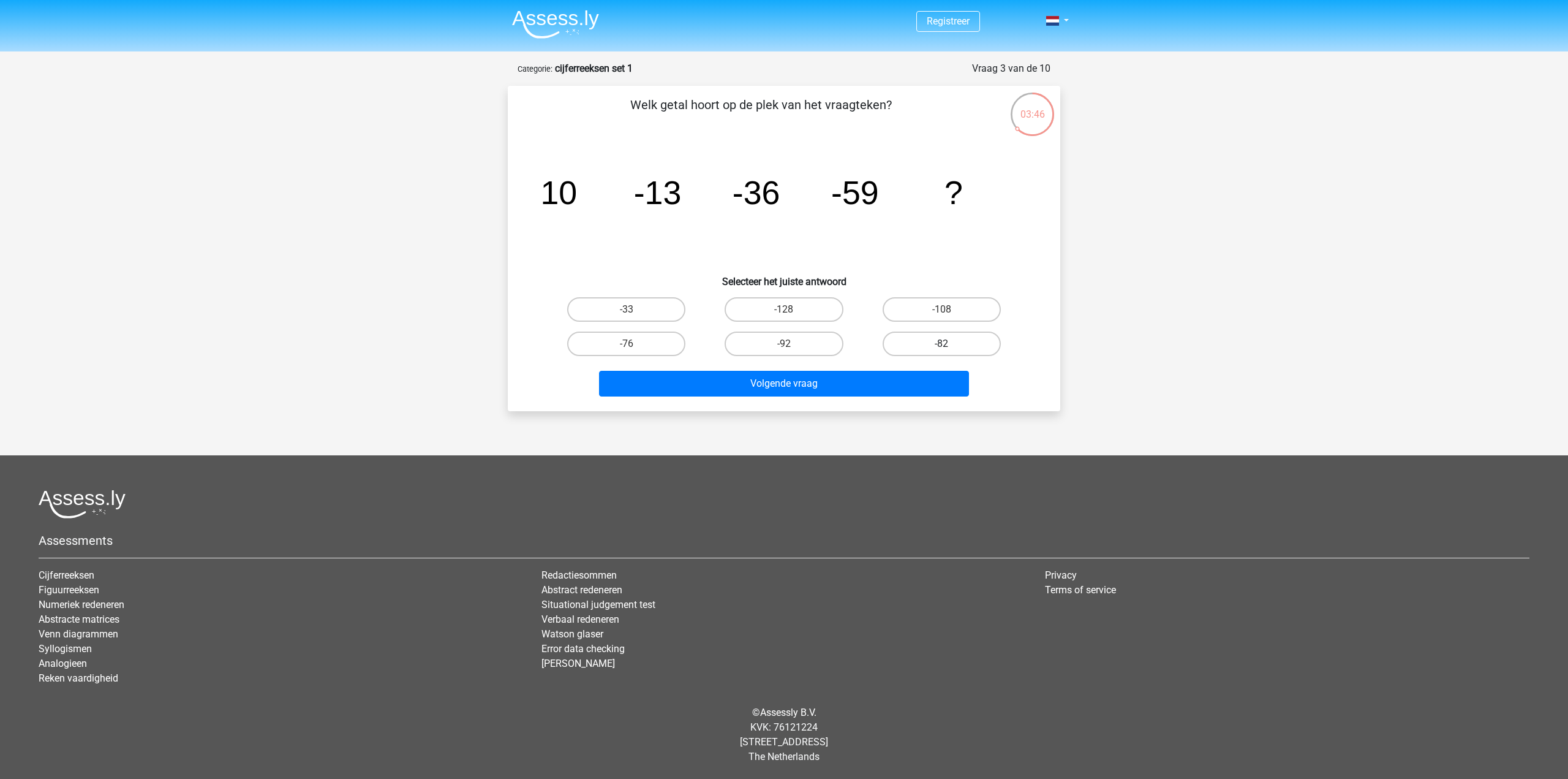
click at [944, 351] on label "-82" at bounding box center [941, 344] width 118 height 25
click at [944, 351] on input "-82" at bounding box center [945, 348] width 8 height 8
radio input "true"
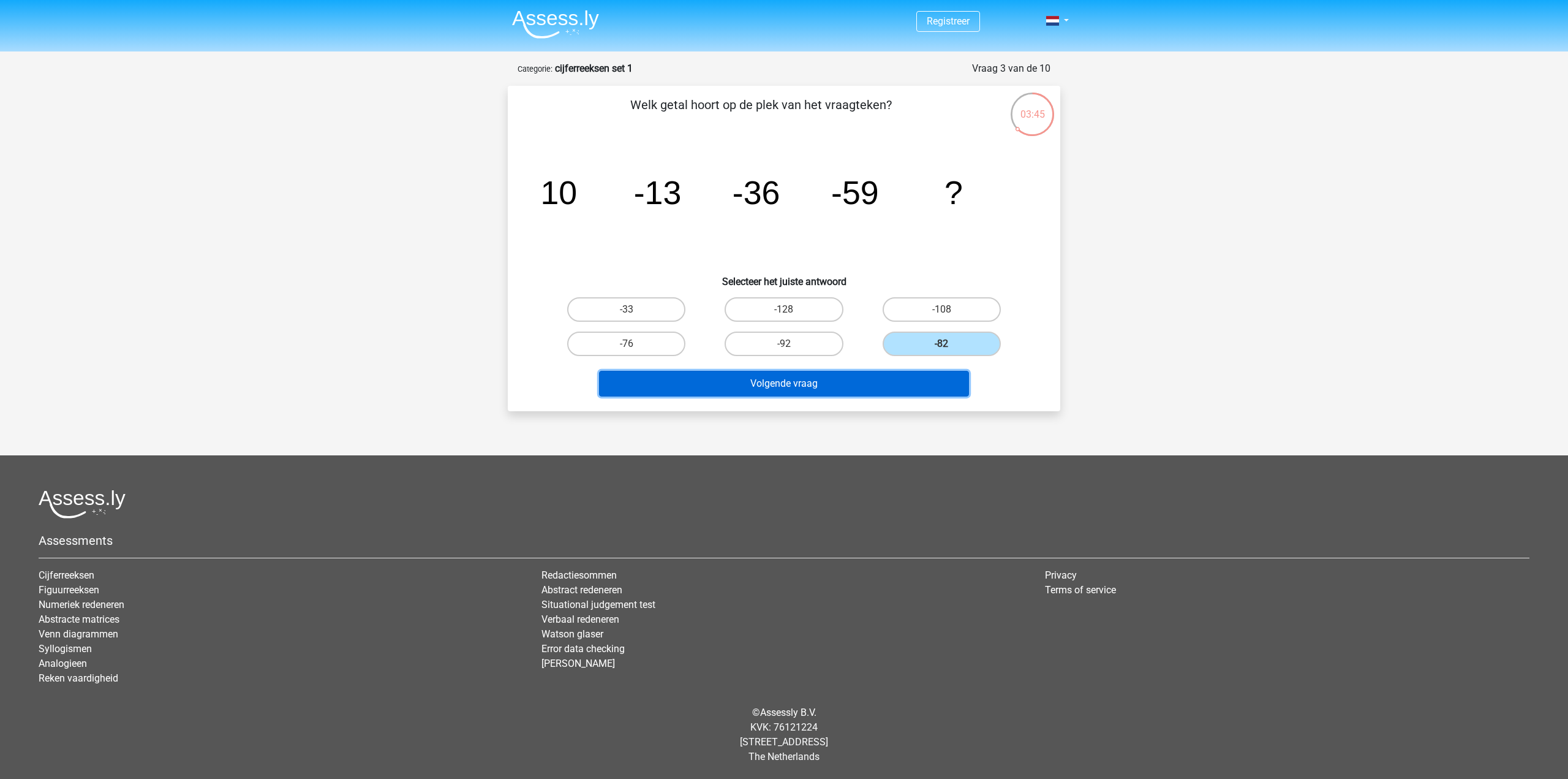
click at [831, 382] on button "Volgende vraag" at bounding box center [784, 383] width 371 height 26
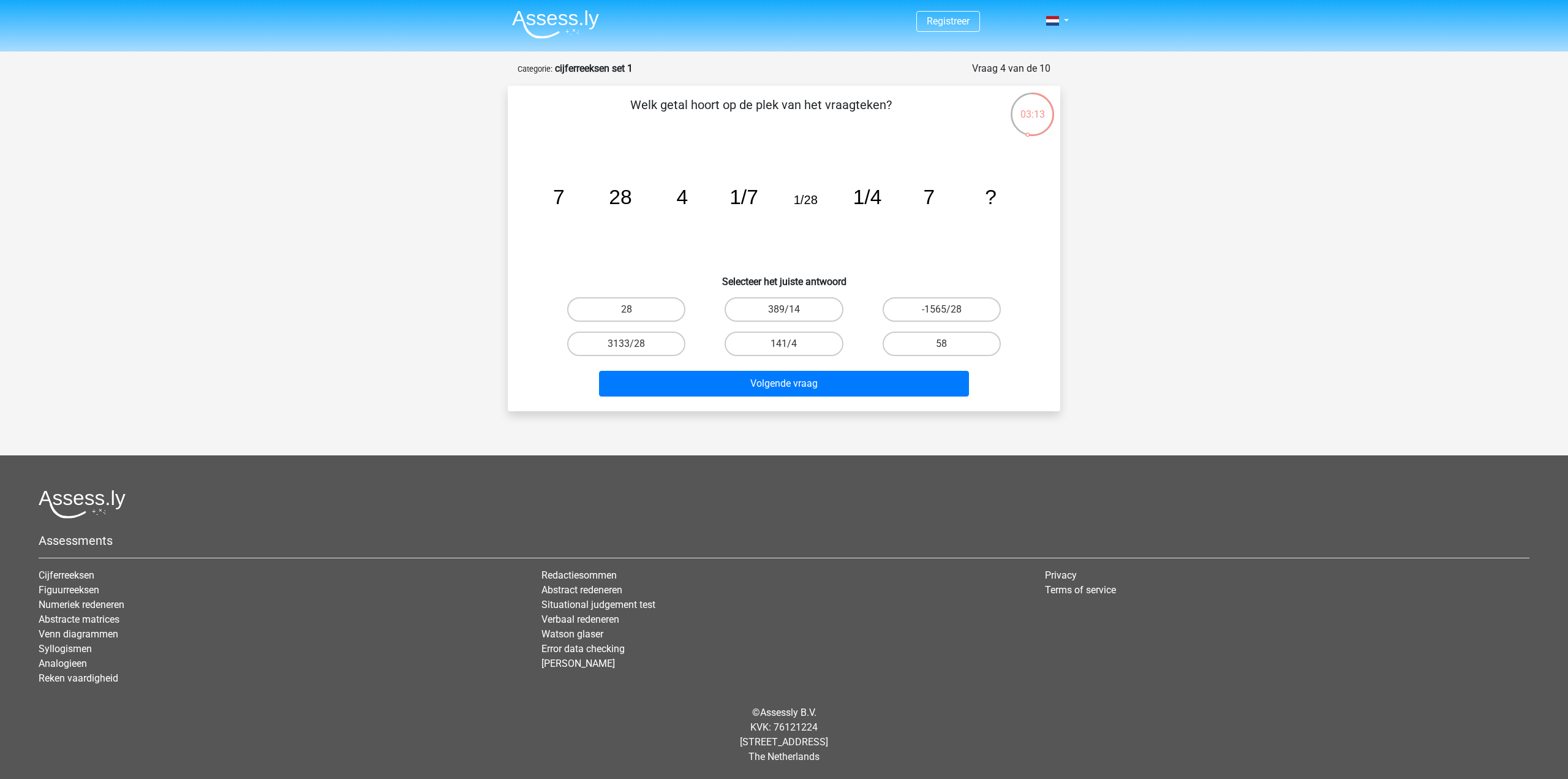
drag, startPoint x: 568, startPoint y: 199, endPoint x: 616, endPoint y: 194, distance: 48.3
click at [588, 196] on icon "image/svg+xml 7 28 4 1/7 1/28 1/4 7 ?" at bounding box center [784, 204] width 494 height 124
drag, startPoint x: 620, startPoint y: 161, endPoint x: 587, endPoint y: 175, distance: 35.8
click at [622, 161] on icon "image/svg+xml 7 28 4 1/7 1/28 1/4 7 ?" at bounding box center [784, 204] width 494 height 124
drag, startPoint x: 550, startPoint y: 178, endPoint x: 667, endPoint y: 244, distance: 134.3
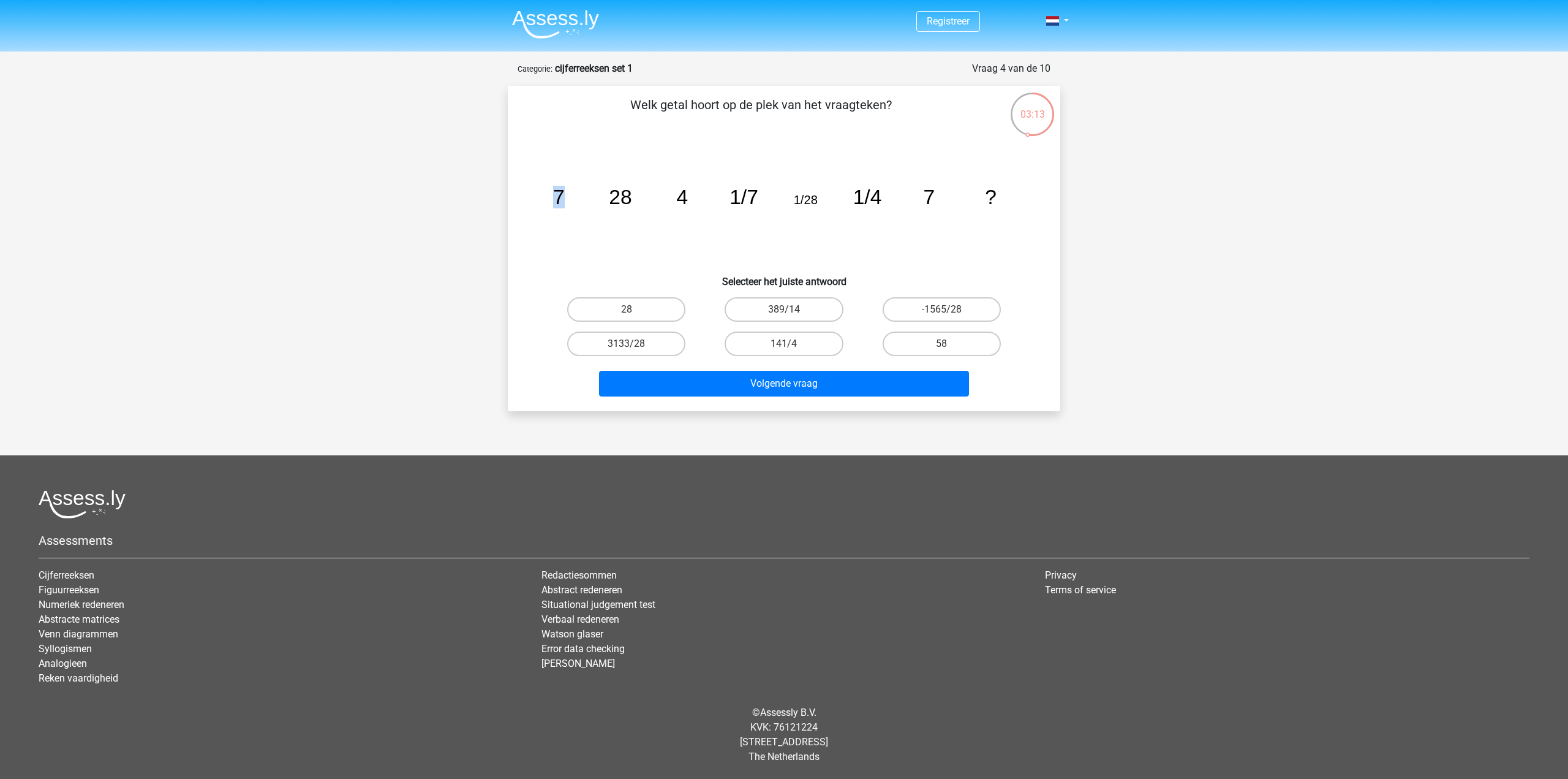
click at [596, 188] on icon "image/svg+xml 7 28 4 1/7 1/28 1/4 7 ?" at bounding box center [784, 204] width 494 height 124
click at [610, 227] on icon "image/svg+xml 7 28 4 1/7 1/28 1/4 7 ?" at bounding box center [784, 204] width 494 height 124
click at [558, 197] on tspan "7" at bounding box center [558, 196] width 12 height 23
click at [621, 185] on icon "image/svg+xml 7 28 4 1/7 1/28 1/4 7 ?" at bounding box center [784, 204] width 494 height 124
drag, startPoint x: 676, startPoint y: 193, endPoint x: 699, endPoint y: 194, distance: 23.0
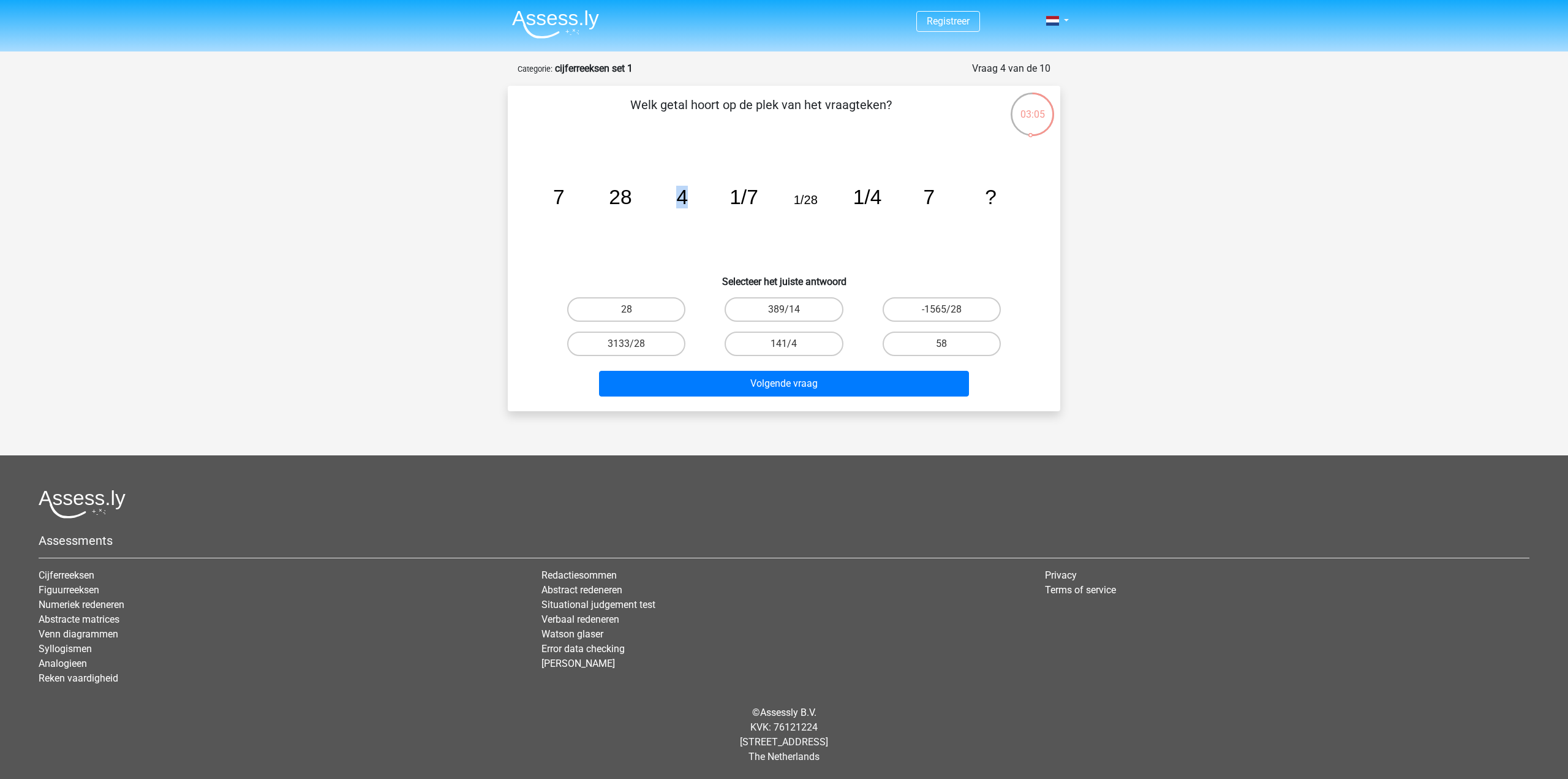
click at [699, 194] on icon "image/svg+xml 7 28 4 1/7 1/28 1/4 7 ?" at bounding box center [784, 204] width 494 height 124
click at [560, 158] on icon "image/svg+xml 7 28 4 1/7 1/28 1/4 7 ?" at bounding box center [784, 204] width 494 height 124
click at [740, 191] on tspan "1/7" at bounding box center [744, 196] width 29 height 23
drag, startPoint x: 784, startPoint y: 200, endPoint x: 829, endPoint y: 200, distance: 45.0
click at [791, 200] on icon "image/svg+xml 7 28 4 1/7 1/28 1/4 7 ?" at bounding box center [784, 204] width 494 height 124
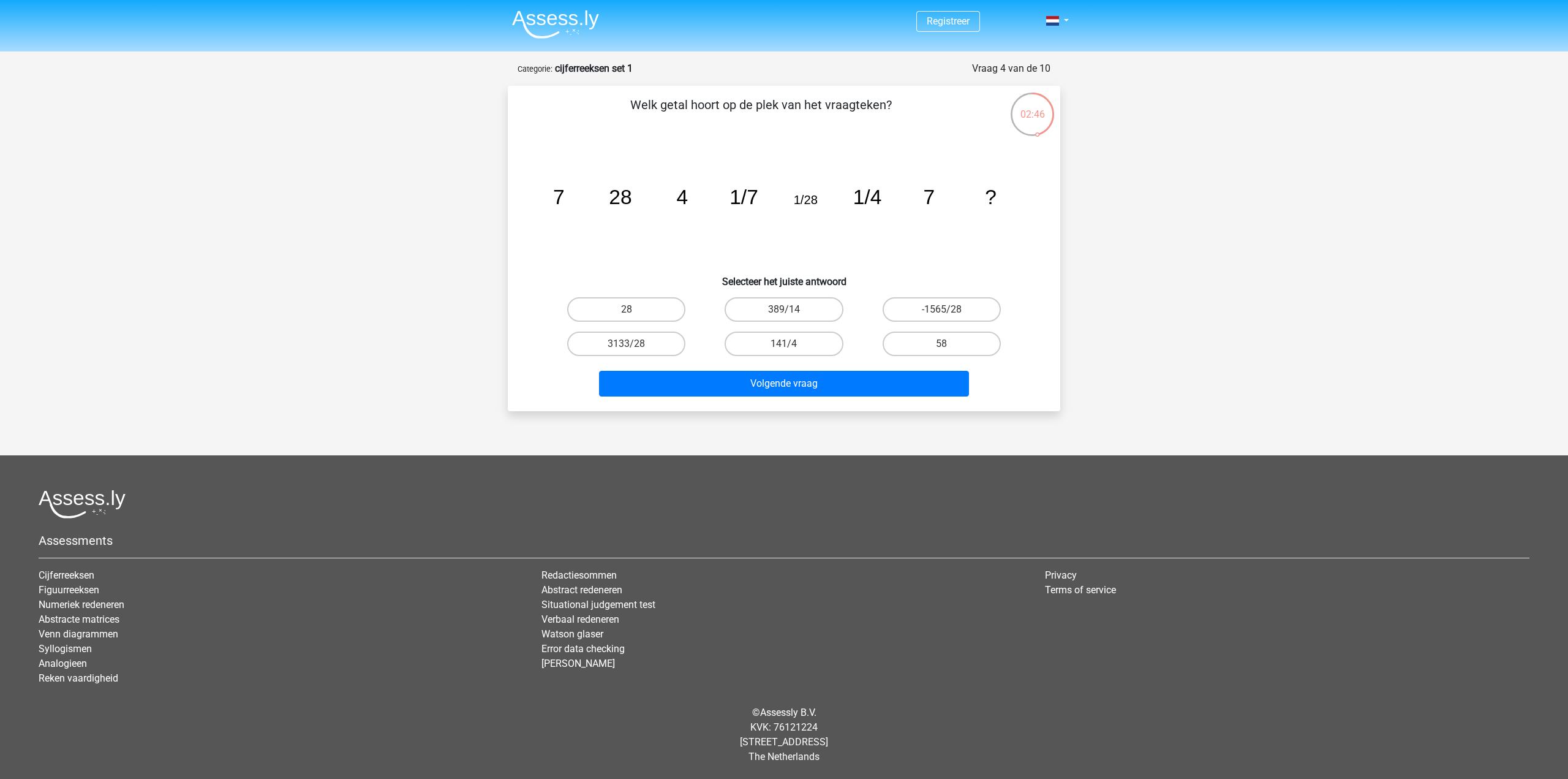
drag, startPoint x: 865, startPoint y: 200, endPoint x: 889, endPoint y: 203, distance: 24.2
click at [866, 200] on tspan "1/4" at bounding box center [867, 196] width 29 height 23
drag, startPoint x: 731, startPoint y: 195, endPoint x: 907, endPoint y: 201, distance: 176.1
click at [907, 201] on icon "image/svg+xml 7 28 4 1/7 1/28 1/4 7 ?" at bounding box center [784, 204] width 494 height 124
drag, startPoint x: 693, startPoint y: 195, endPoint x: 518, endPoint y: 203, distance: 175.2
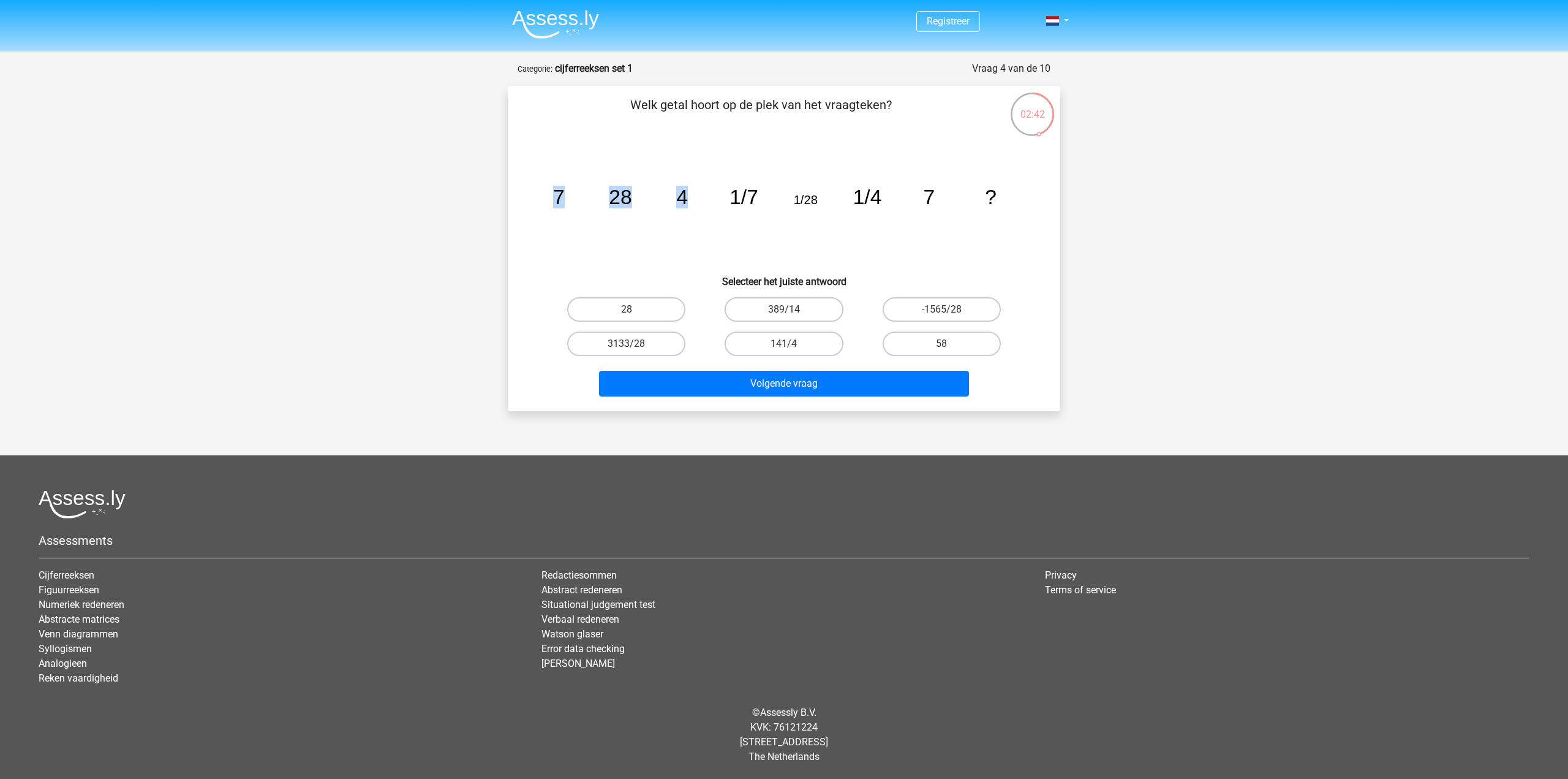
click at [518, 203] on div "Welk getal hoort op de plek van het vraagteken? image/svg+xml 7 28 4 1/7 1/28 1…" at bounding box center [784, 248] width 543 height 306
click at [692, 217] on icon "image/svg+xml 7 28 4 1/7 1/28 1/4 7 ?" at bounding box center [784, 204] width 494 height 124
drag, startPoint x: 736, startPoint y: 197, endPoint x: 945, endPoint y: 206, distance: 209.2
click at [945, 206] on icon "image/svg+xml 7 28 4 1/7 1/28 1/4 7 ?" at bounding box center [784, 204] width 494 height 124
click at [666, 225] on icon "image/svg+xml 7 28 4 1/7 1/28 1/4 7 ?" at bounding box center [784, 204] width 494 height 124
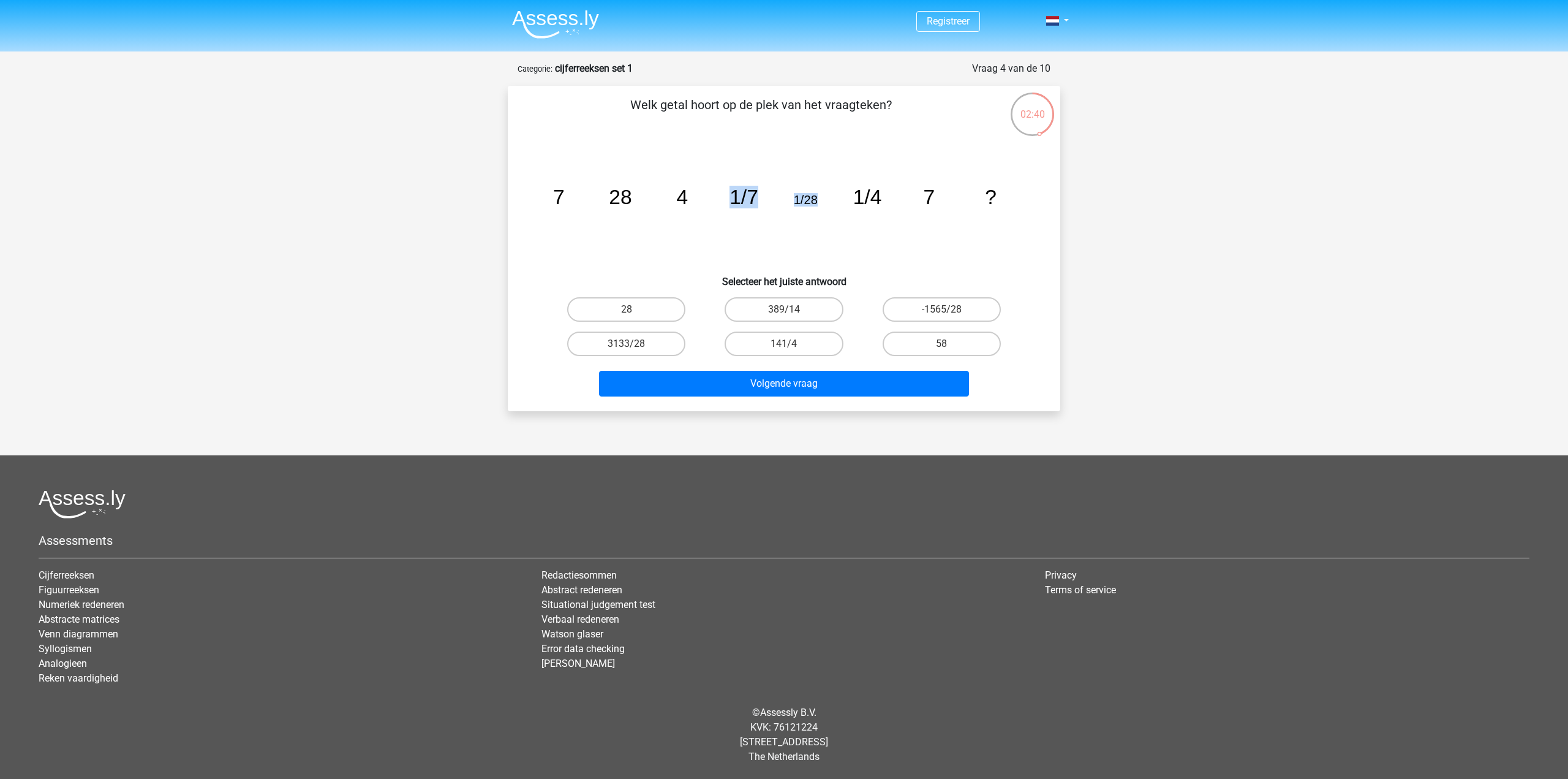
drag, startPoint x: 744, startPoint y: 200, endPoint x: 916, endPoint y: 206, distance: 172.1
click at [852, 206] on icon "image/svg+xml 7 28 4 1/7 1/28 1/4 7 ?" at bounding box center [784, 204] width 494 height 124
click at [869, 220] on icon "image/svg+xml 7 28 4 1/7 1/28 1/4 7 ?" at bounding box center [784, 204] width 494 height 124
click at [643, 313] on label "28" at bounding box center [626, 310] width 118 height 25
click at [634, 313] on input "28" at bounding box center [630, 313] width 8 height 8
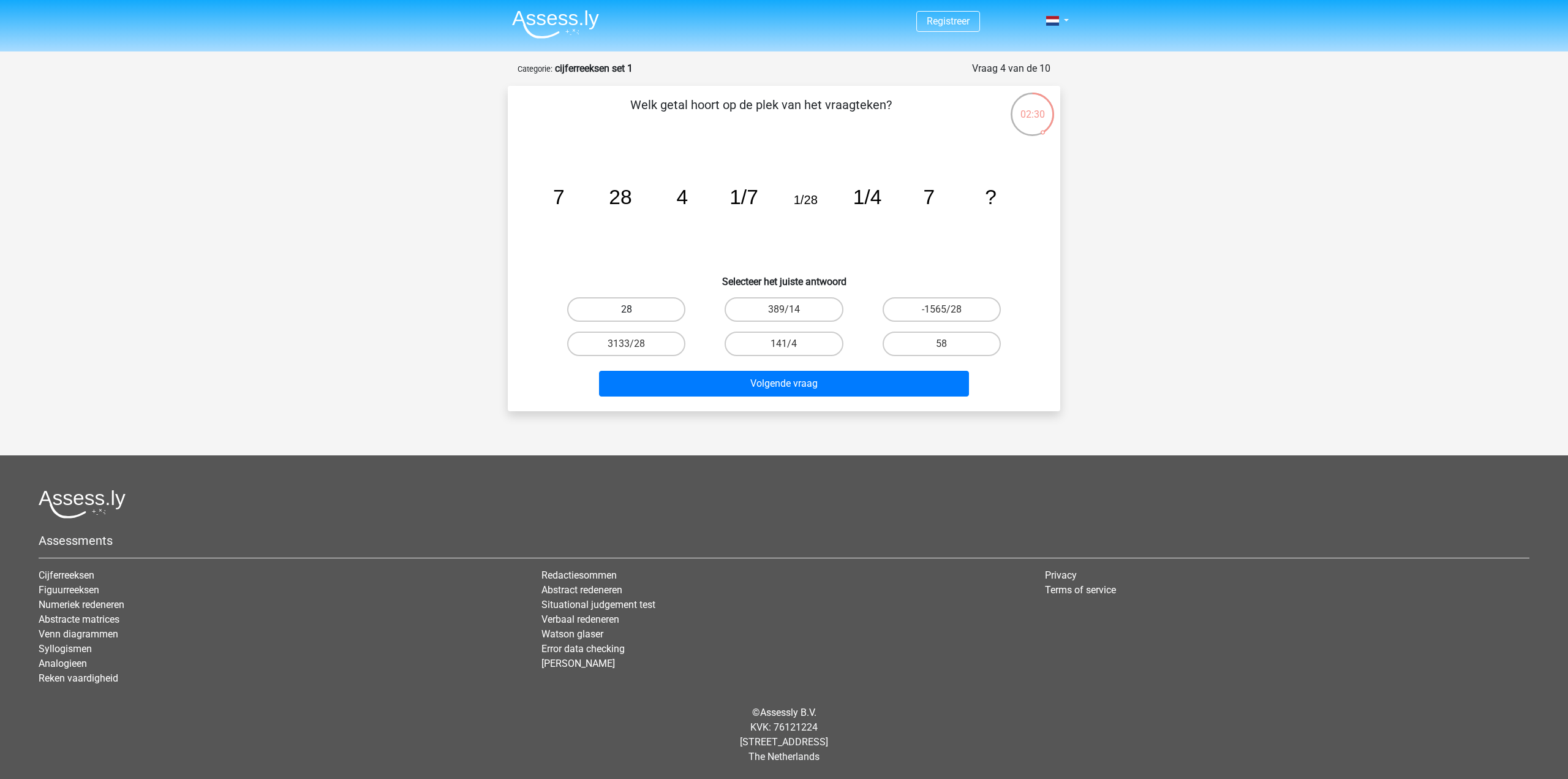
radio input "true"
drag, startPoint x: 784, startPoint y: 136, endPoint x: 1007, endPoint y: 192, distance: 229.9
click at [1007, 192] on div "Welk getal hoort op de plek van het vraagteken? image/svg+xml 7 28 4 1/7 1/28 1…" at bounding box center [784, 248] width 543 height 306
copy div "Welk getal hoort op de plek van het vraagteken? image/svg+xml 7 28 4 1/7 1/28 1…"
click at [1186, 252] on div "Registreer Nederlands English" at bounding box center [784, 382] width 1568 height 764
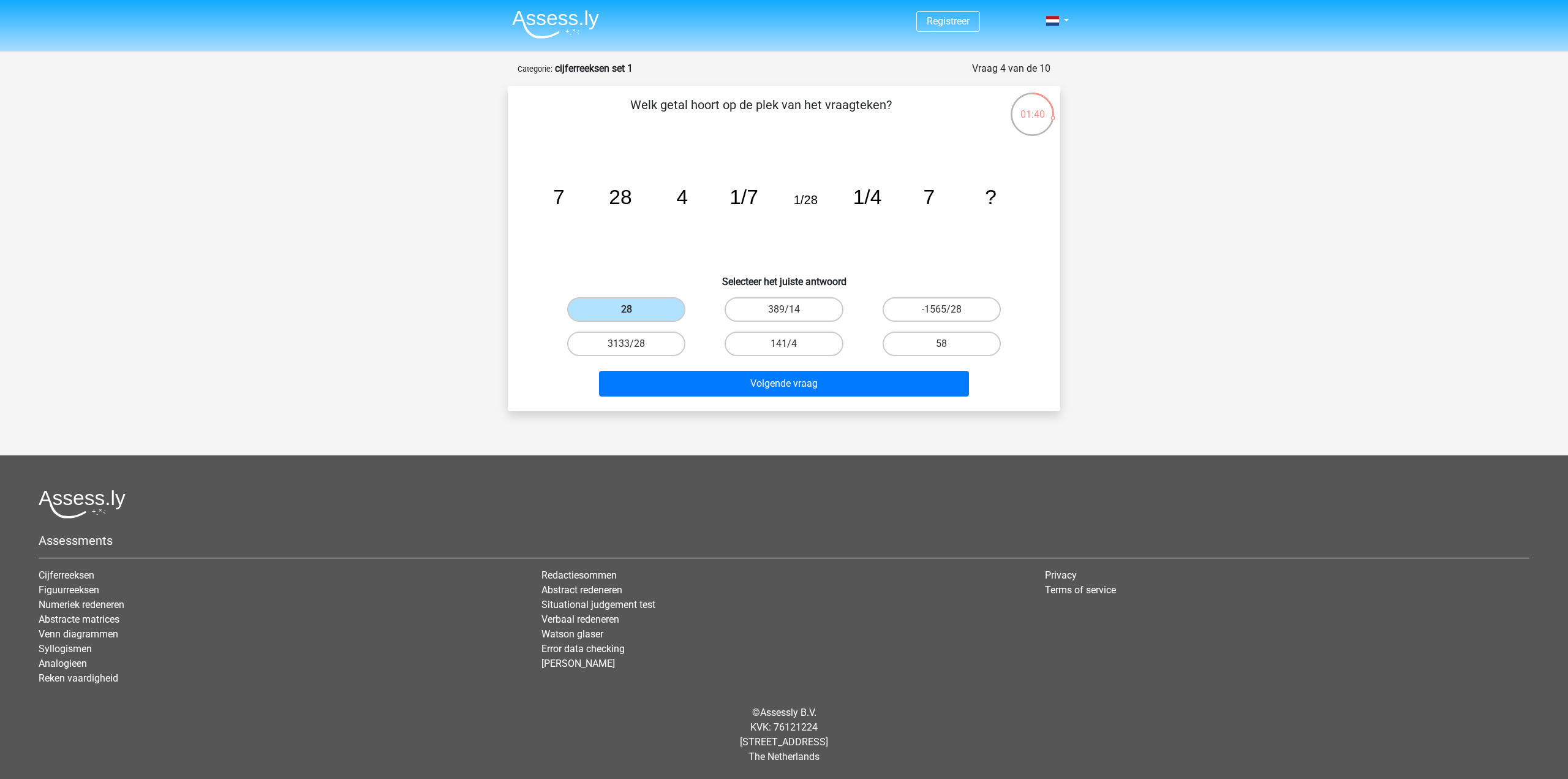
click at [1153, 267] on div "Registreer Nederlands English" at bounding box center [784, 382] width 1568 height 764
click at [1211, 180] on div "Registreer Nederlands English" at bounding box center [784, 382] width 1568 height 764
click at [1296, 180] on div "Registreer Nederlands English" at bounding box center [784, 382] width 1568 height 764
click at [740, 392] on button "Volgende vraag" at bounding box center [784, 383] width 371 height 26
drag, startPoint x: 551, startPoint y: 199, endPoint x: 583, endPoint y: 198, distance: 32.0
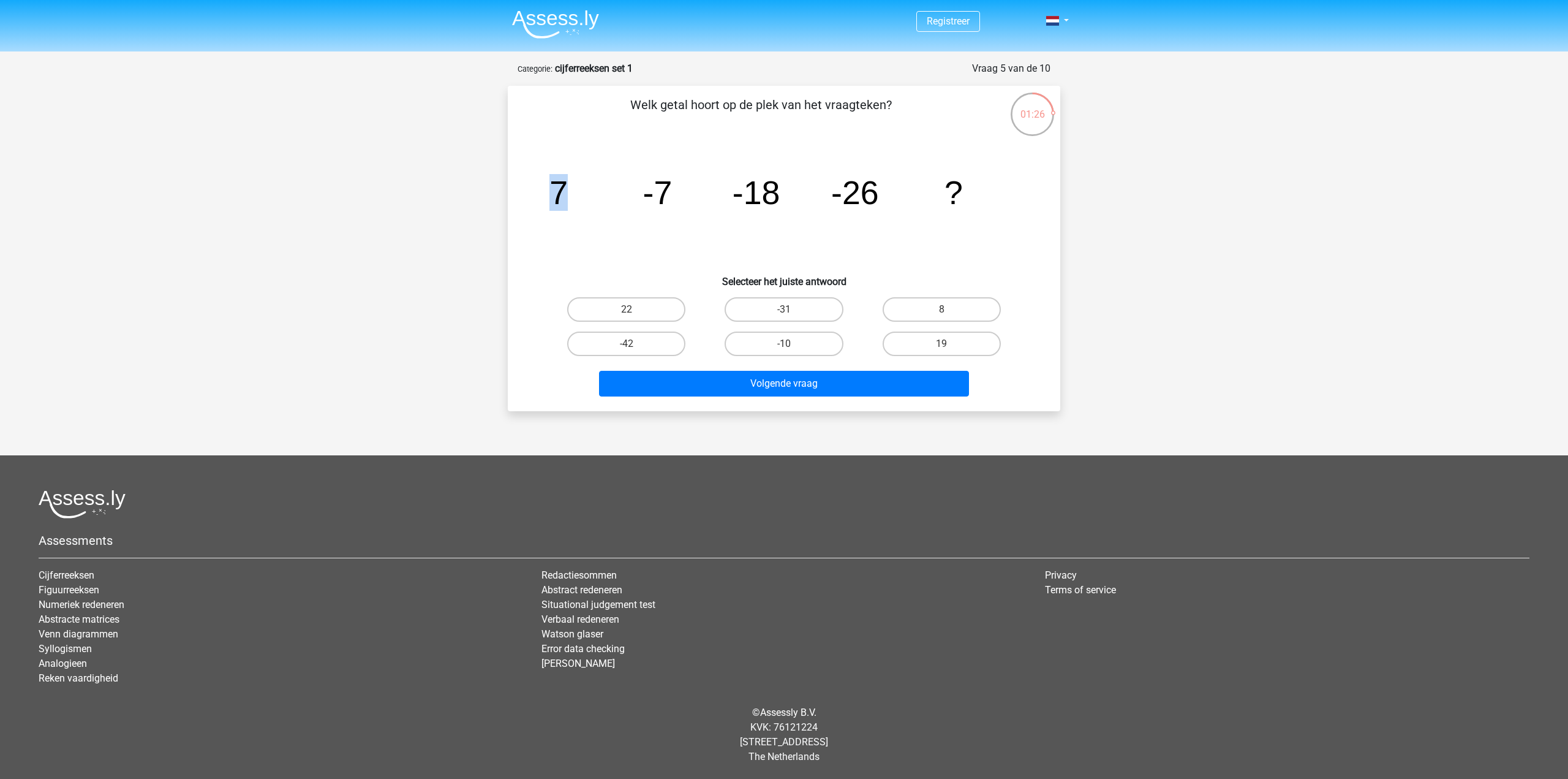
click at [566, 198] on icon "image/svg+xml 7 -7 -18 -26 ?" at bounding box center [784, 204] width 494 height 124
click at [675, 195] on icon "image/svg+xml 7 -7 -18 -26 ?" at bounding box center [784, 204] width 494 height 124
click at [595, 144] on icon "image/svg+xml 7 -7 -18 -26 ?" at bounding box center [784, 204] width 494 height 124
drag, startPoint x: 778, startPoint y: 305, endPoint x: 797, endPoint y: 306, distance: 19.0
click at [779, 305] on label "-31" at bounding box center [783, 310] width 118 height 25
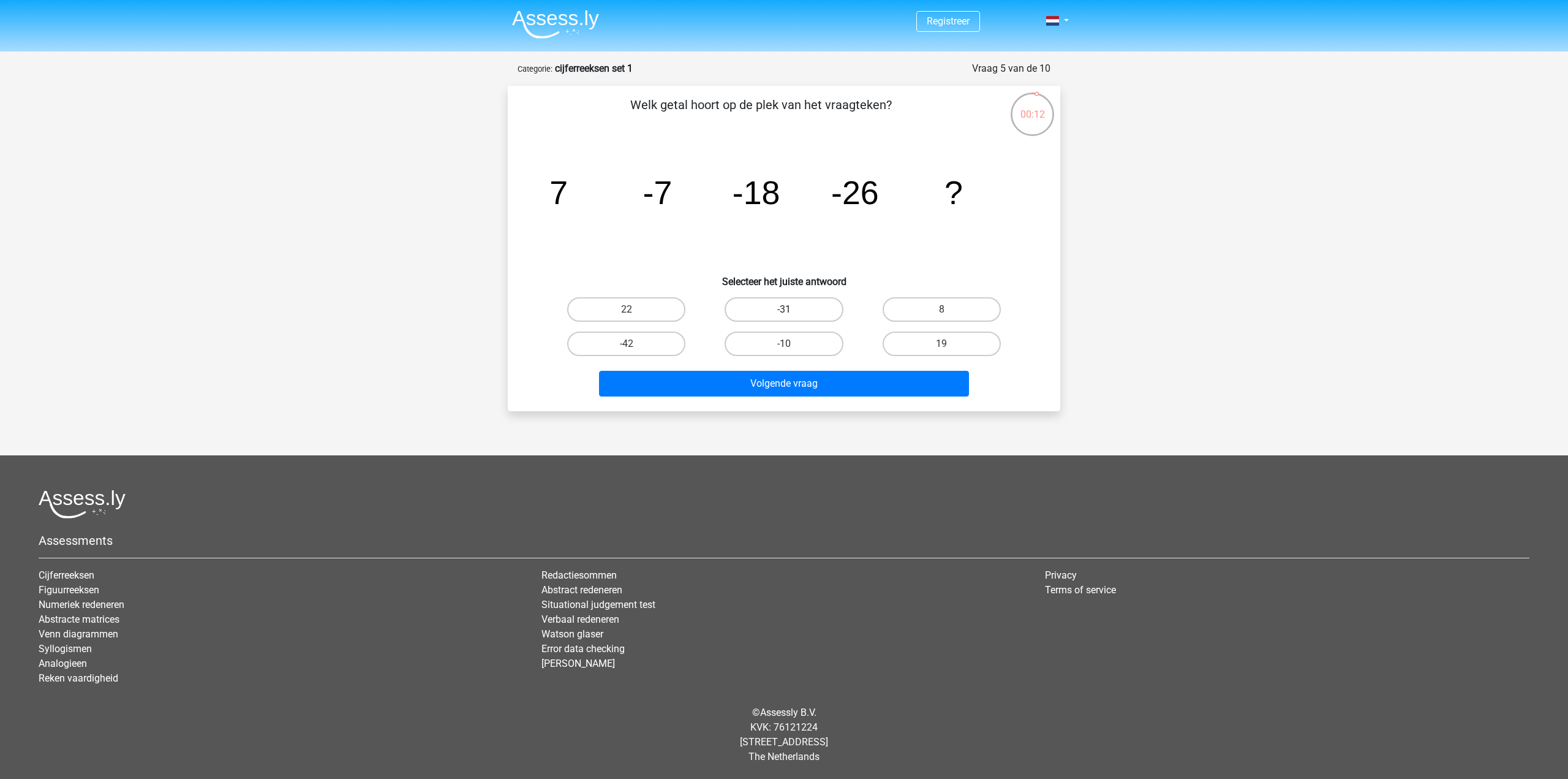
click at [784, 310] on input "-31" at bounding box center [788, 313] width 8 height 8
radio input "true"
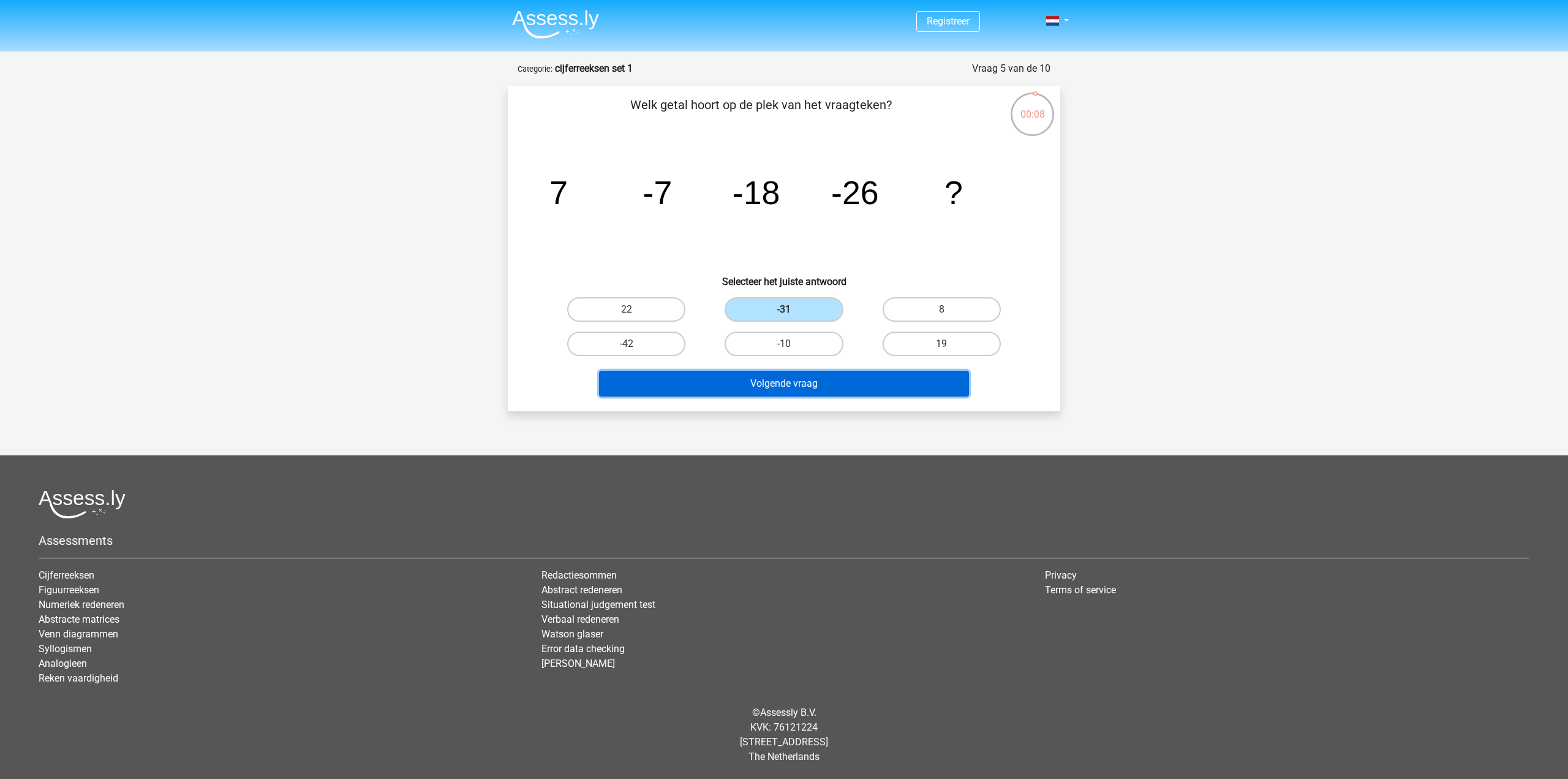
click at [916, 378] on button "Volgende vraag" at bounding box center [784, 383] width 371 height 26
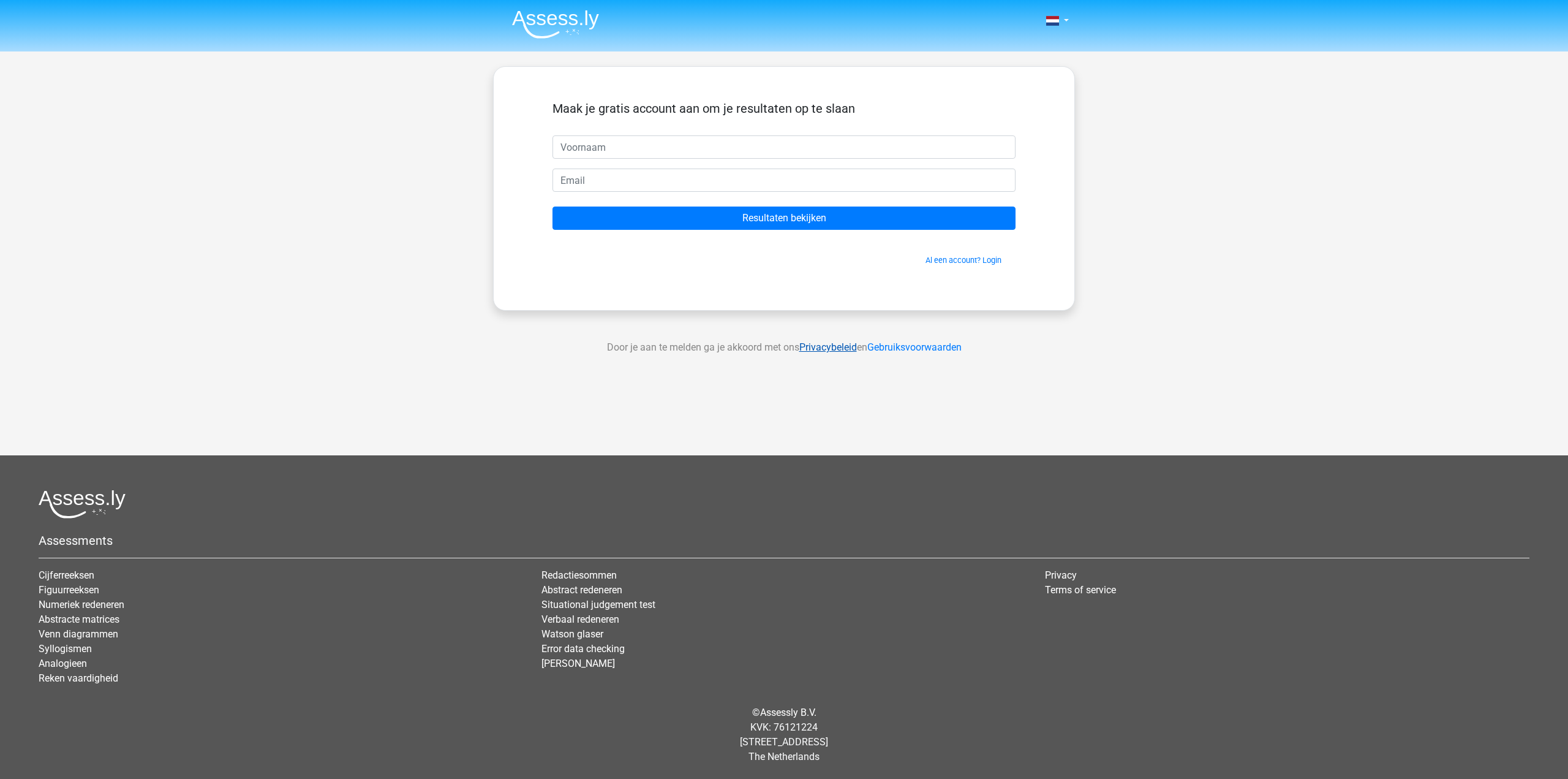
drag, startPoint x: 814, startPoint y: 340, endPoint x: 807, endPoint y: 348, distance: 10.6
